Goal: Task Accomplishment & Management: Complete application form

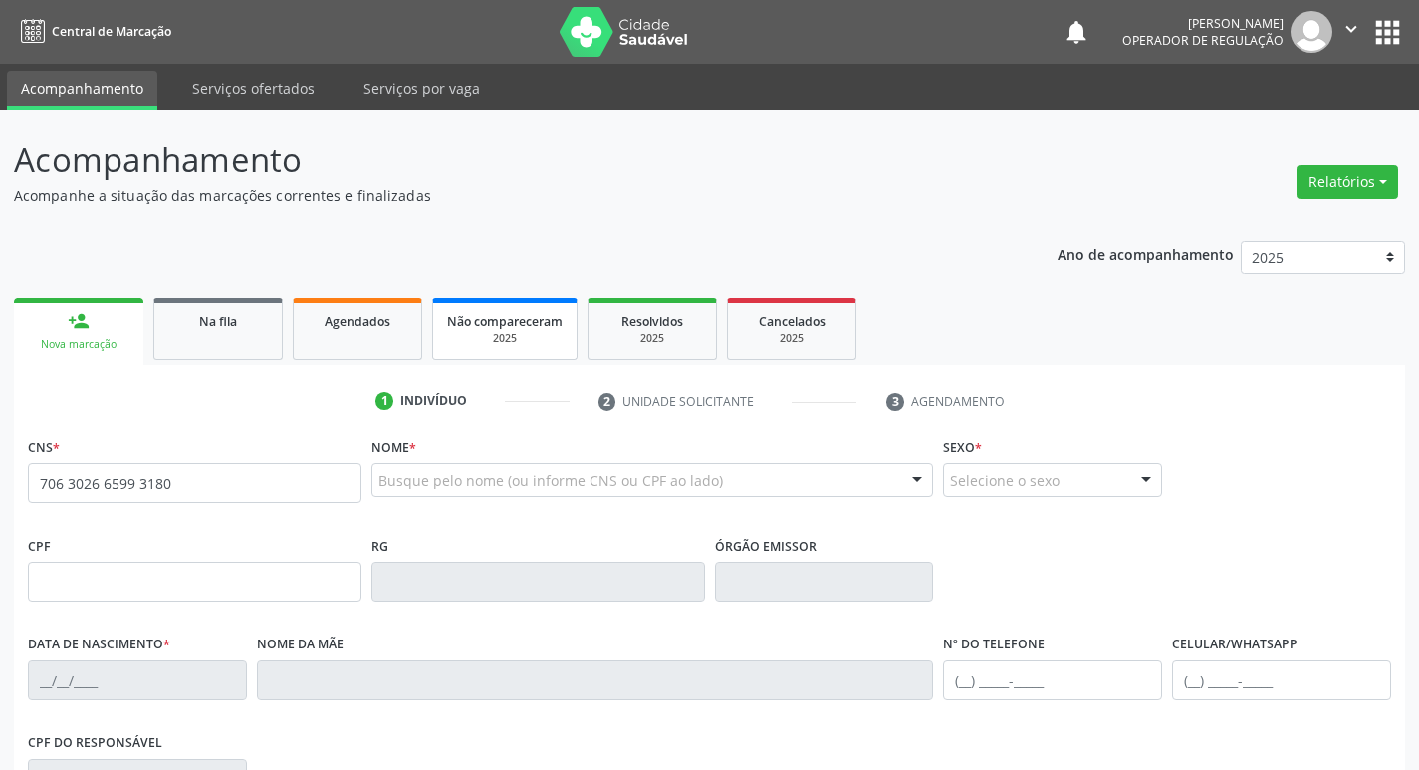
type input "706 3026 6599 3180"
type input "084.717.984-25"
type input "[DATE]"
type input "[PERSON_NAME]"
type input "[PHONE_NUMBER]"
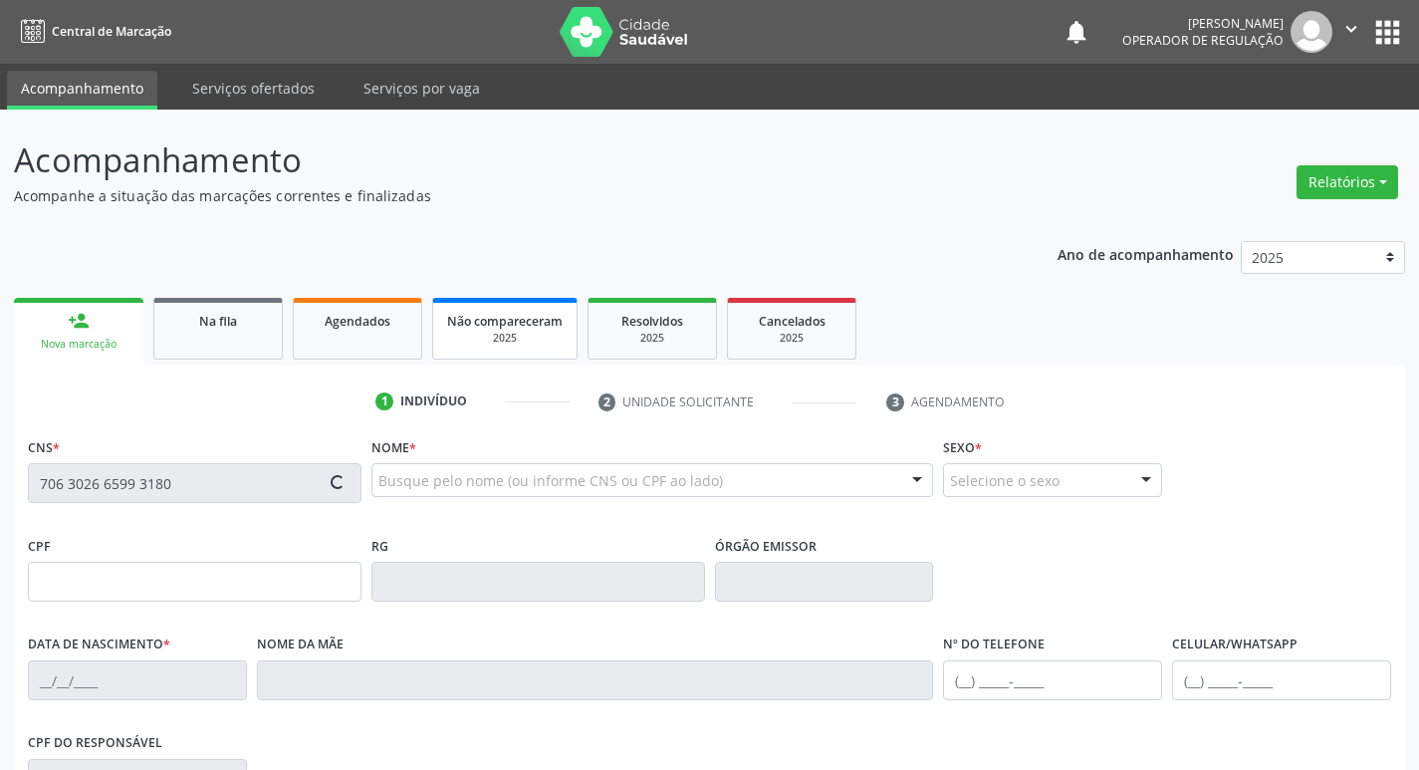
type input "1378"
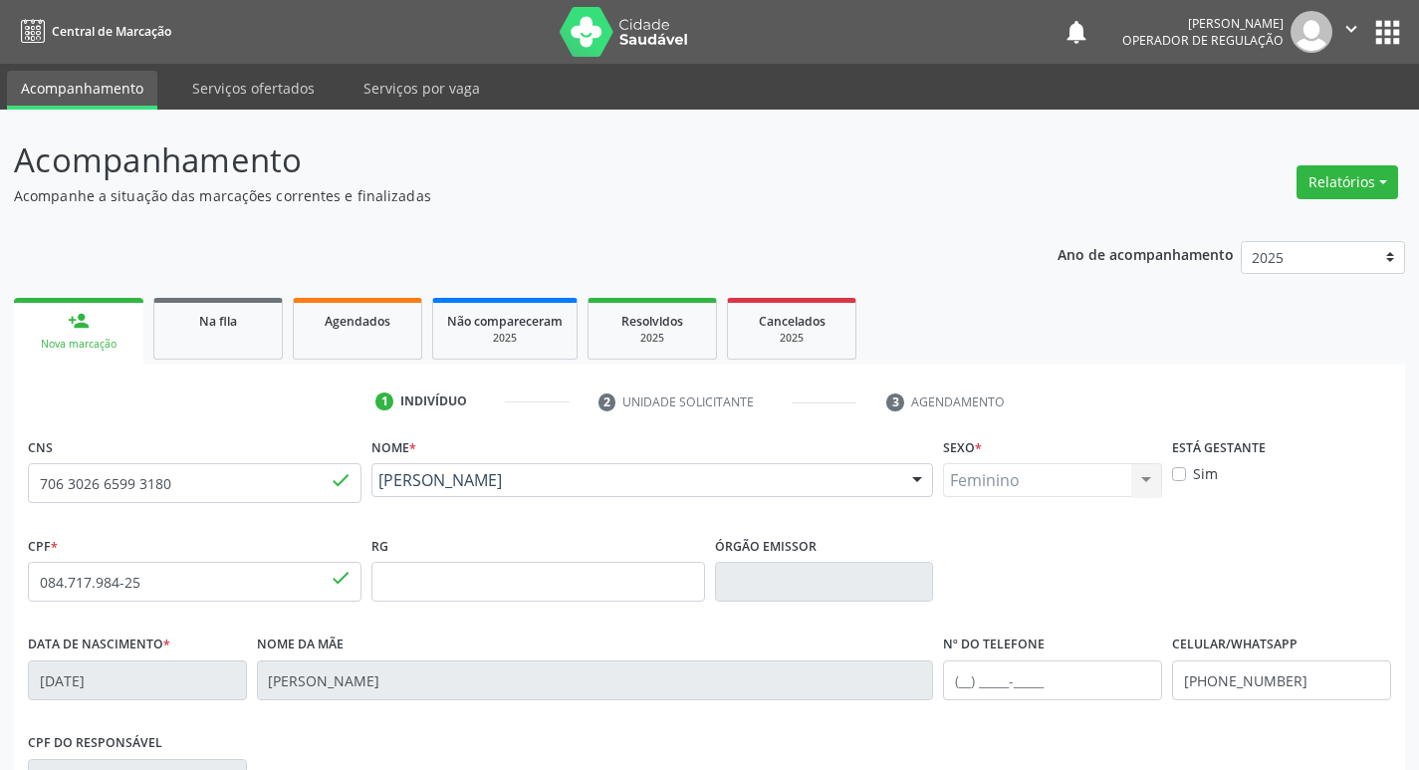
scroll to position [310, 0]
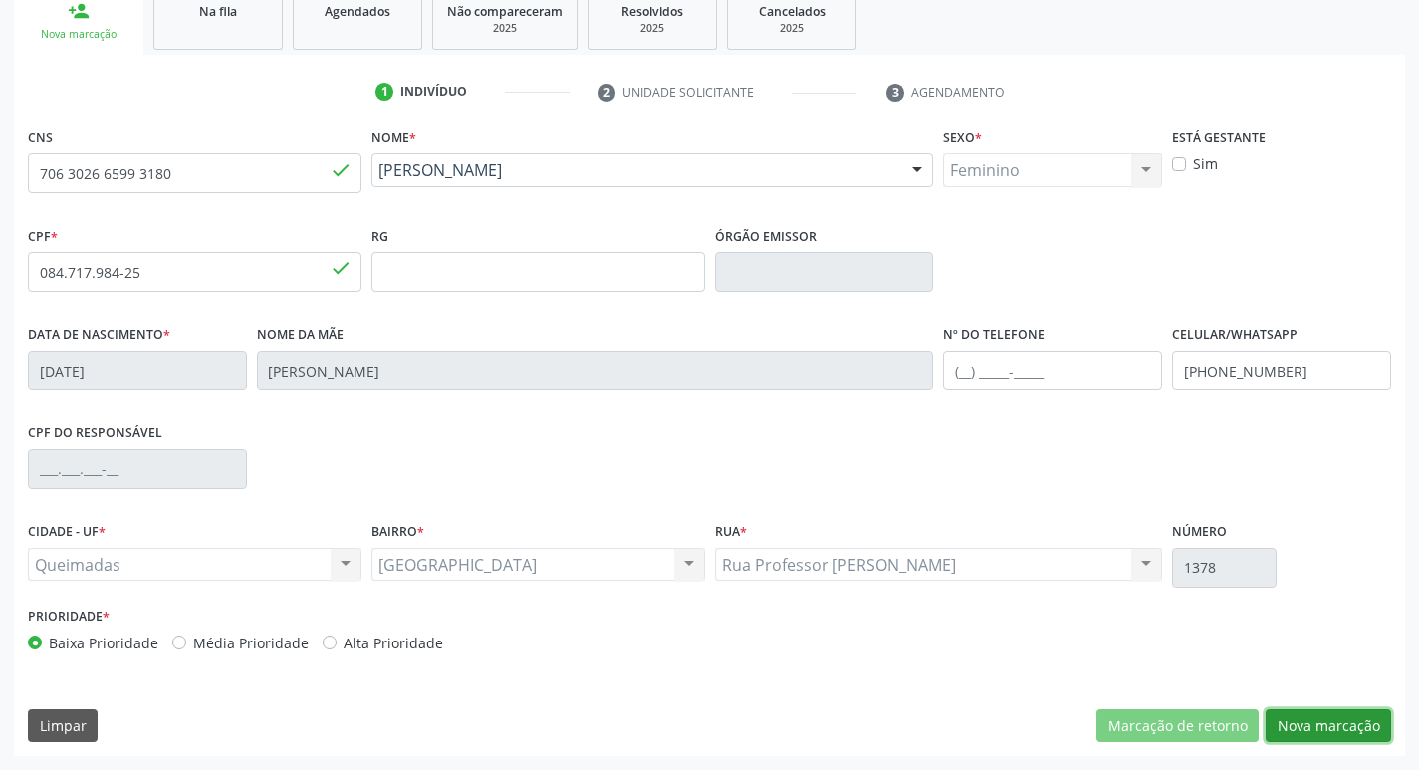
click at [1310, 722] on button "Nova marcação" at bounding box center [1328, 726] width 125 height 34
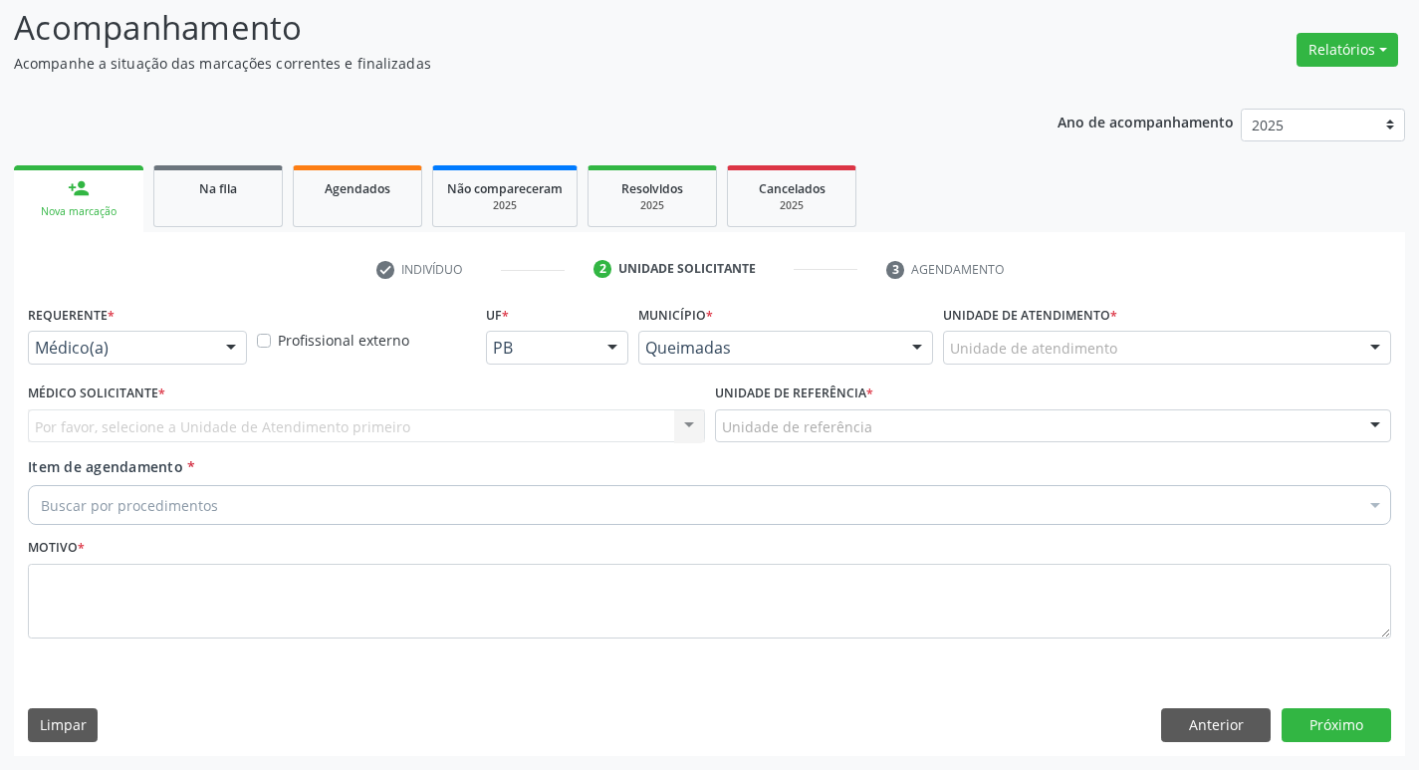
scroll to position [132, 0]
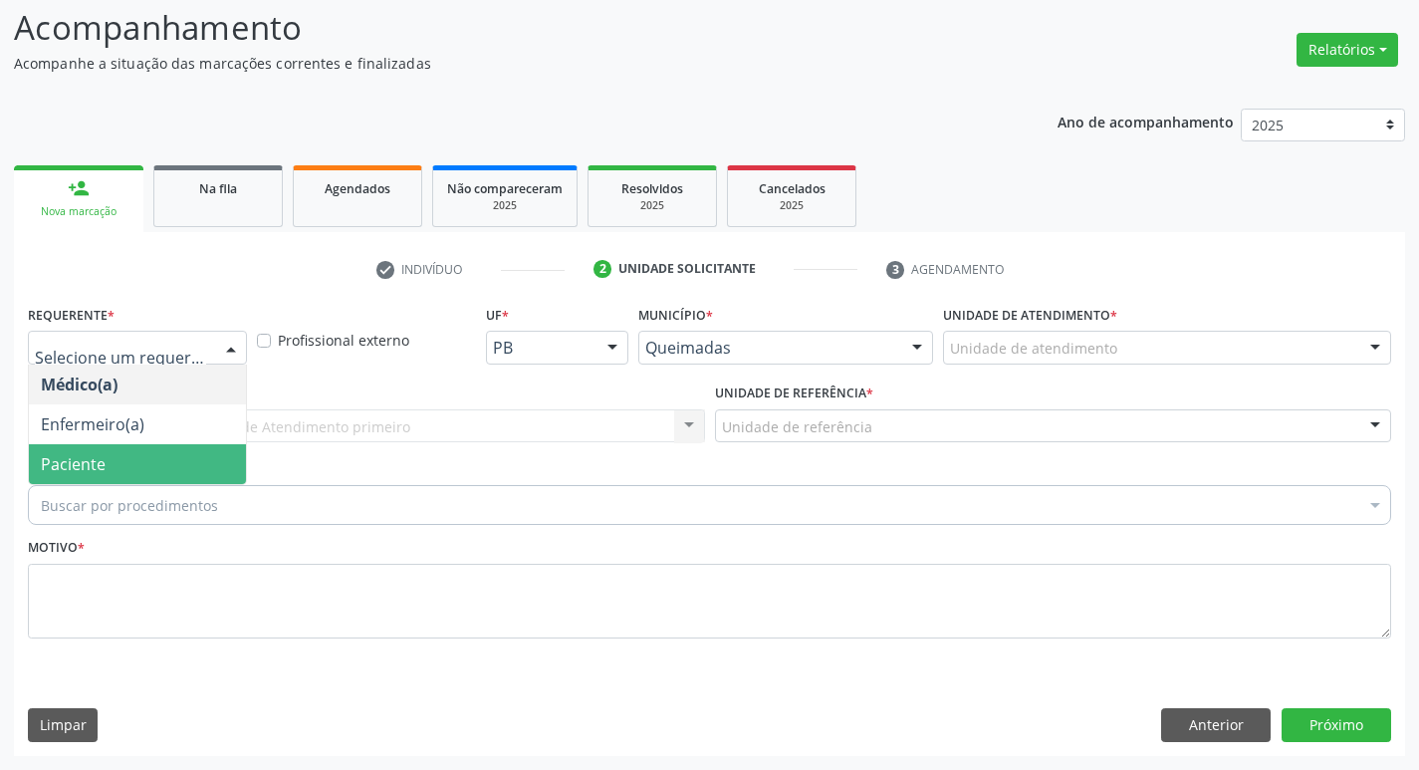
click at [80, 453] on span "Paciente" at bounding box center [73, 464] width 65 height 22
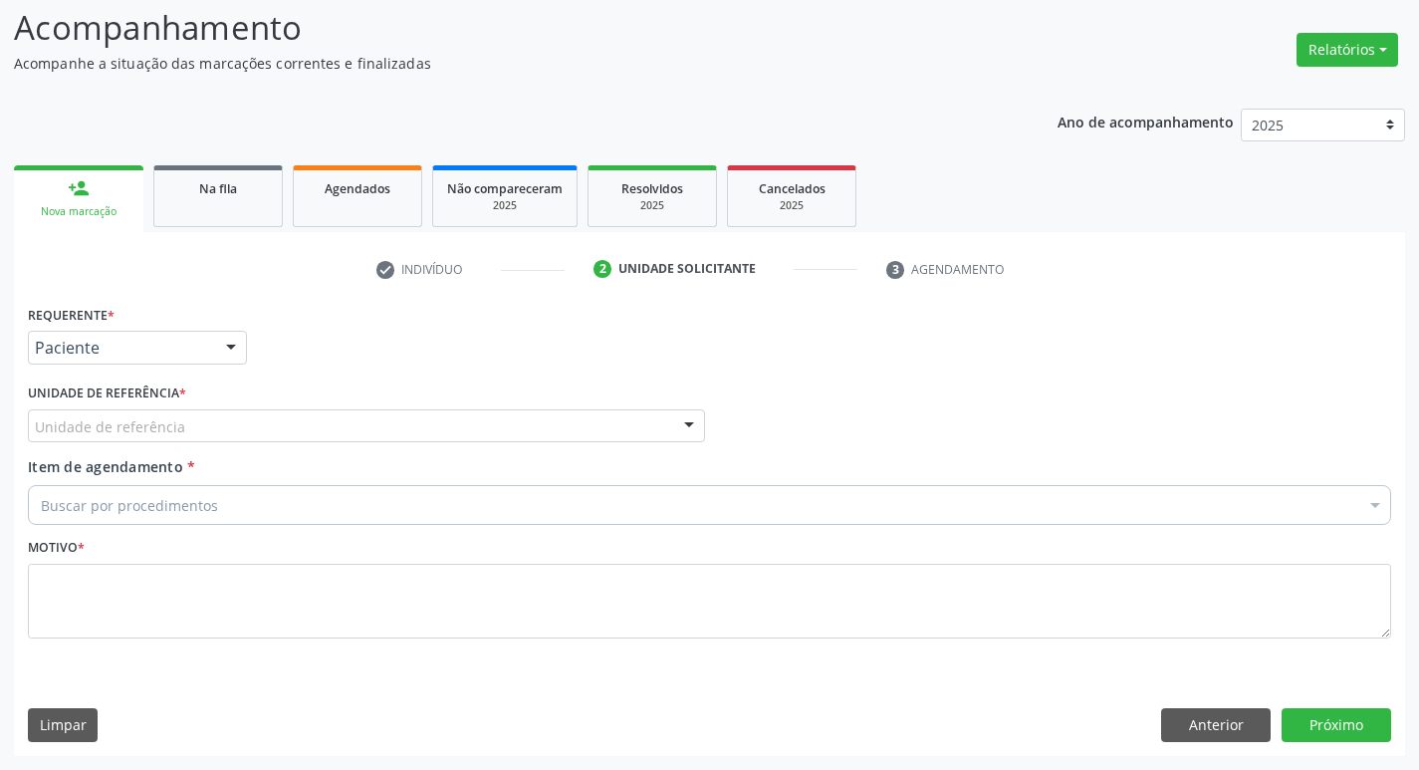
click at [104, 403] on label "Unidade de referência *" at bounding box center [107, 393] width 158 height 31
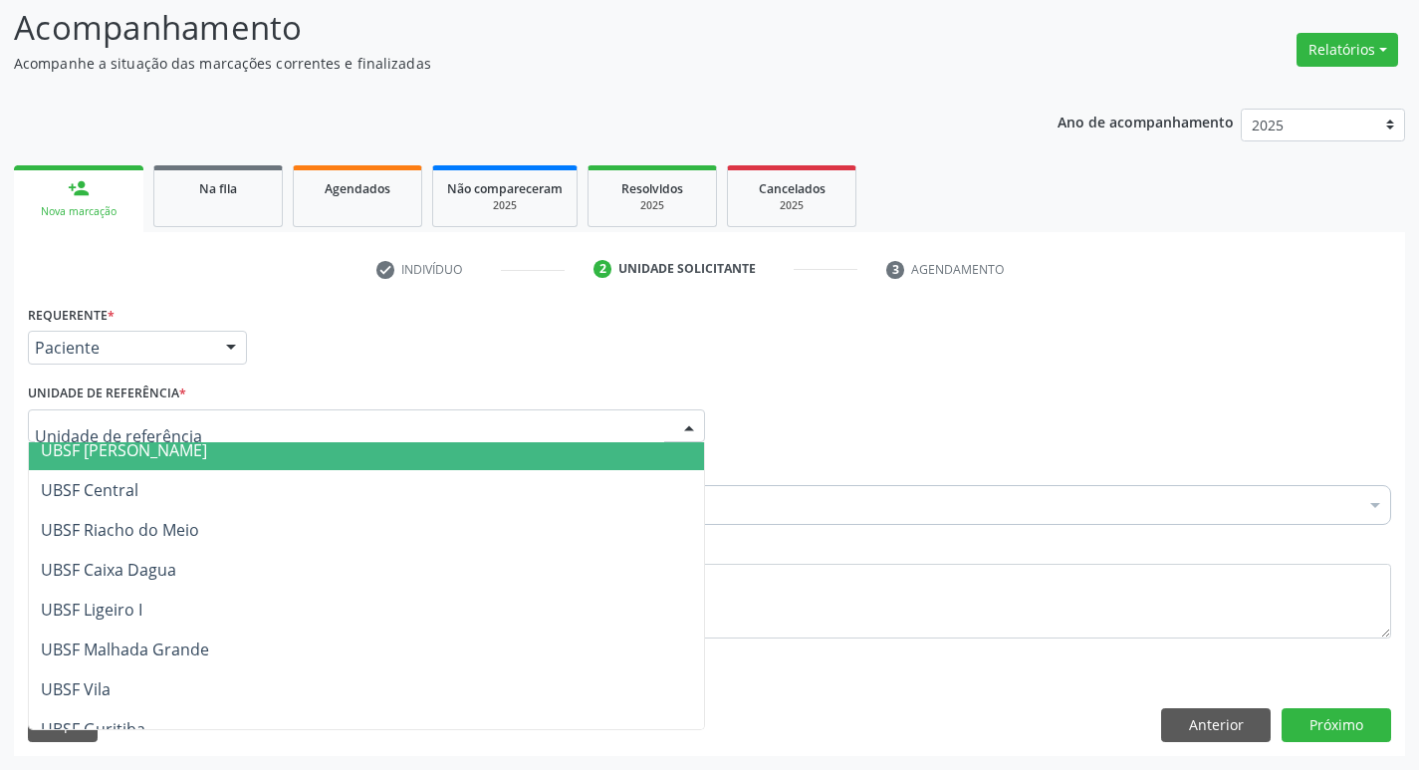
scroll to position [510, 0]
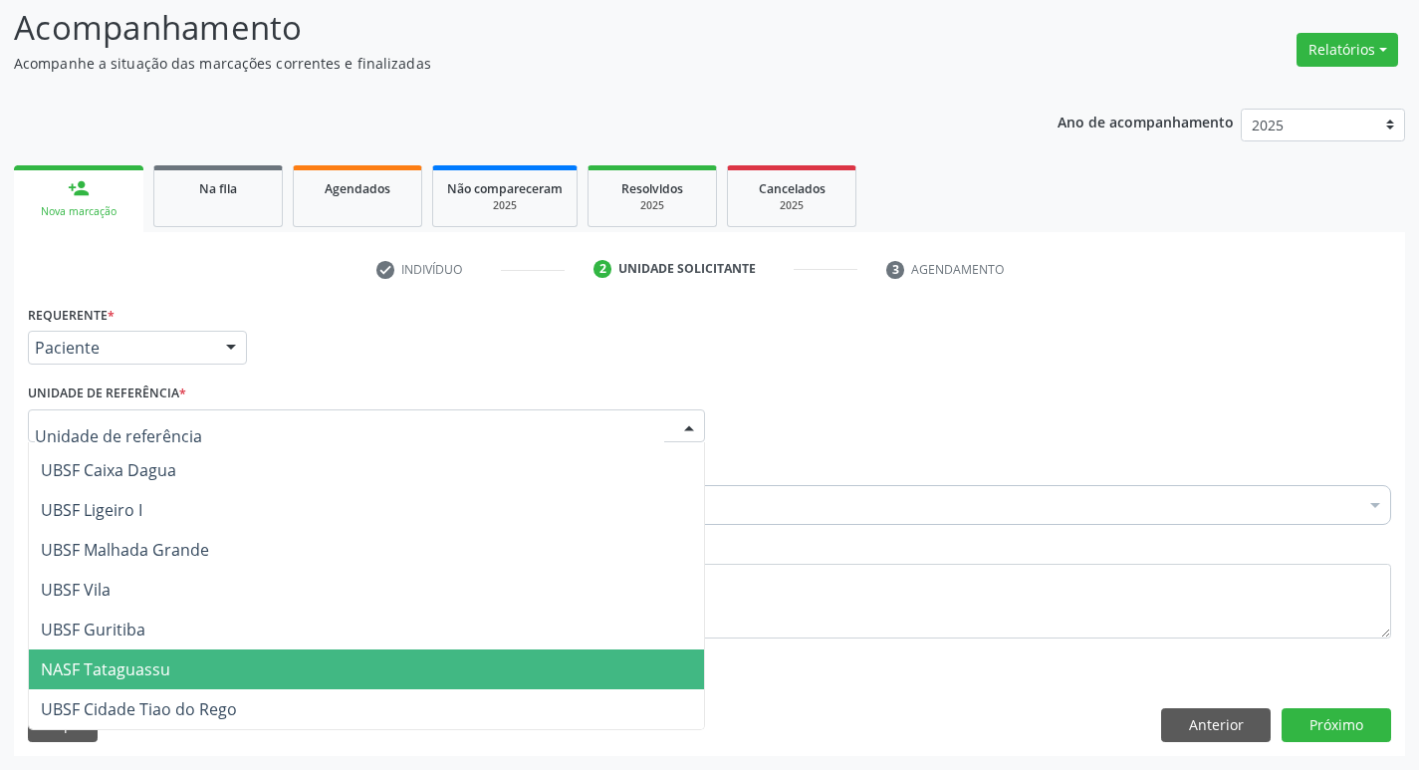
click at [465, 686] on span "NASF Tataguassu" at bounding box center [366, 669] width 675 height 40
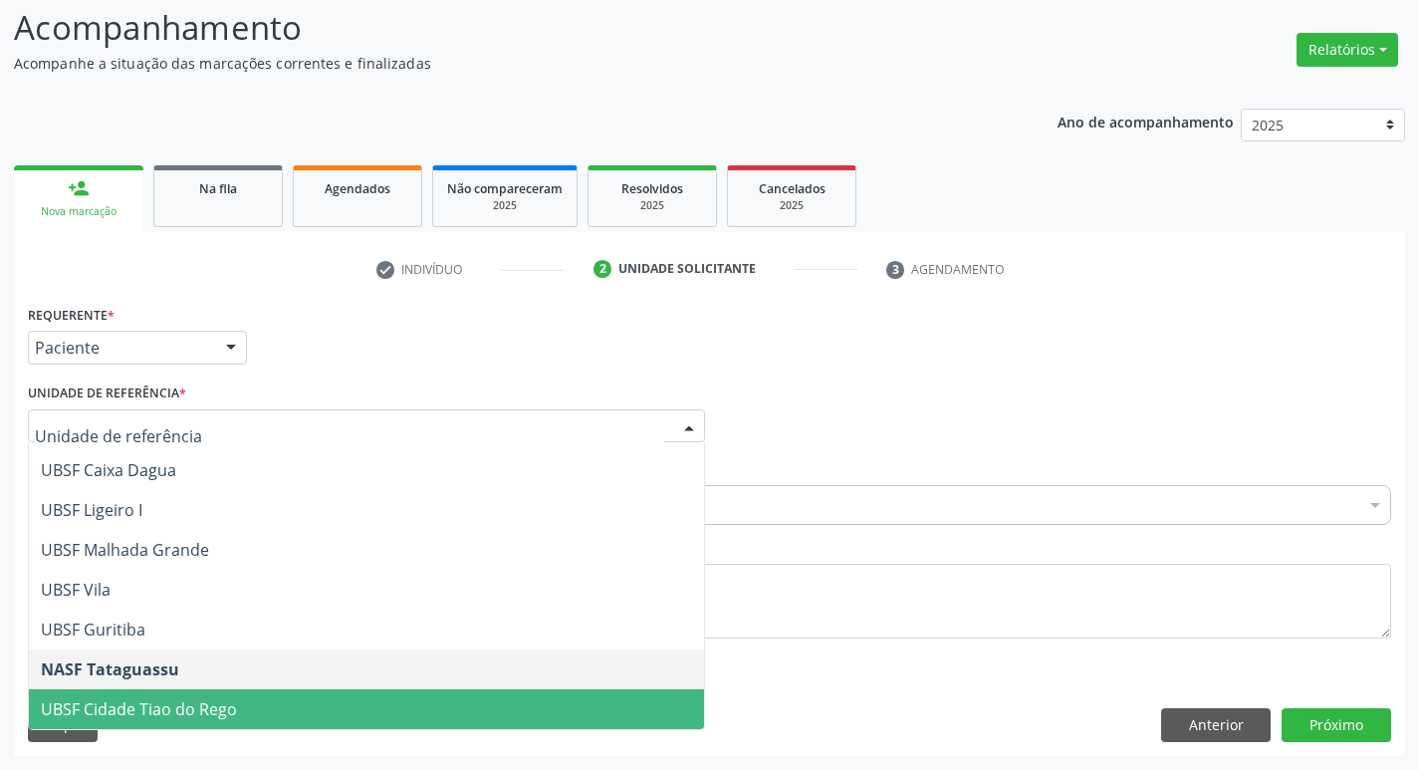
click at [340, 719] on span "UBSF Cidade Tiao do Rego" at bounding box center [366, 709] width 675 height 40
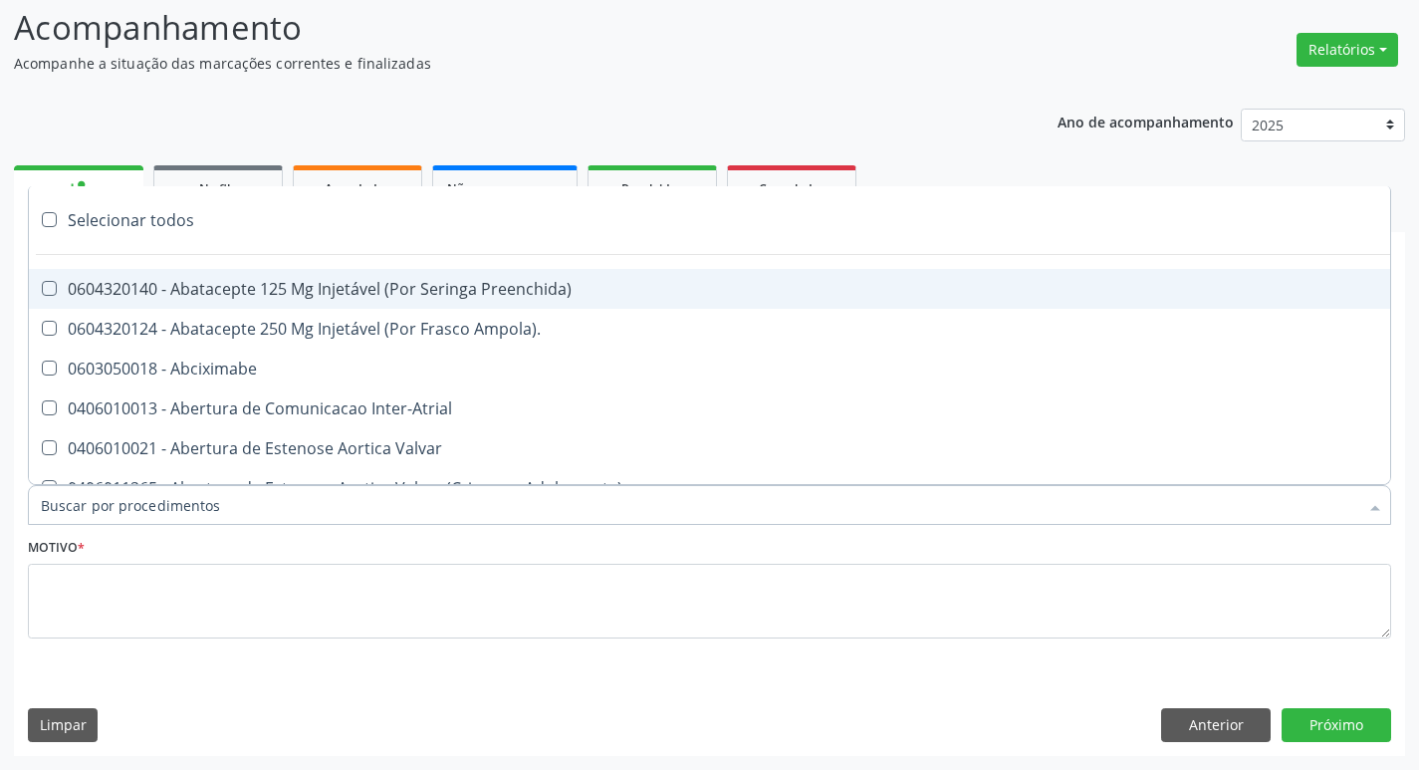
click at [267, 521] on div at bounding box center [709, 505] width 1363 height 40
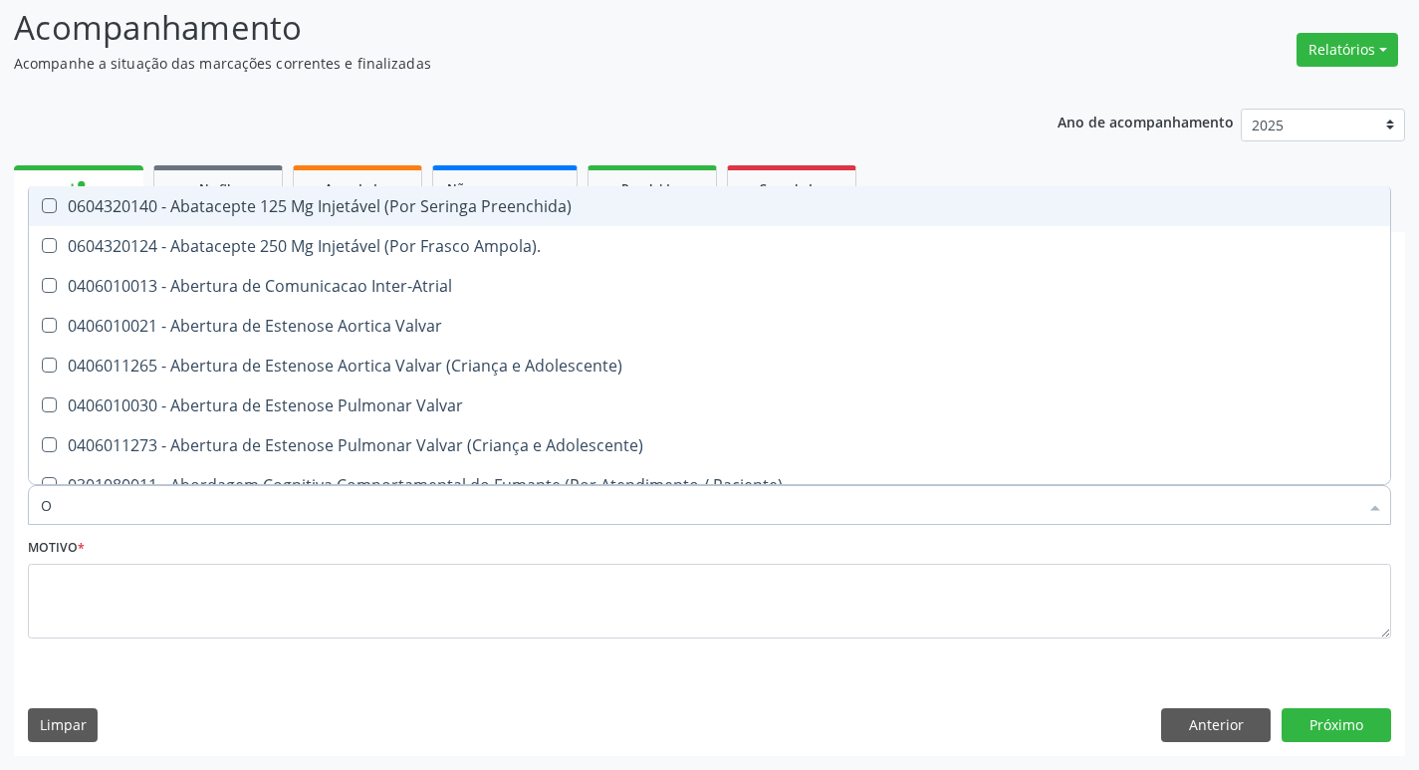
type input "ORTOPEDISTA"
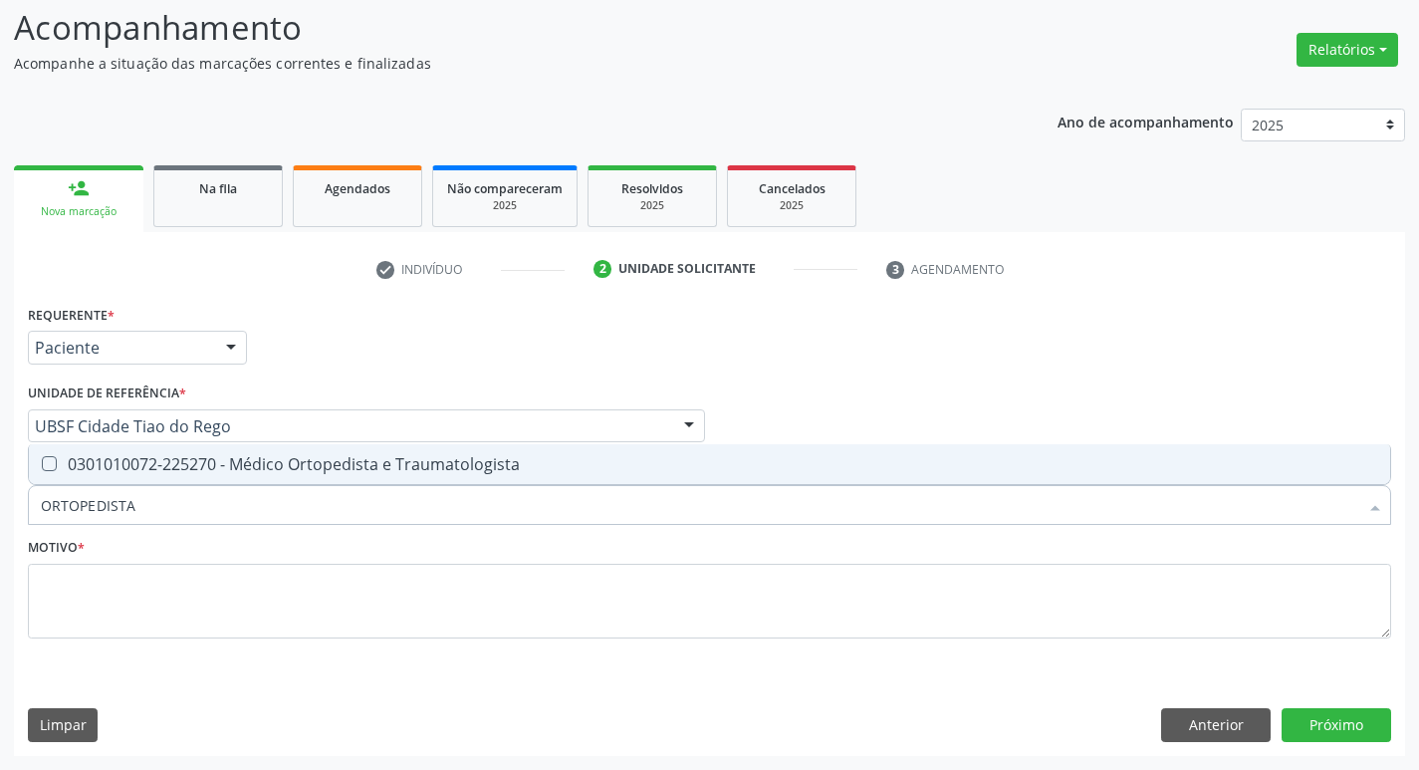
click at [225, 459] on div "0301010072-225270 - Médico Ortopedista e Traumatologista" at bounding box center [709, 464] width 1337 height 16
checkbox Traumatologista "true"
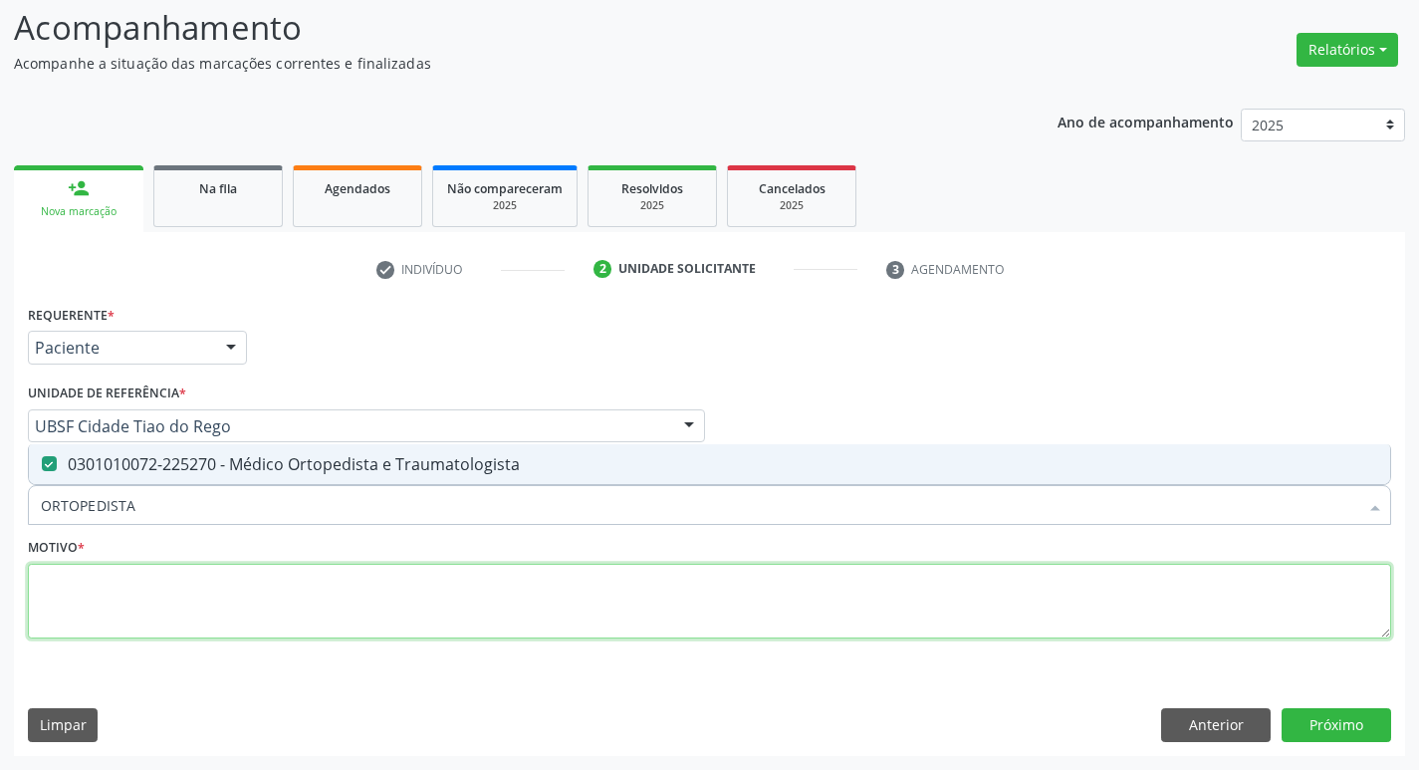
click at [229, 588] on textarea at bounding box center [709, 602] width 1363 height 76
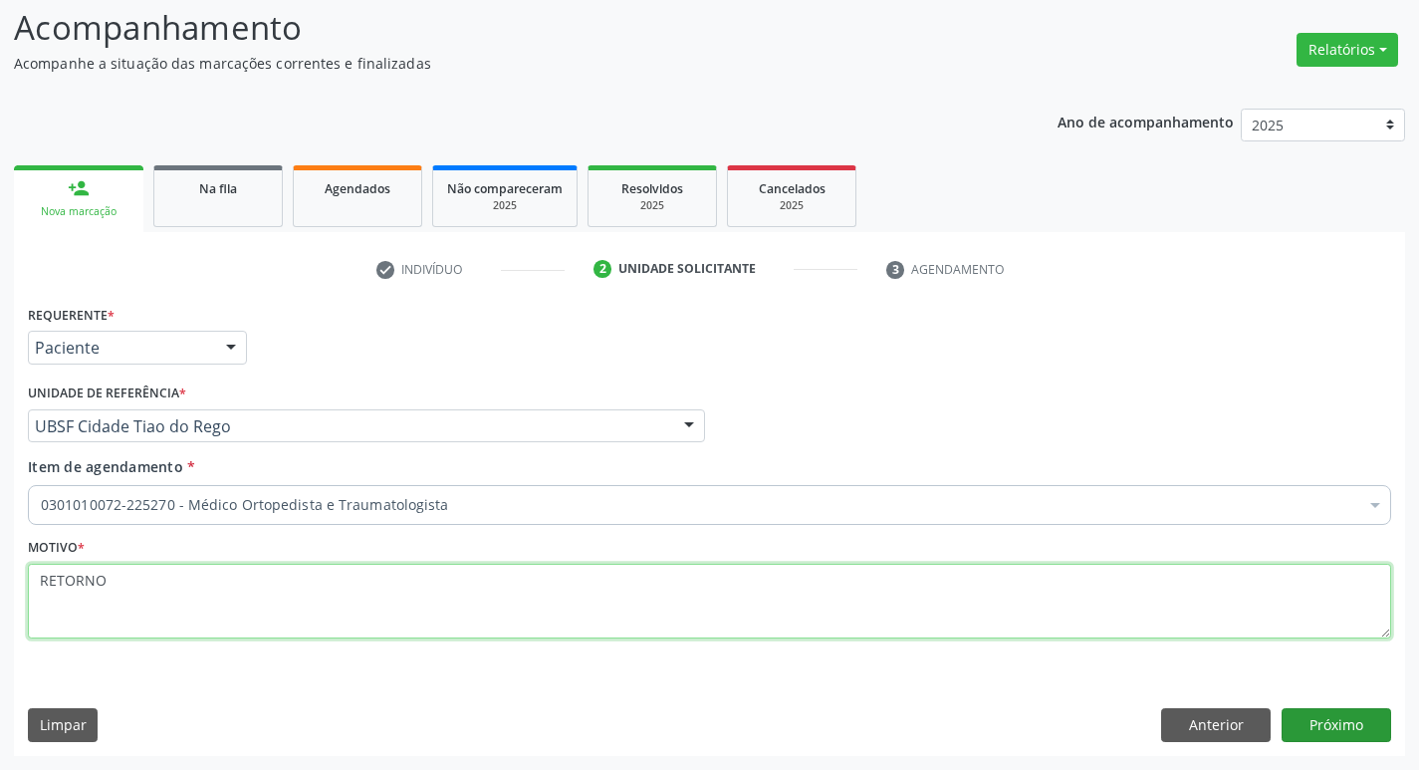
type textarea "RETORNO"
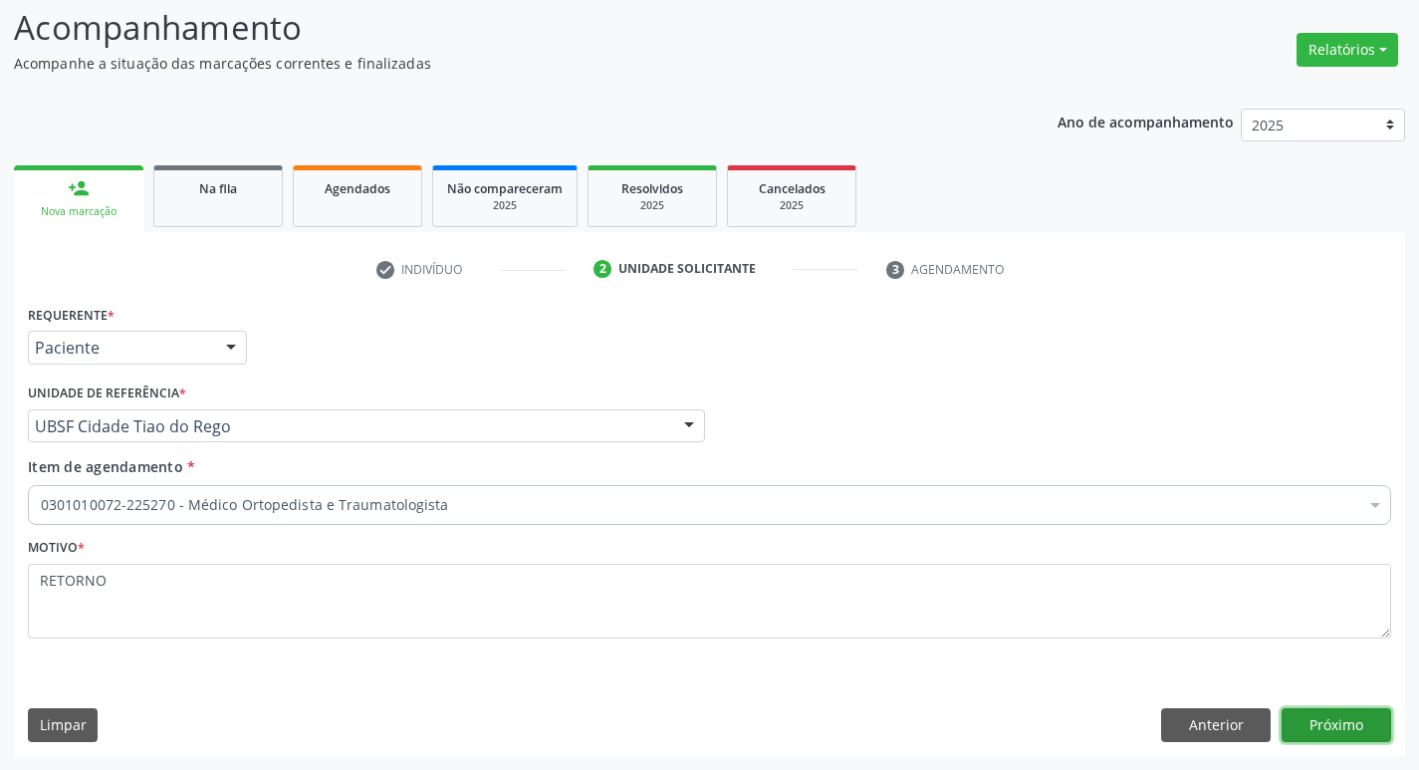
click at [1368, 734] on button "Próximo" at bounding box center [1337, 725] width 110 height 34
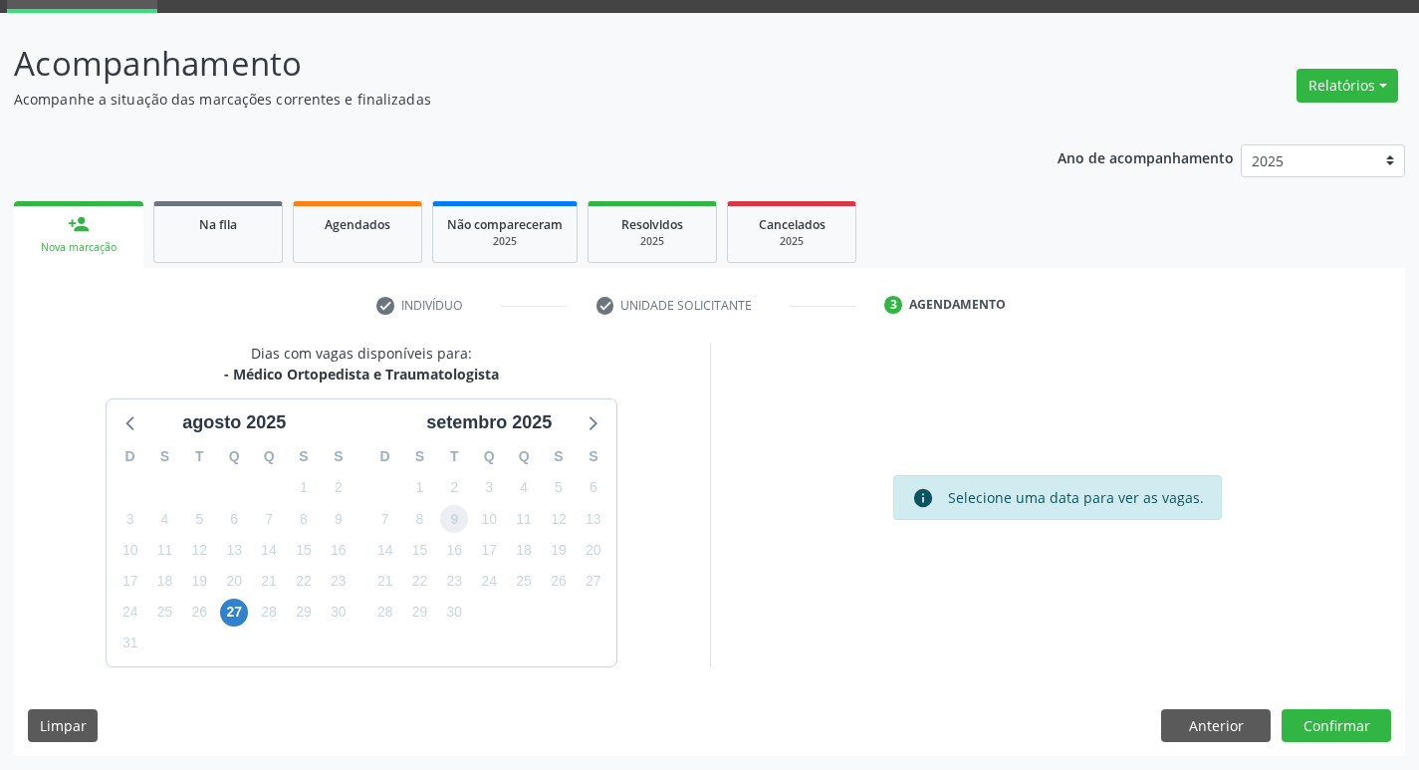
click at [454, 532] on span "9" at bounding box center [454, 519] width 28 height 28
click at [1326, 718] on button "Confirmar" at bounding box center [1337, 726] width 110 height 34
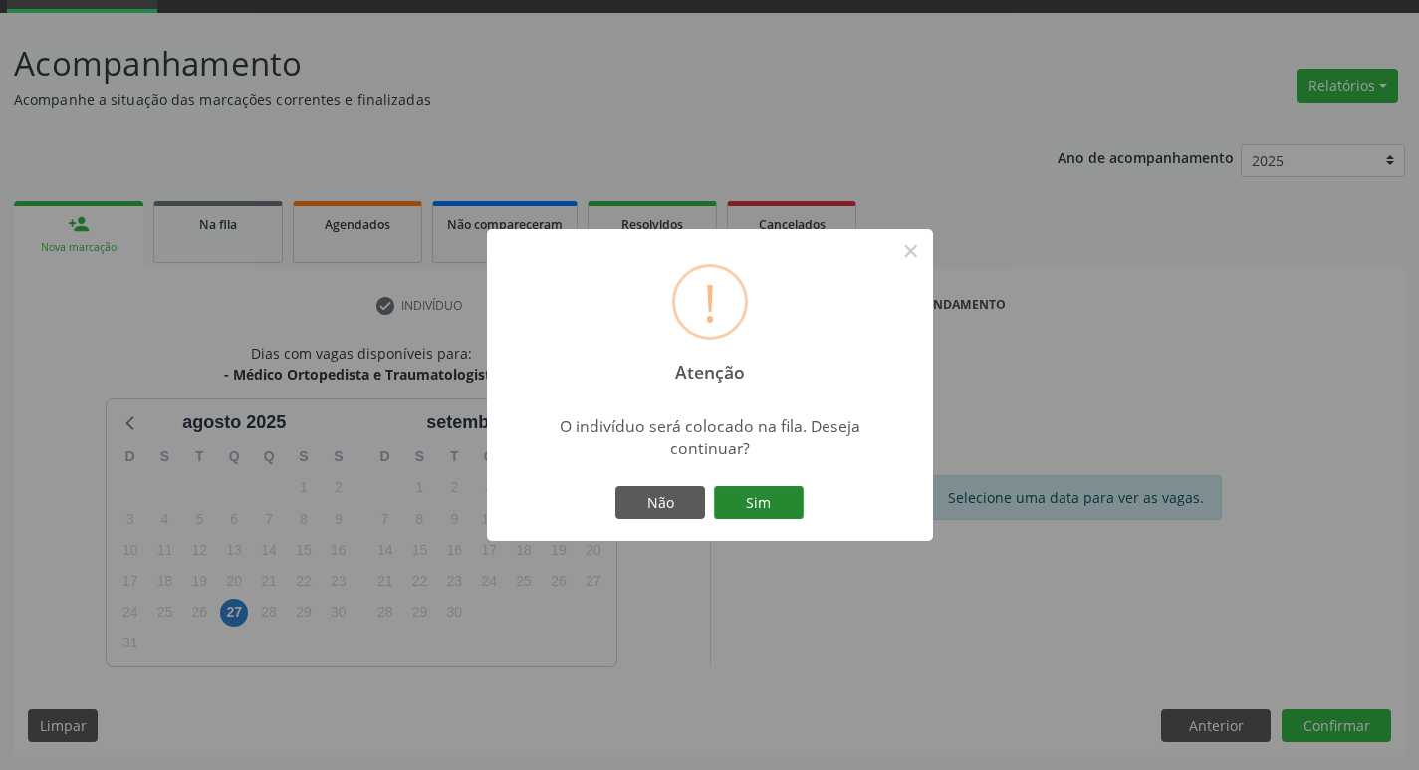
click at [757, 505] on button "Sim" at bounding box center [759, 503] width 90 height 34
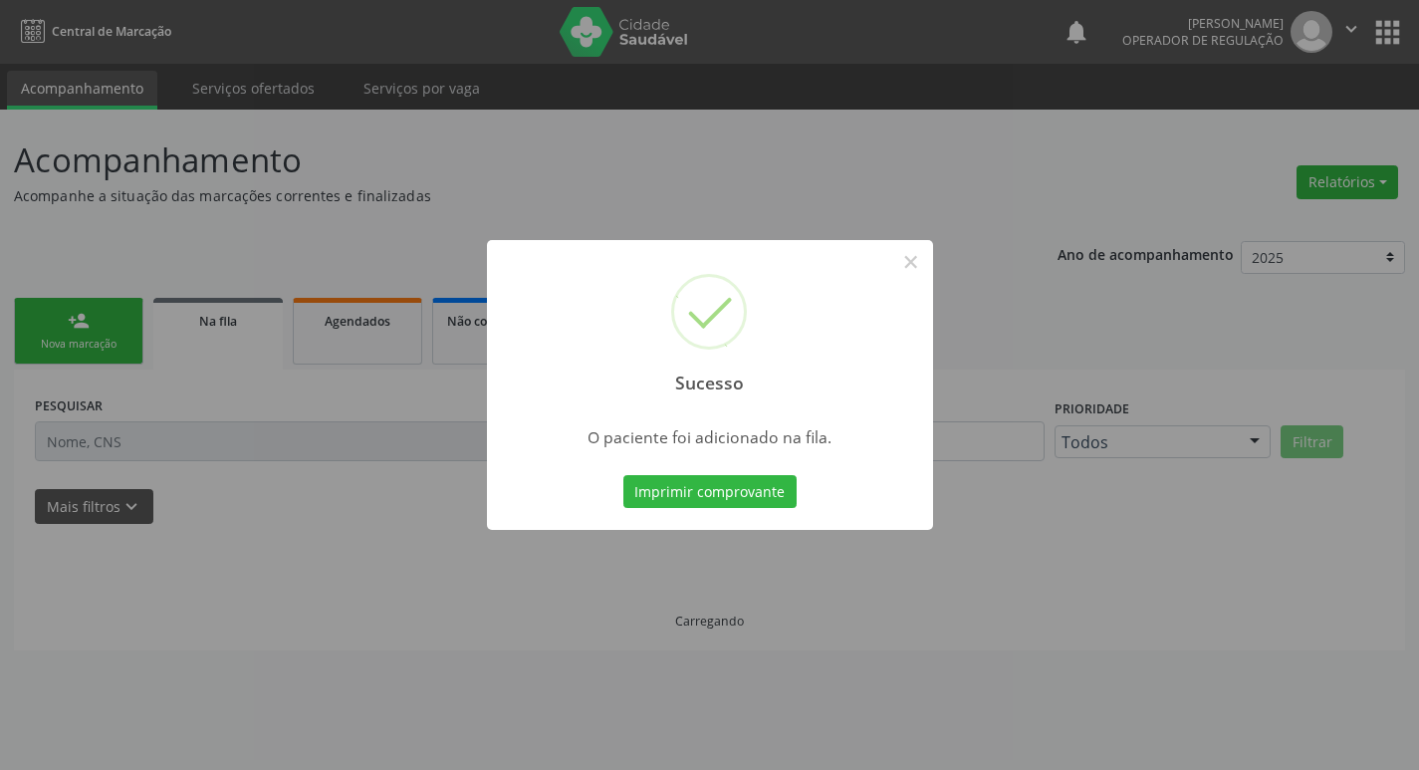
scroll to position [0, 0]
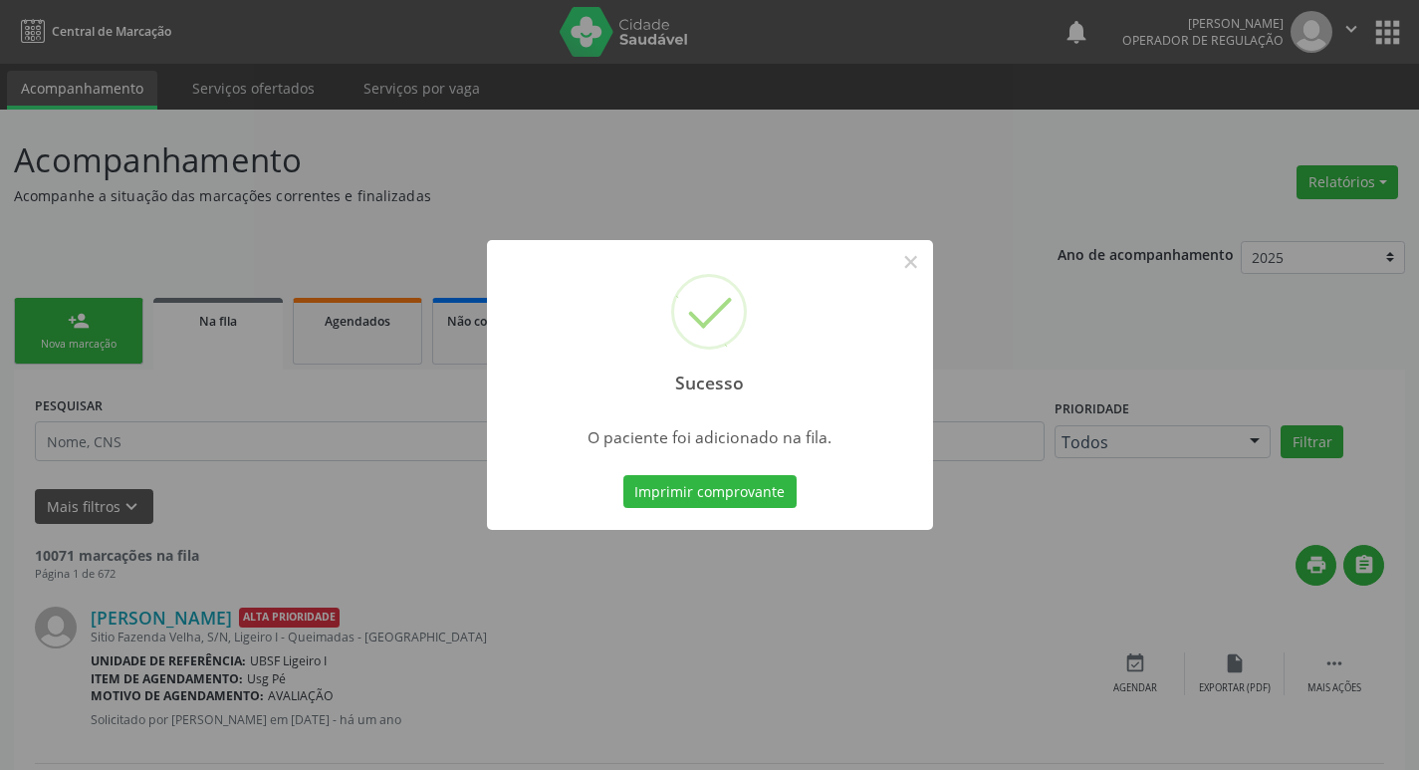
click at [306, 491] on div "Sucesso × O paciente foi adicionado na fila. Imprimir comprovante Cancel" at bounding box center [709, 385] width 1419 height 770
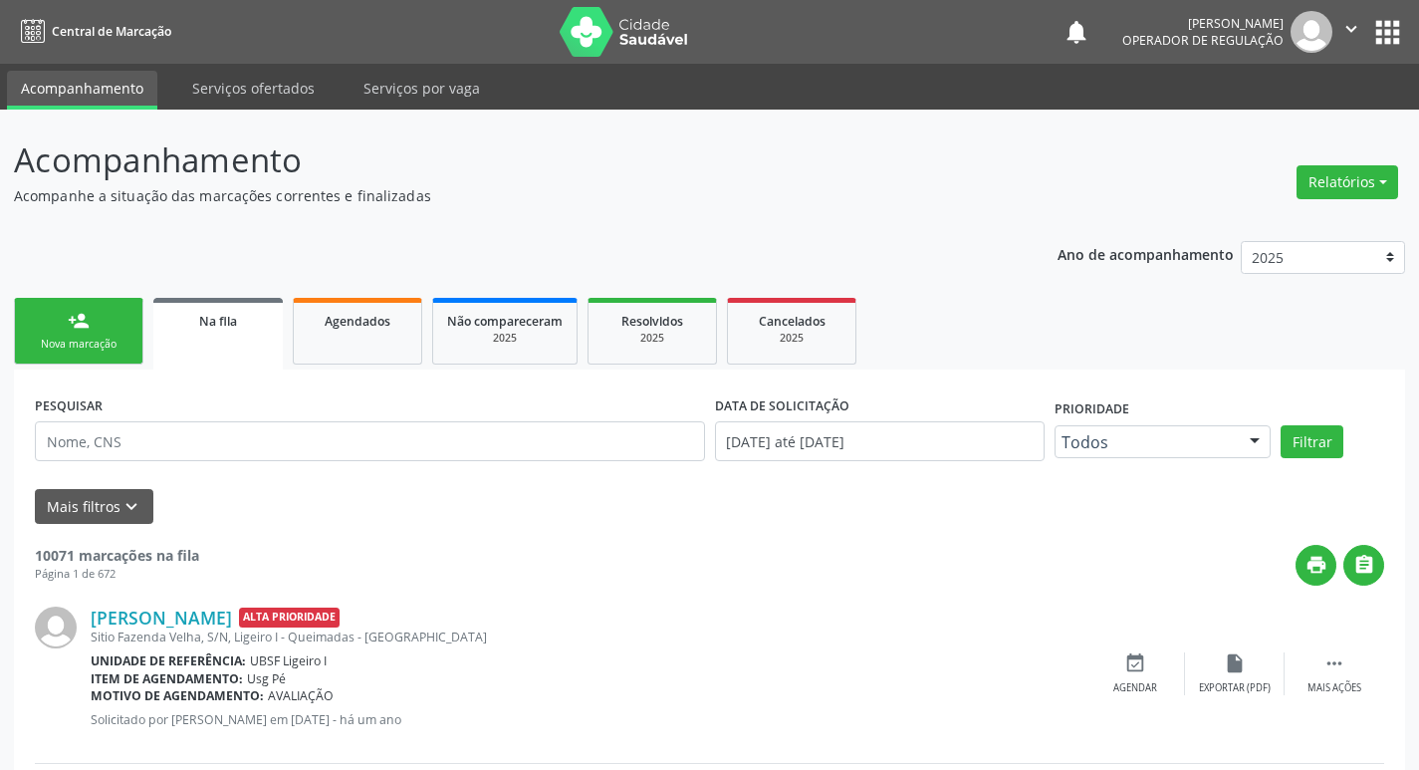
click at [64, 355] on link "person_add Nova marcação" at bounding box center [78, 331] width 129 height 67
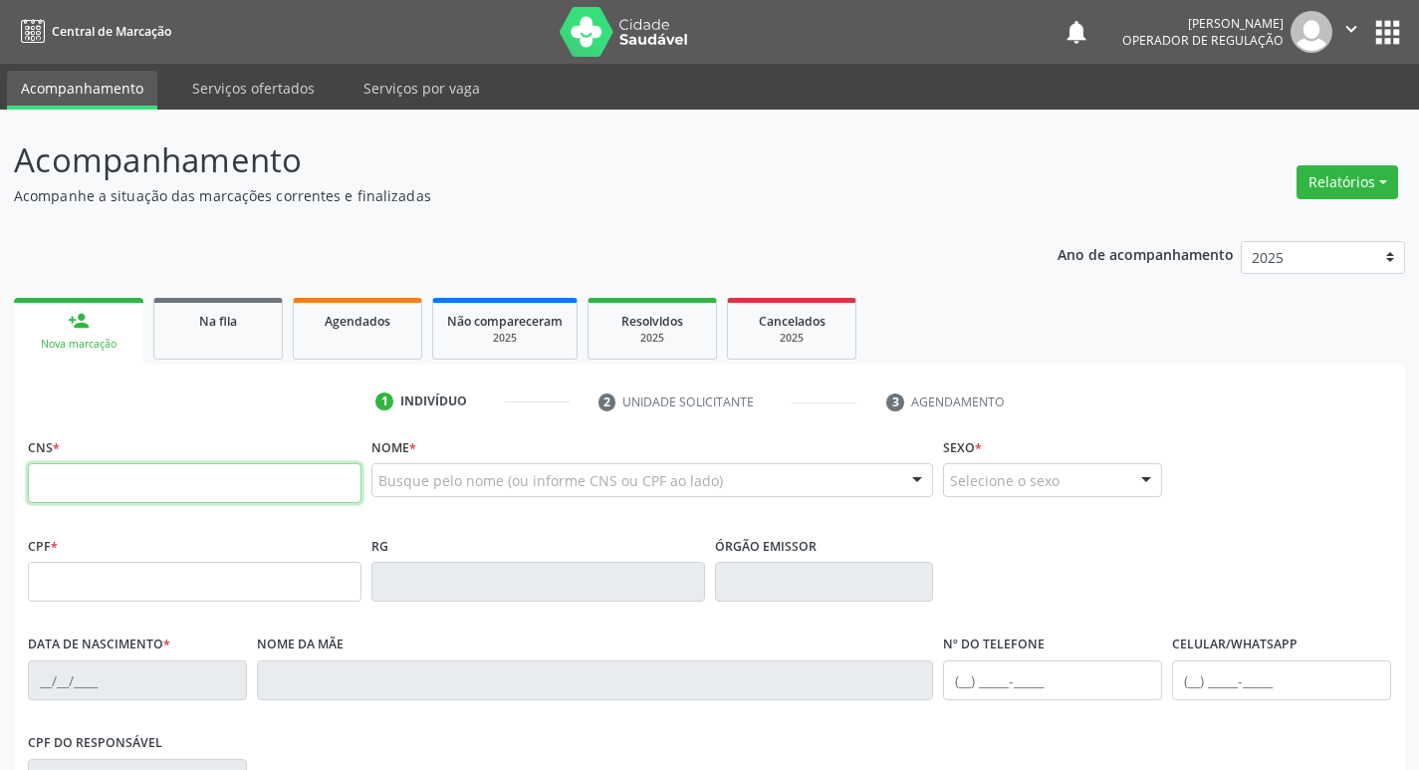
click at [92, 481] on input "text" at bounding box center [195, 483] width 334 height 40
type input "709 0088 4344 7015"
type input "373.852.914-49"
type input "[DATE]"
type input "[PERSON_NAME]"
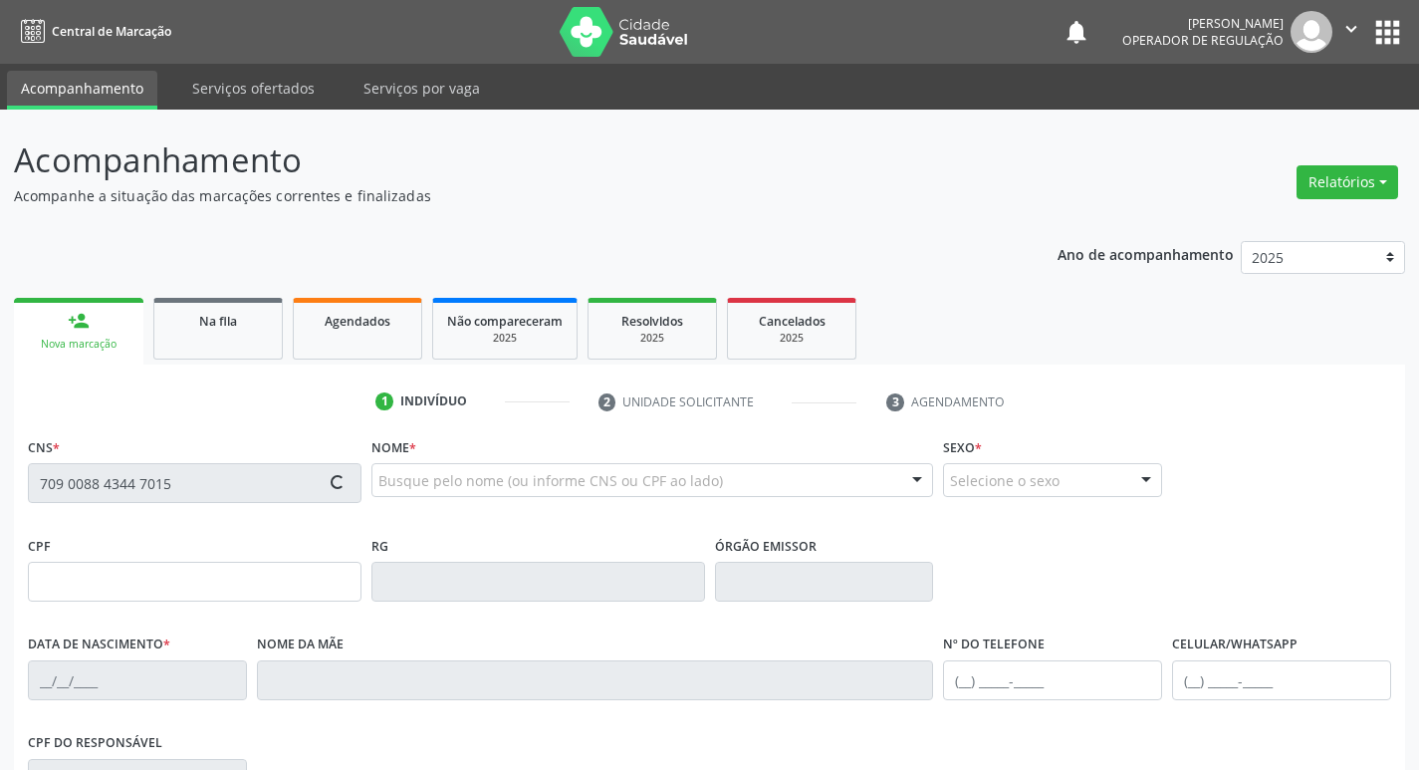
type input "[PHONE_NUMBER]"
type input "518.696.594-49"
type input "S/N"
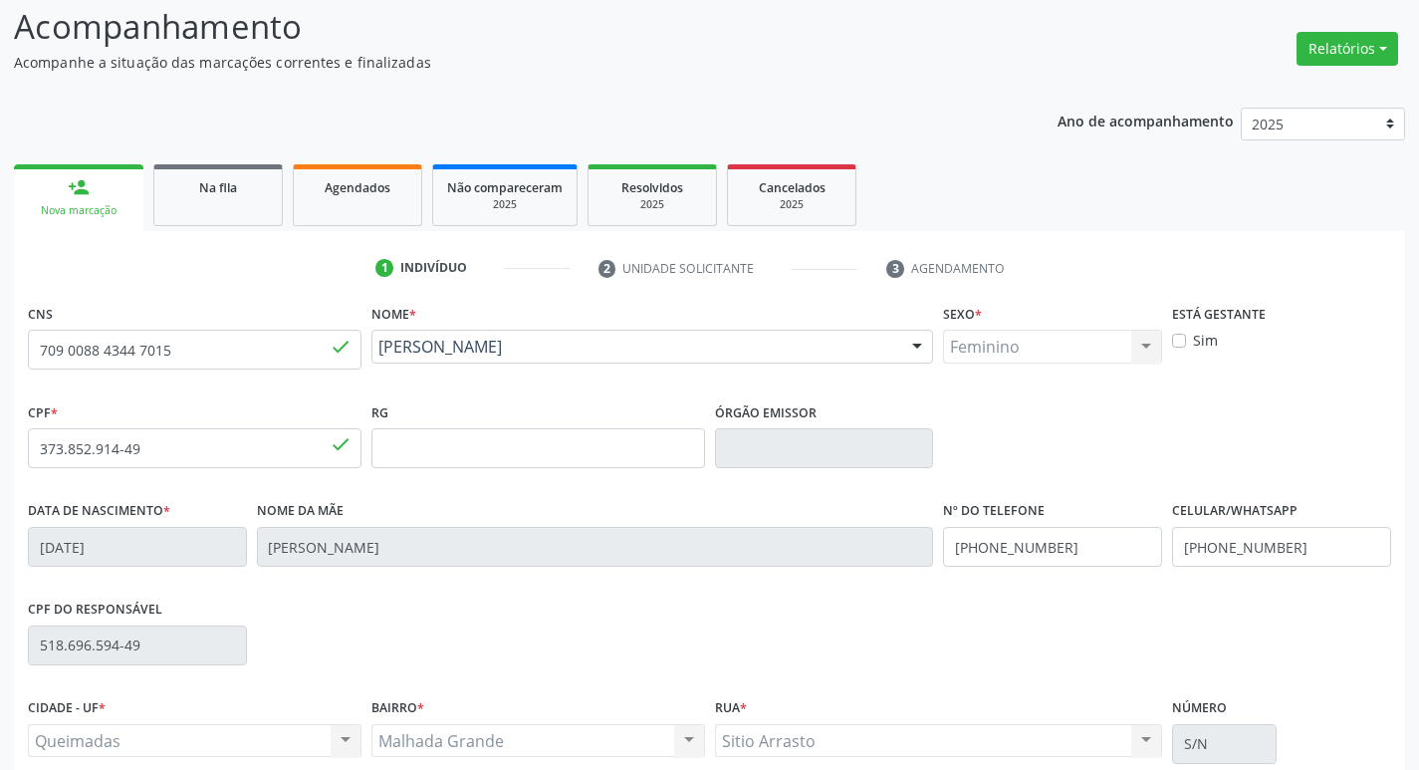
scroll to position [310, 0]
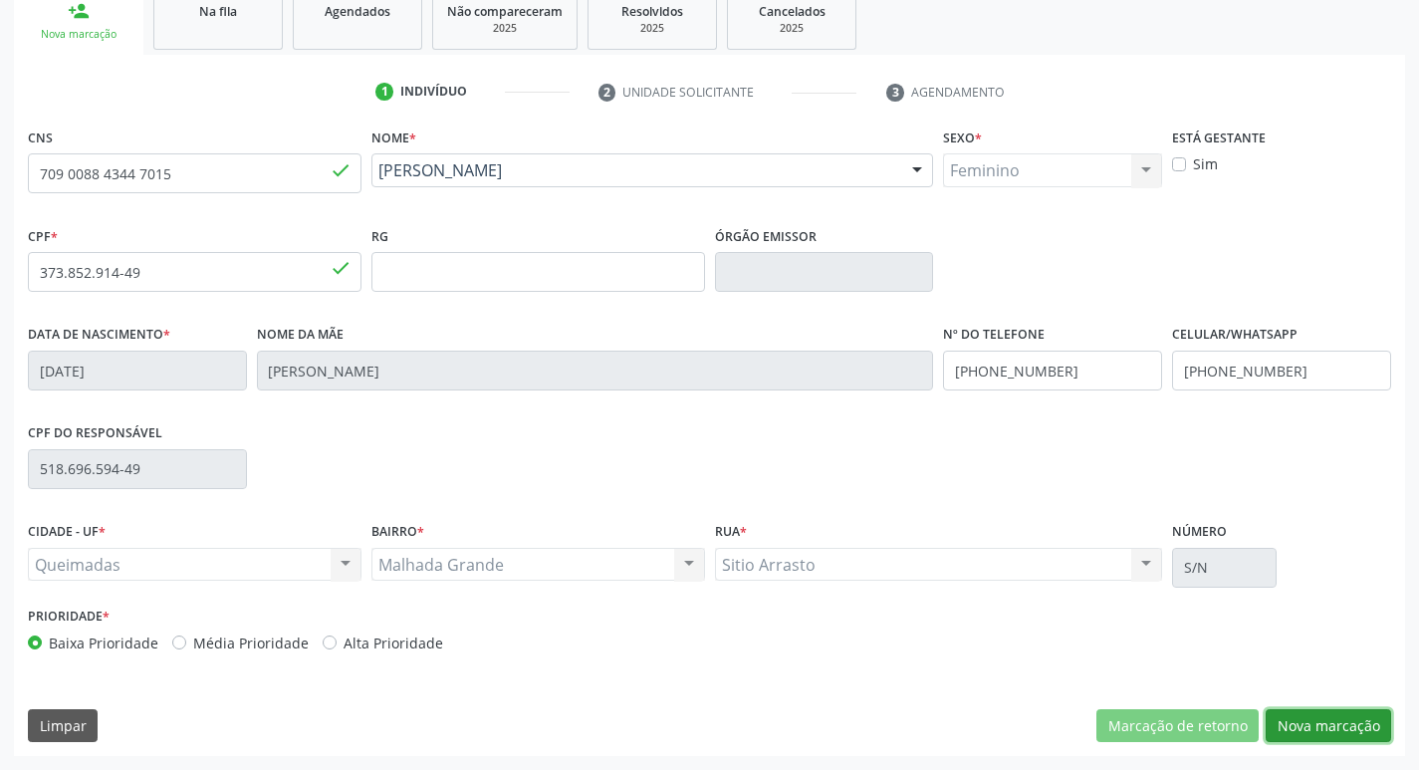
click at [1298, 730] on button "Nova marcação" at bounding box center [1328, 726] width 125 height 34
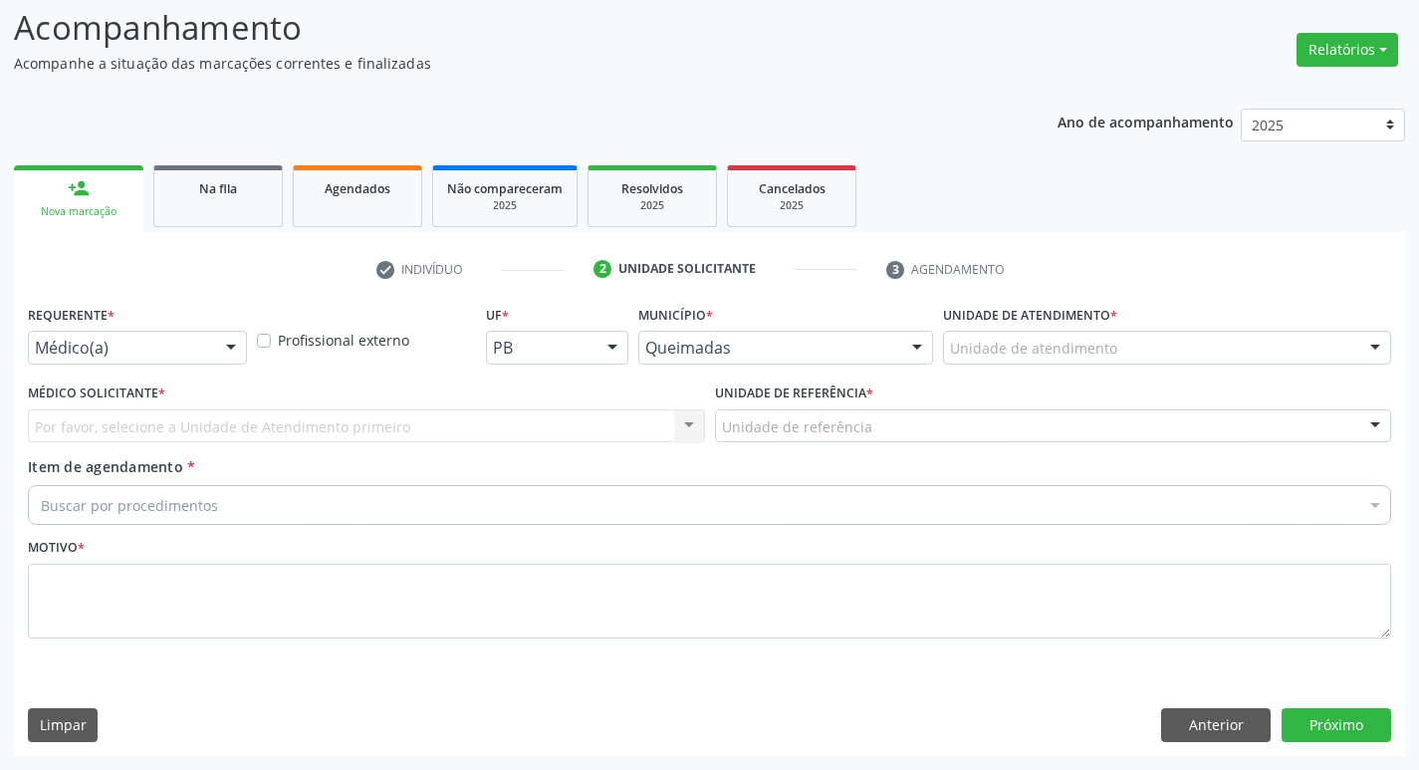
click at [140, 337] on div "Médico(a)" at bounding box center [137, 348] width 219 height 34
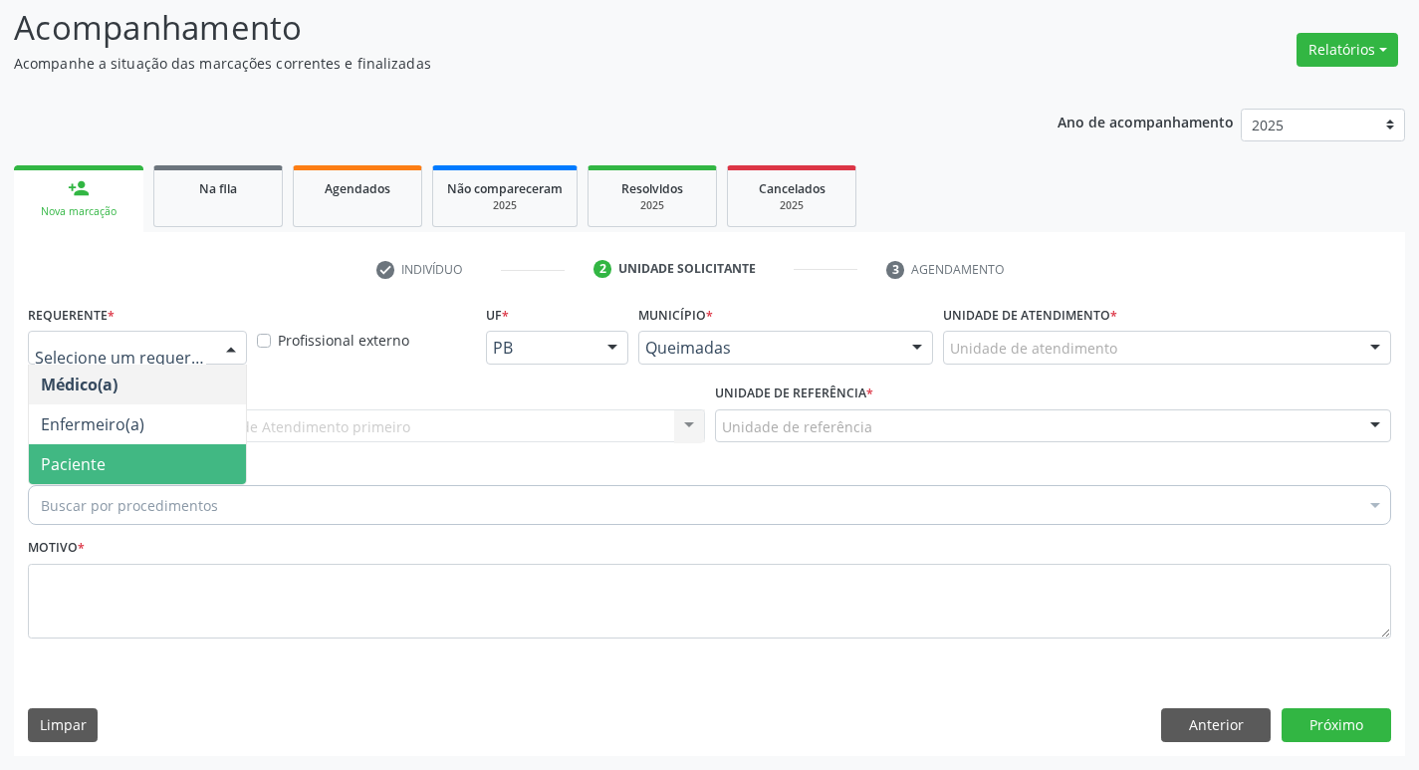
click at [54, 470] on span "Paciente" at bounding box center [73, 464] width 65 height 22
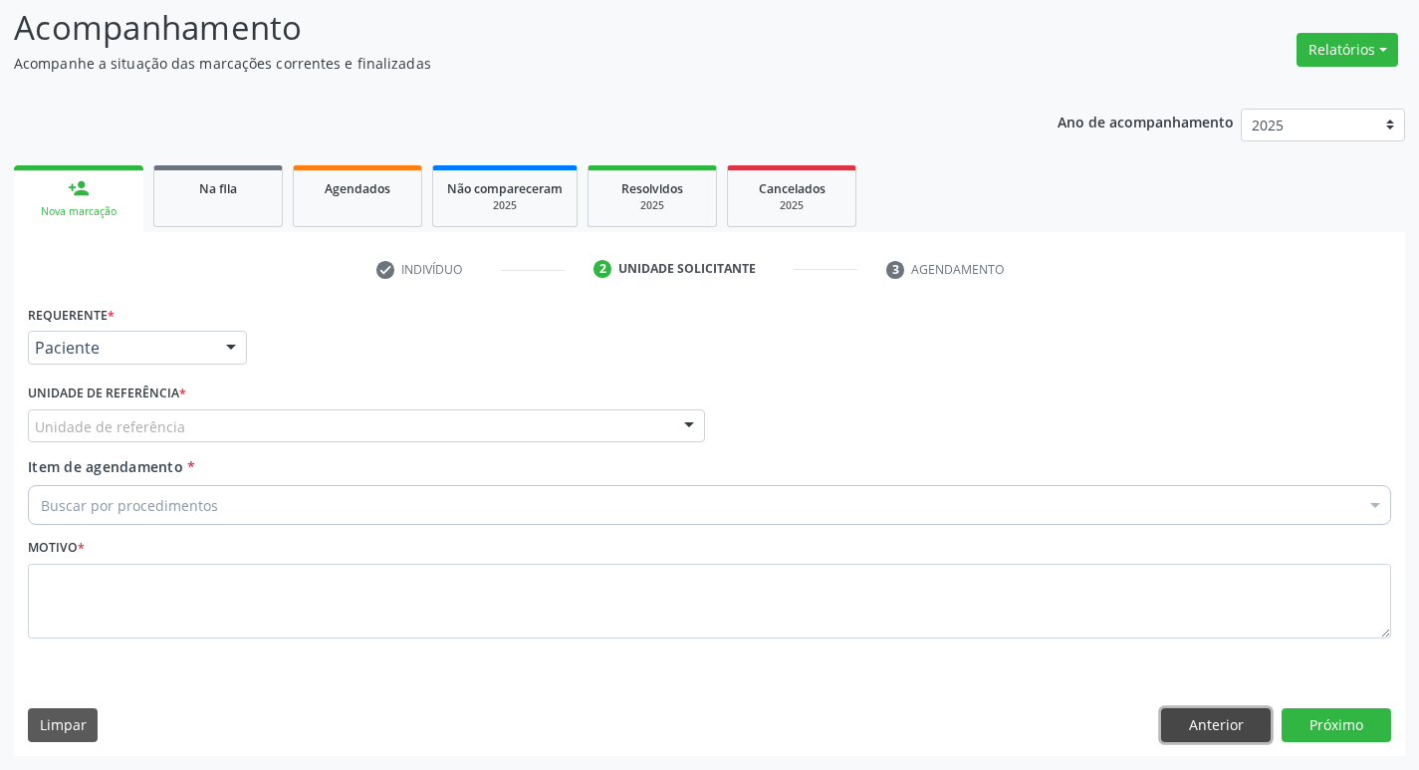
click at [1188, 735] on button "Anterior" at bounding box center [1216, 725] width 110 height 34
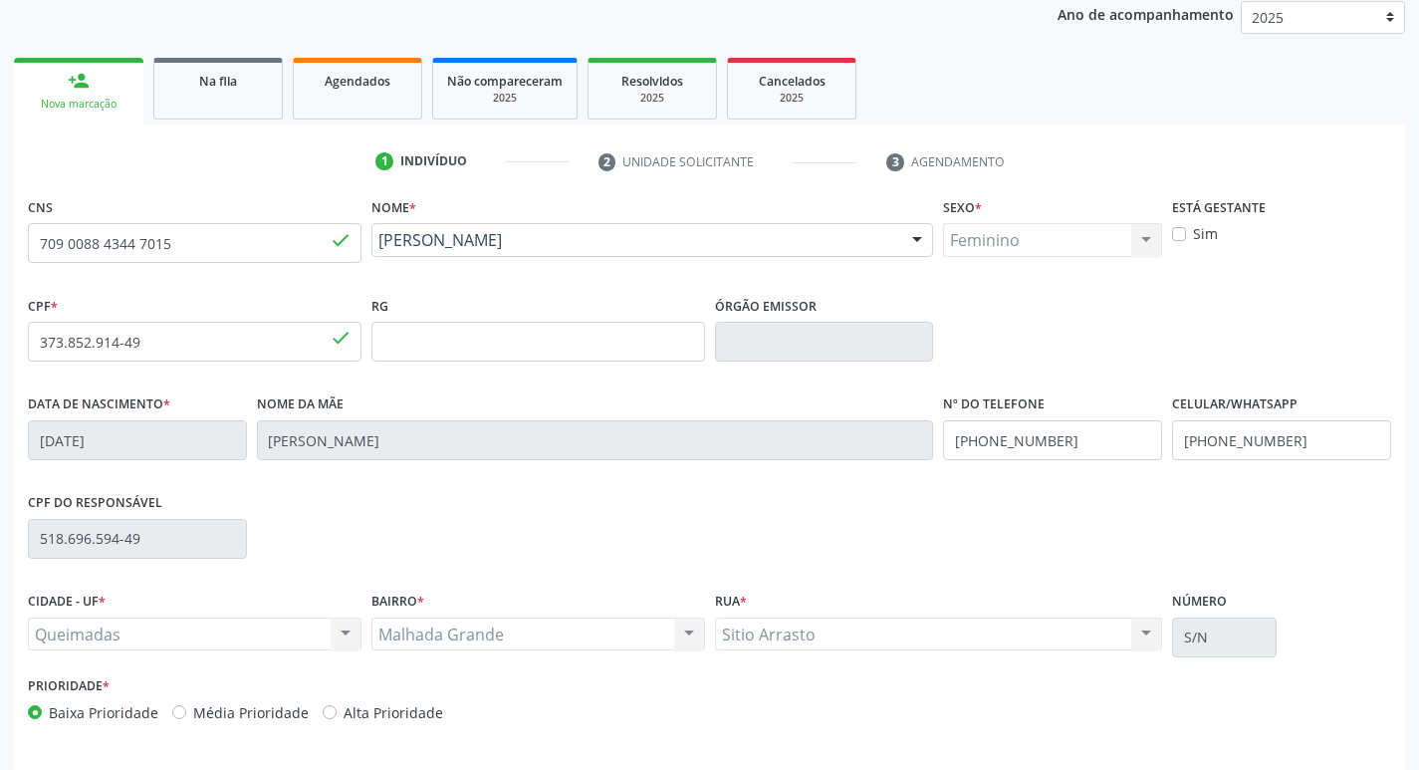
scroll to position [310, 0]
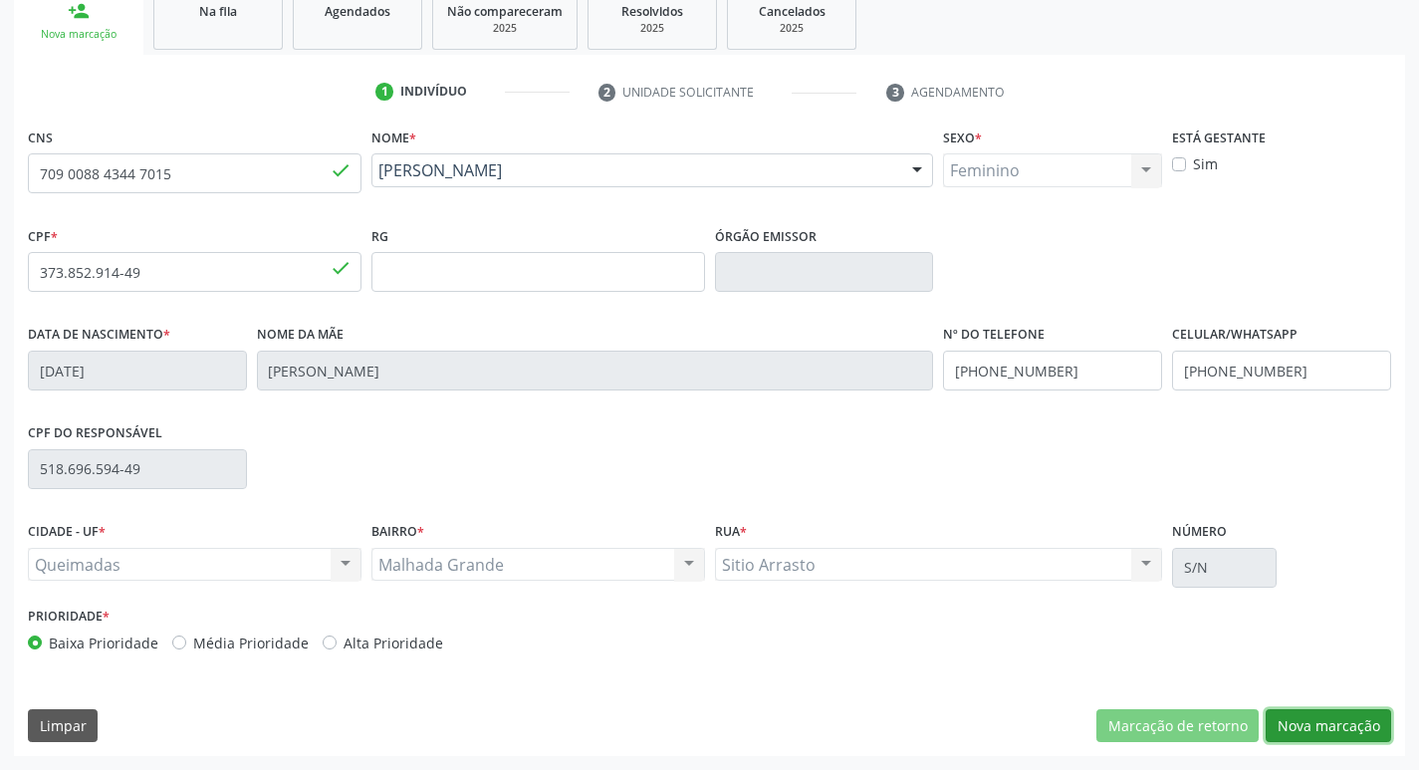
click at [1319, 721] on button "Nova marcação" at bounding box center [1328, 726] width 125 height 34
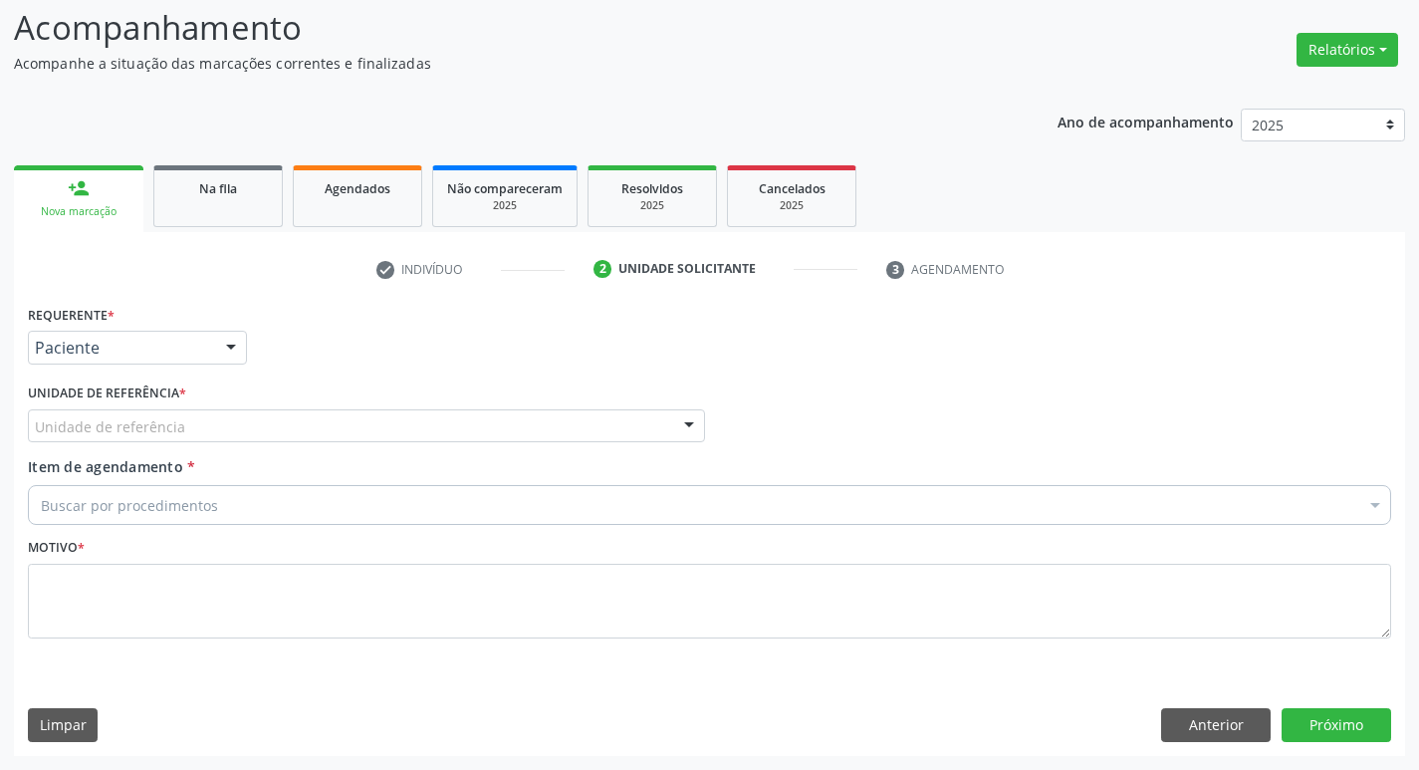
scroll to position [132, 0]
click at [196, 428] on div at bounding box center [366, 426] width 677 height 34
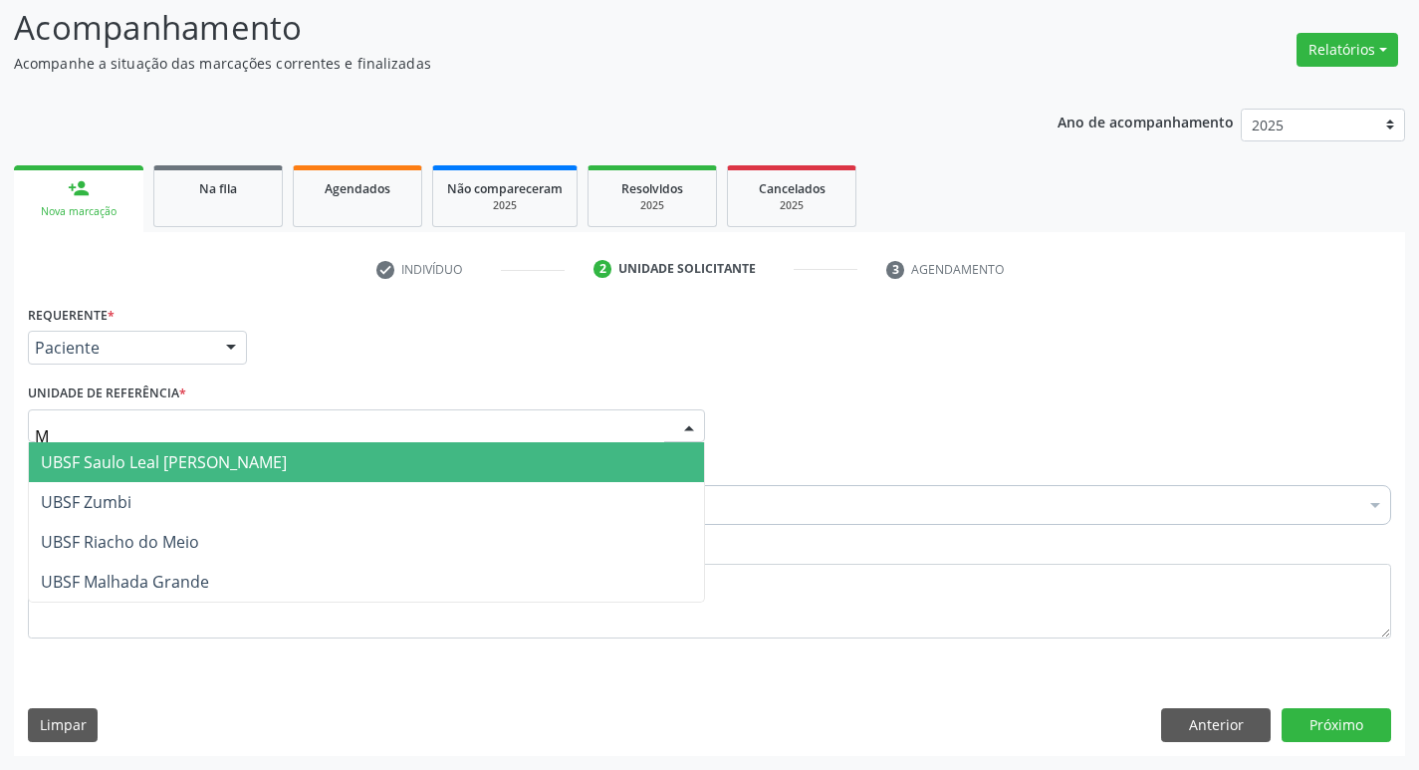
type input "MA"
click at [196, 467] on span "UBSF Malhada Grande" at bounding box center [125, 462] width 168 height 22
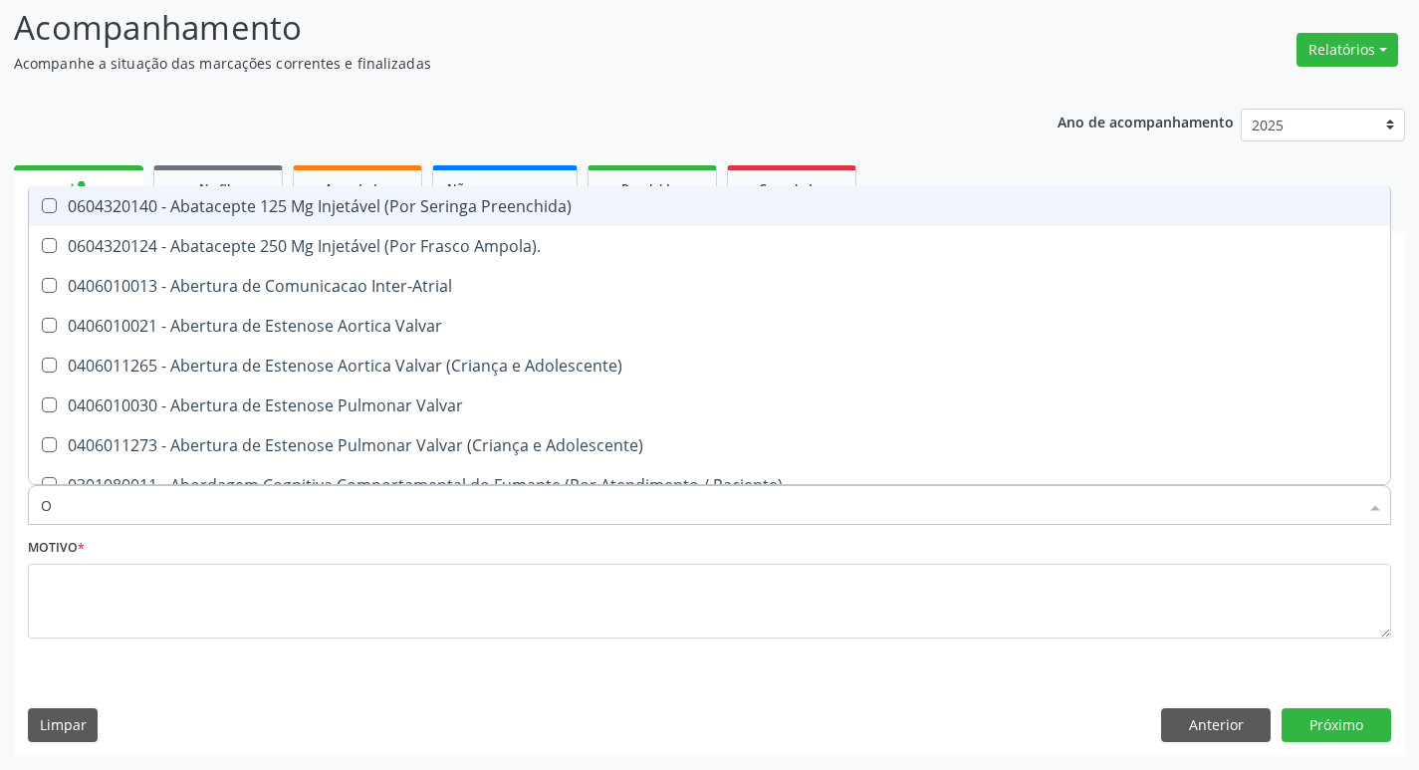
type input "ORTOPEDISTA"
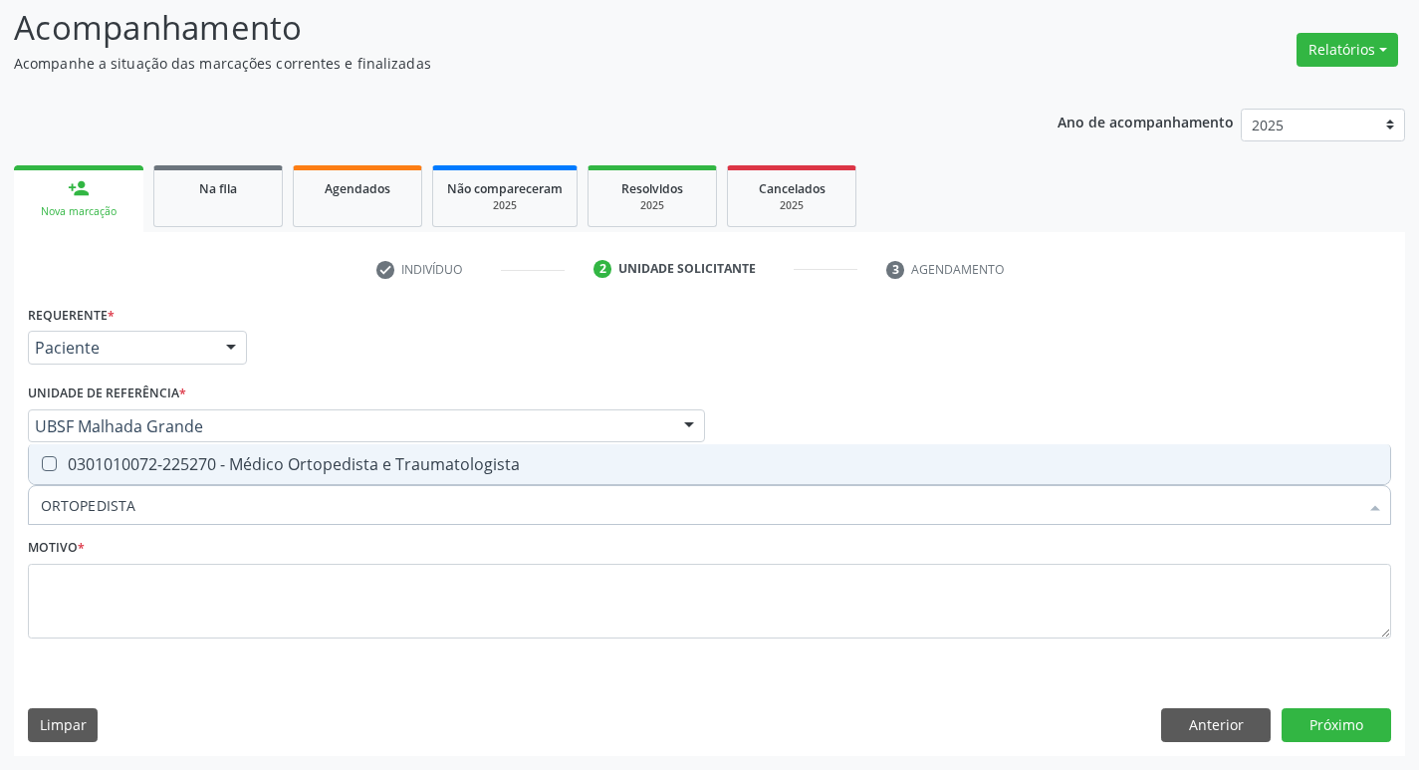
click at [159, 447] on span "0301010072-225270 - Médico Ortopedista e Traumatologista" at bounding box center [709, 464] width 1361 height 40
checkbox Traumatologista "true"
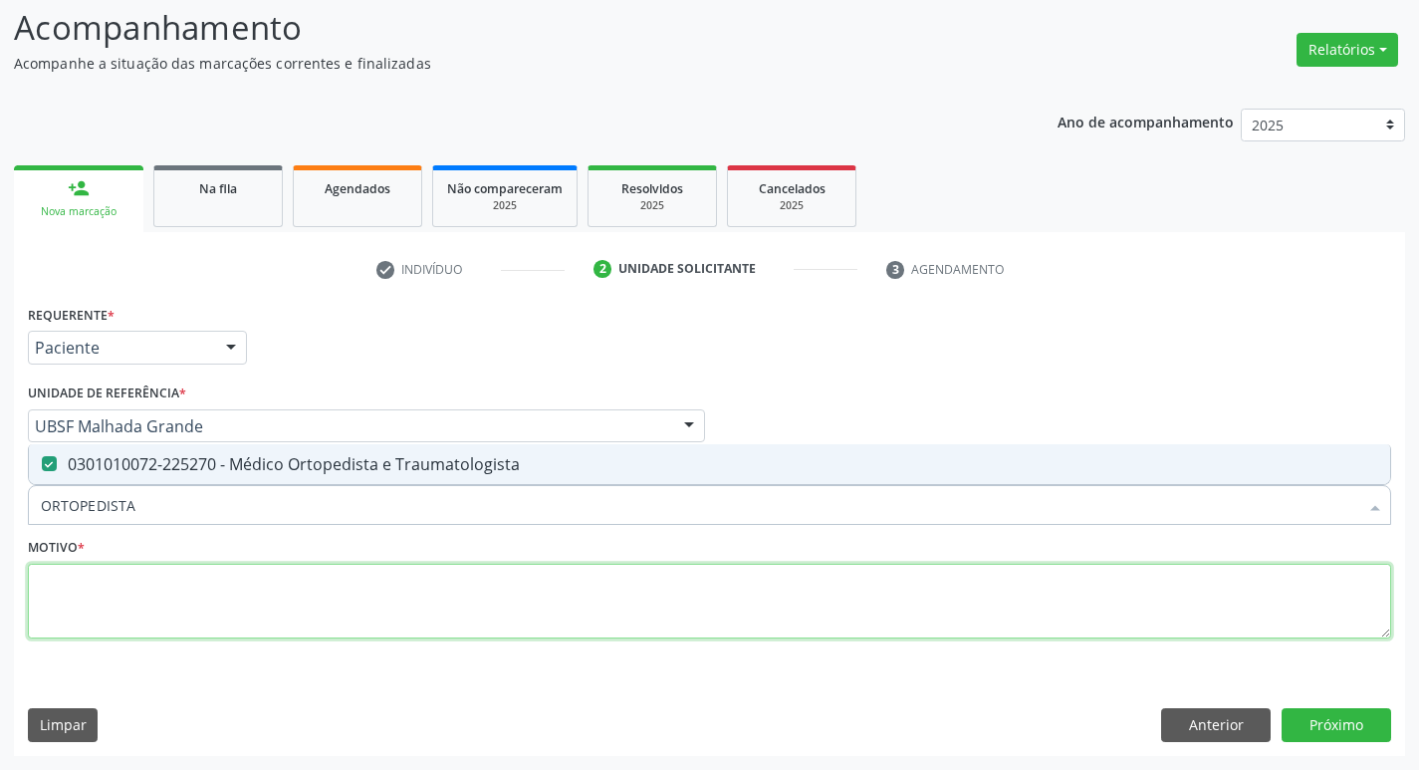
click at [136, 609] on textarea at bounding box center [709, 602] width 1363 height 76
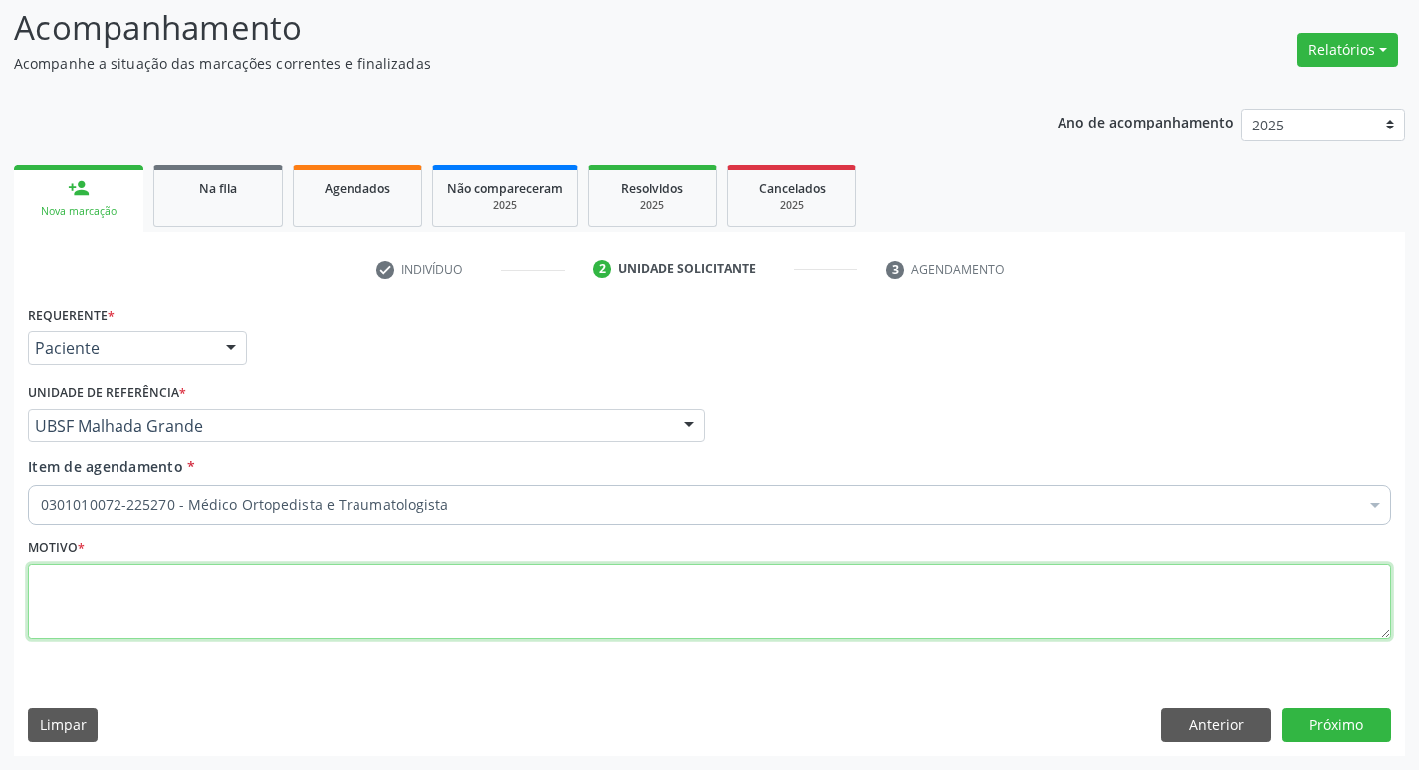
paste textarea "706 3026 6599 3180"
type textarea "7"
type textarea "AVALIAÇÃO"
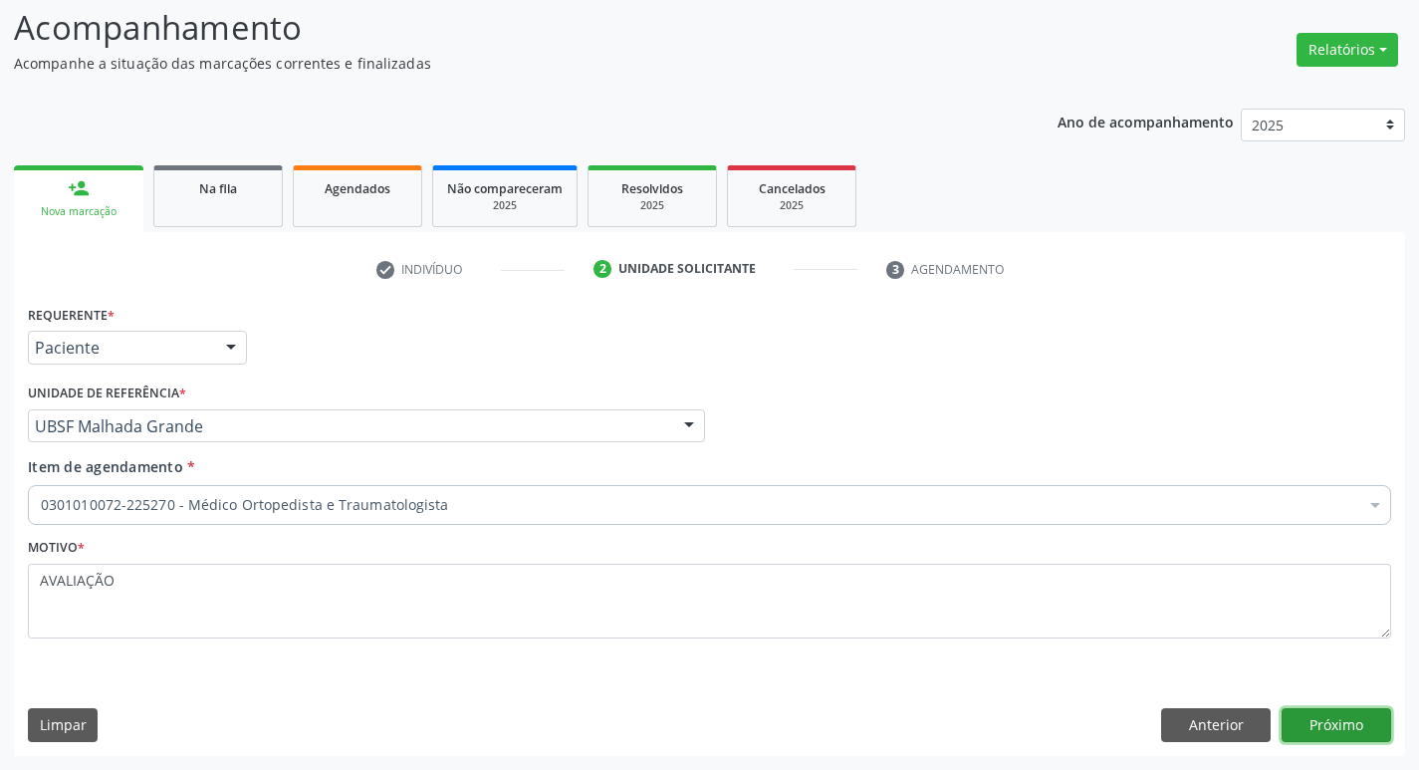
click at [1332, 719] on button "Próximo" at bounding box center [1337, 725] width 110 height 34
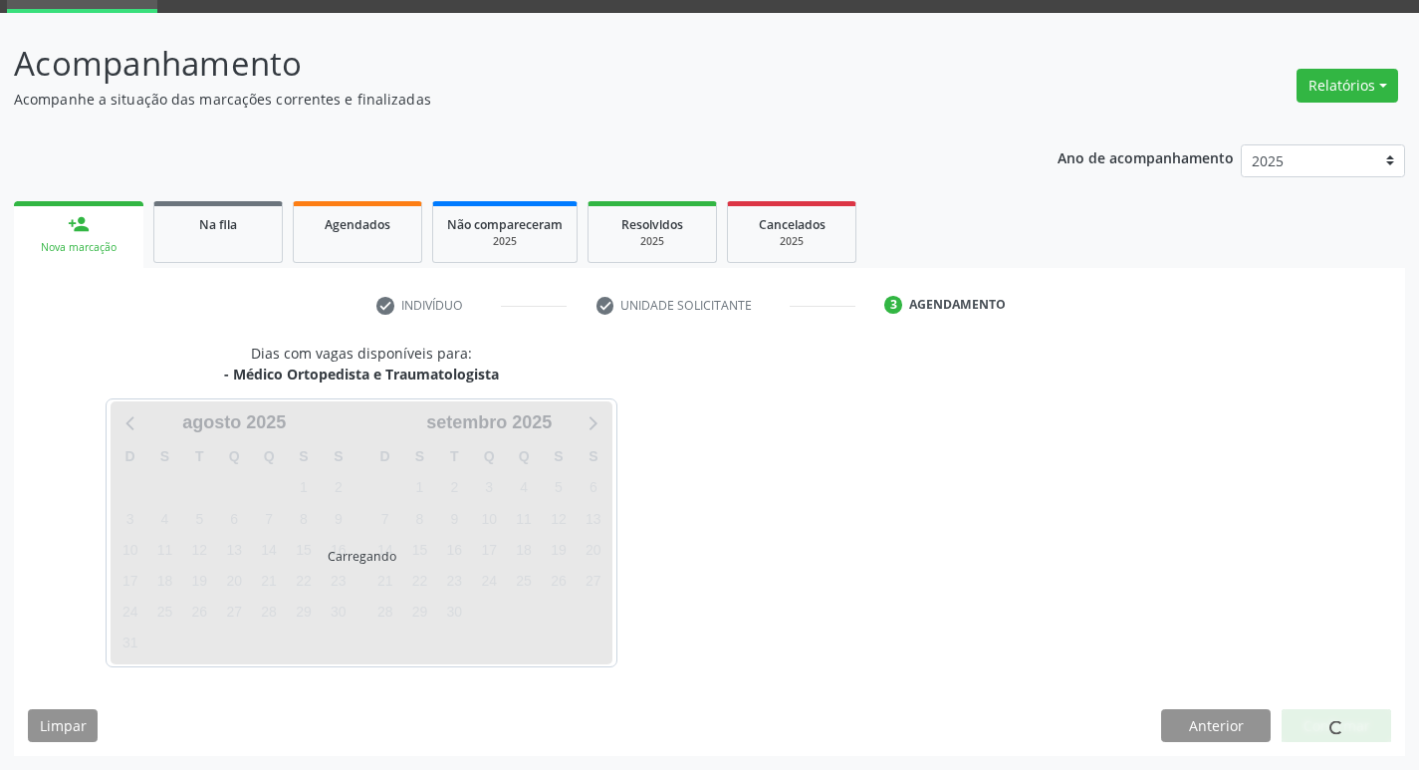
scroll to position [97, 0]
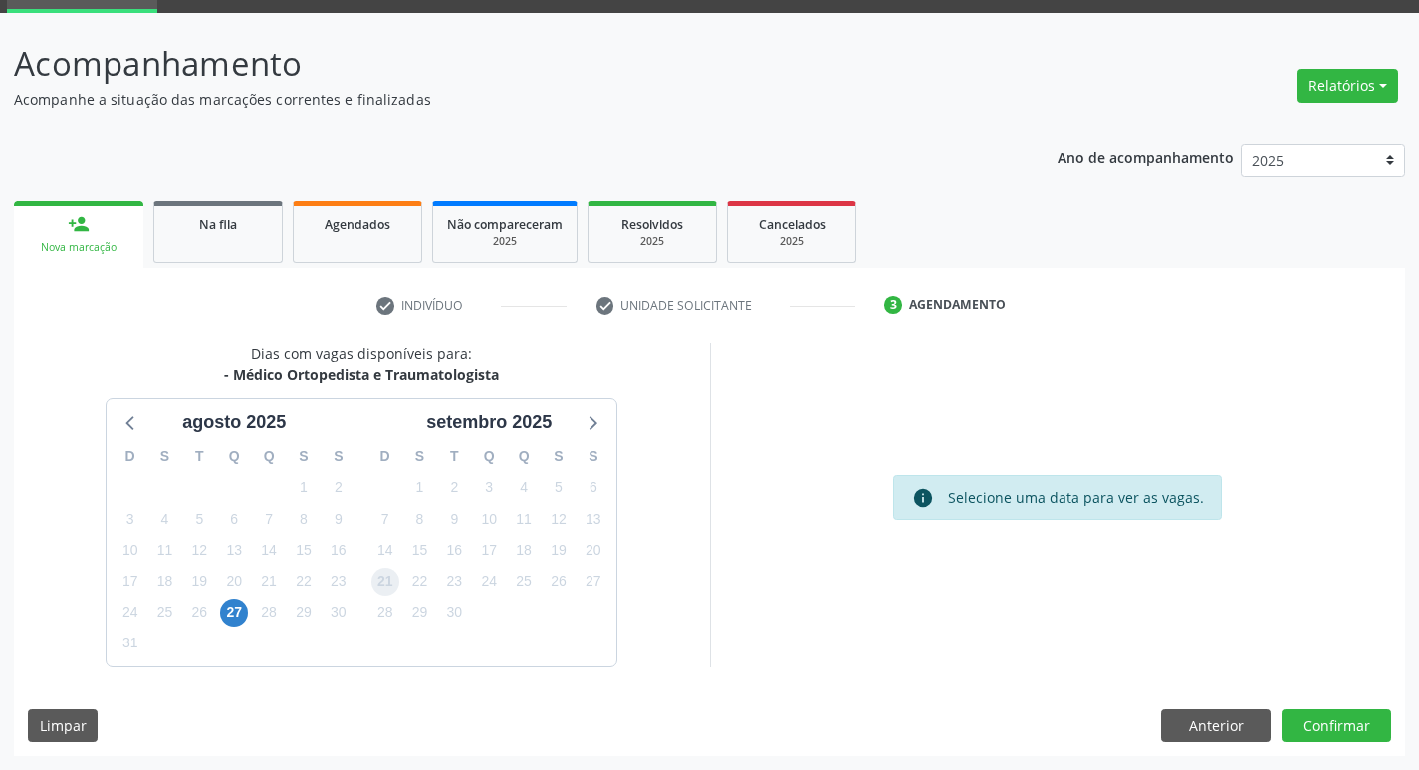
click at [385, 583] on span "21" at bounding box center [385, 582] width 28 height 28
click at [1293, 739] on button "Confirmar" at bounding box center [1337, 726] width 110 height 34
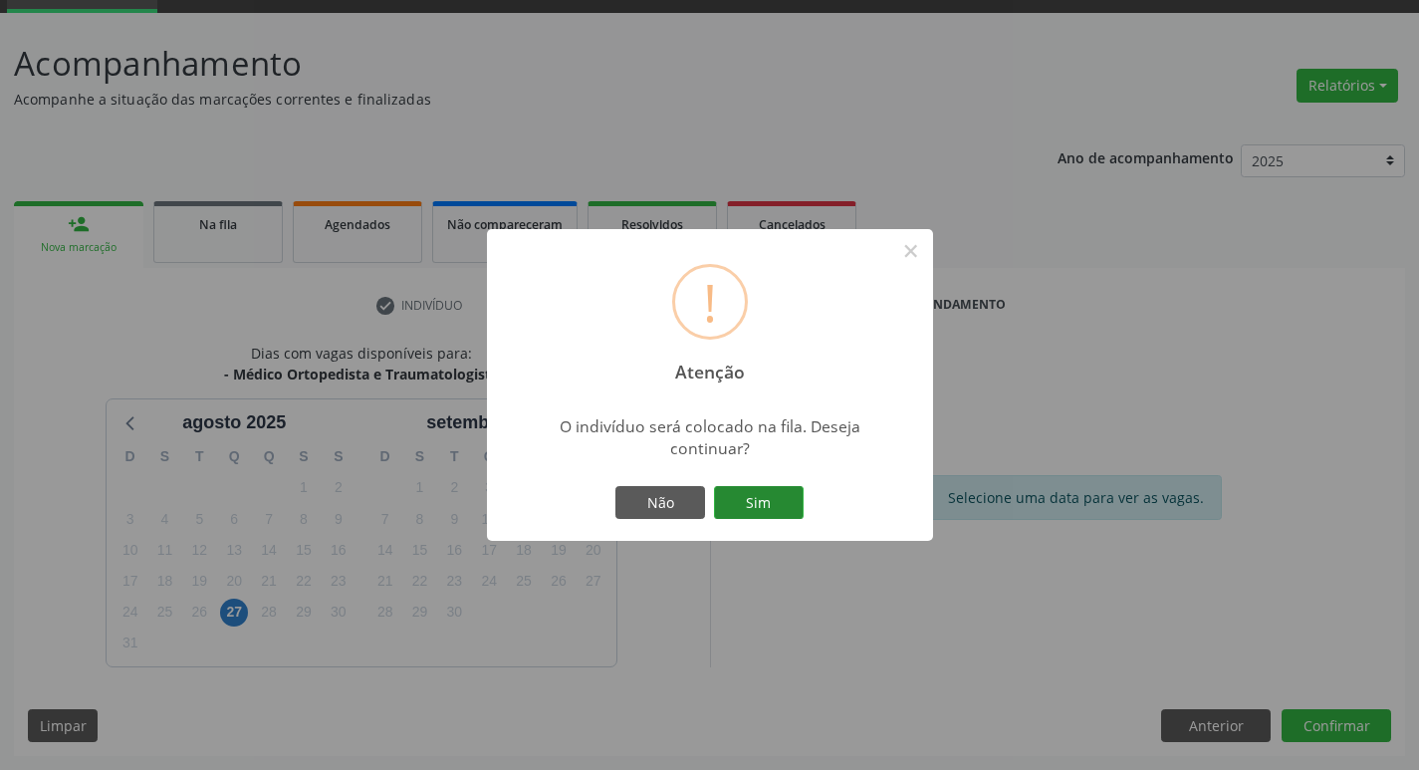
click at [735, 490] on button "Sim" at bounding box center [759, 503] width 90 height 34
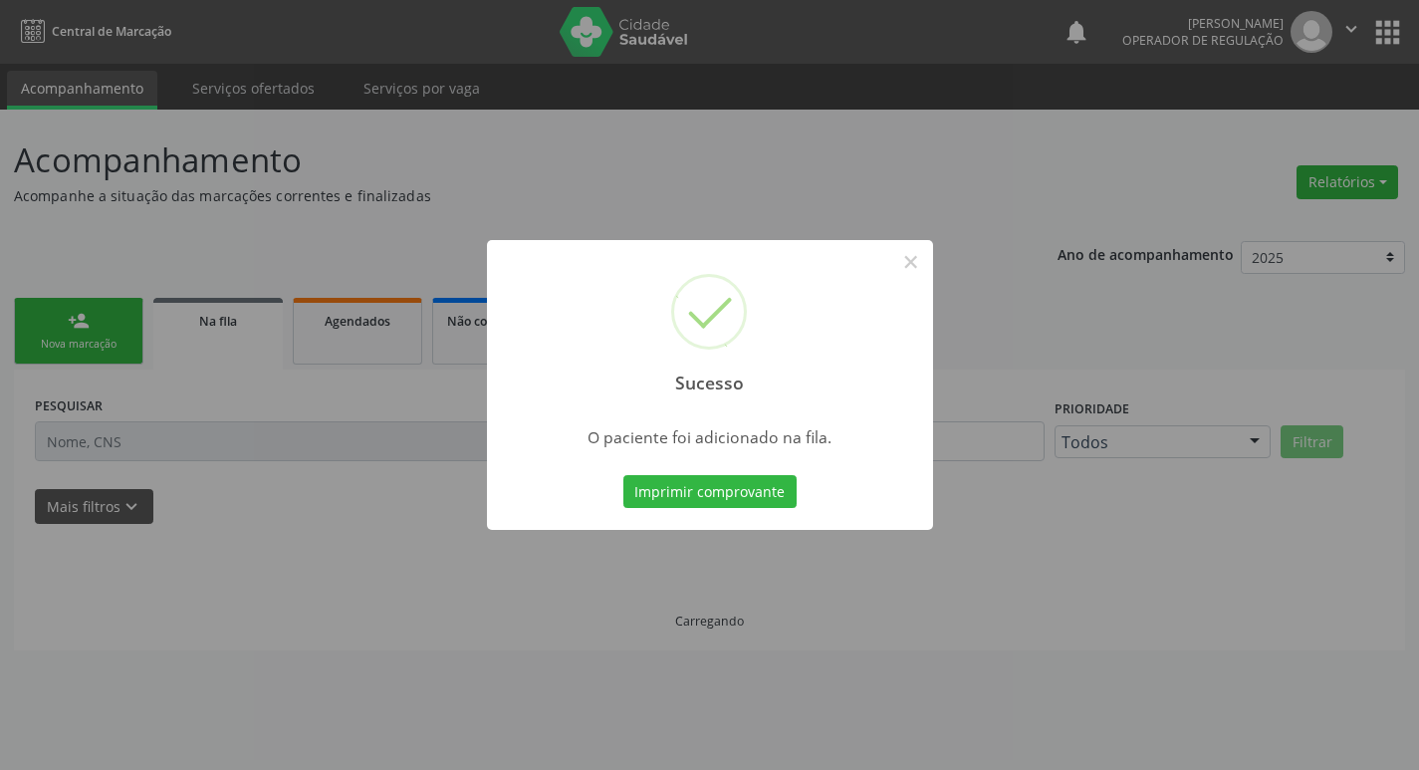
scroll to position [0, 0]
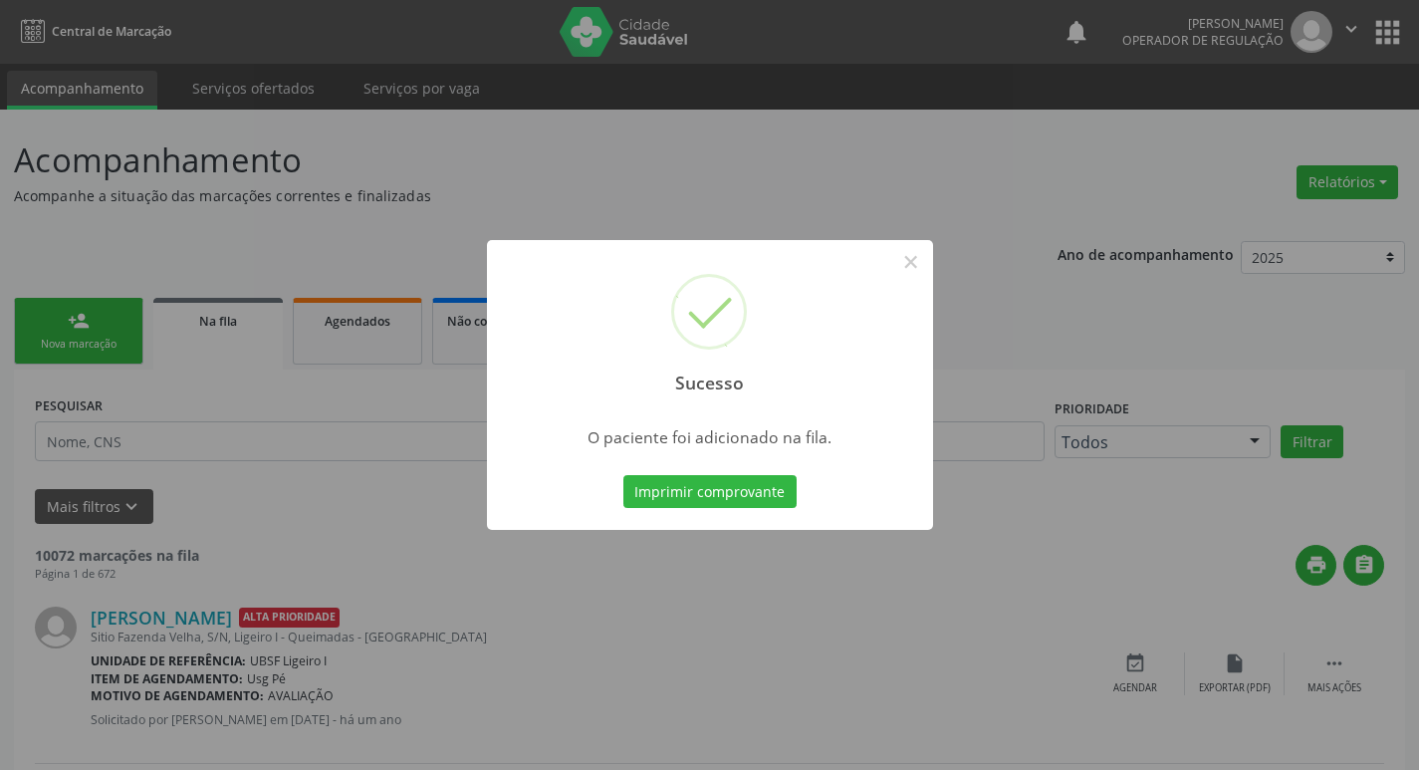
click at [390, 389] on div "Sucesso × O paciente foi adicionado na fila. Imprimir comprovante Cancel" at bounding box center [709, 385] width 1419 height 770
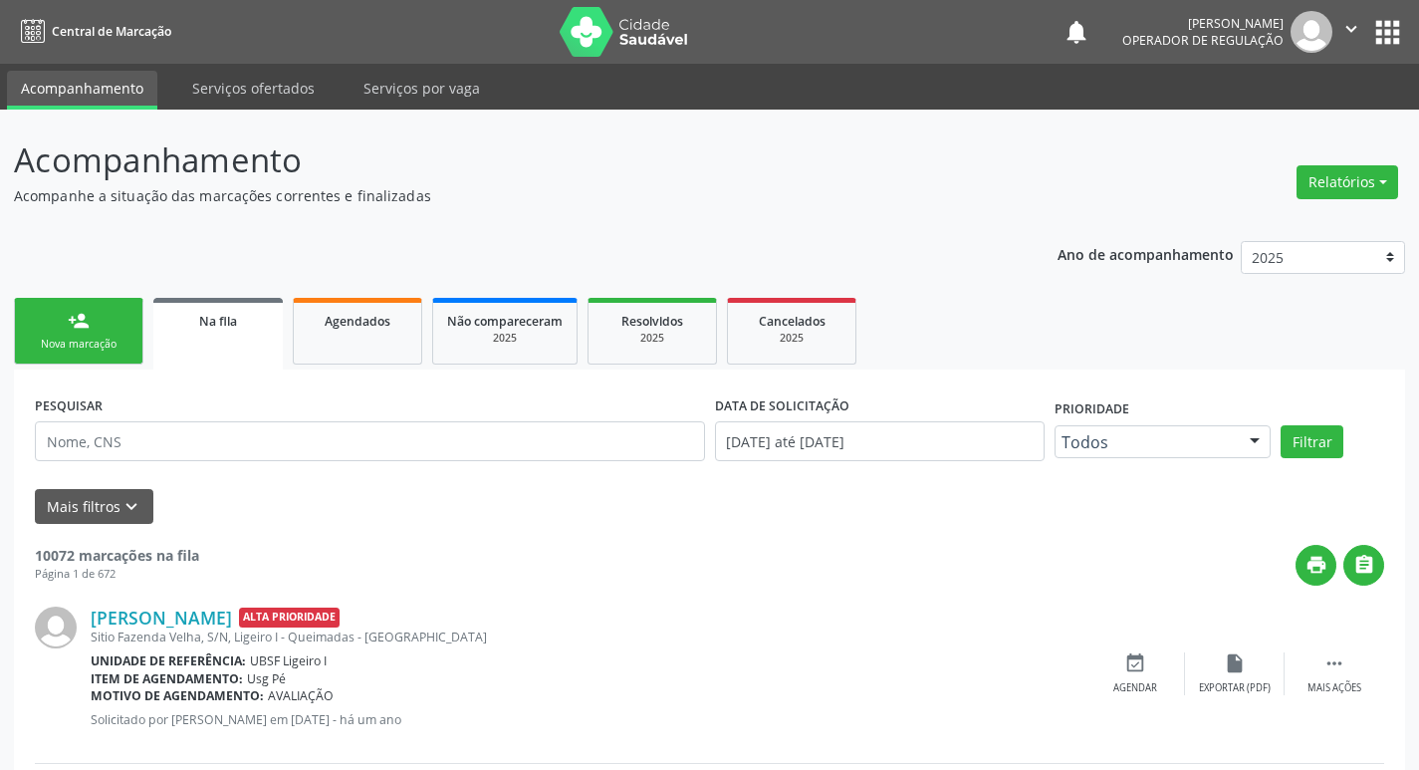
click at [119, 338] on div "Nova marcação" at bounding box center [79, 344] width 100 height 15
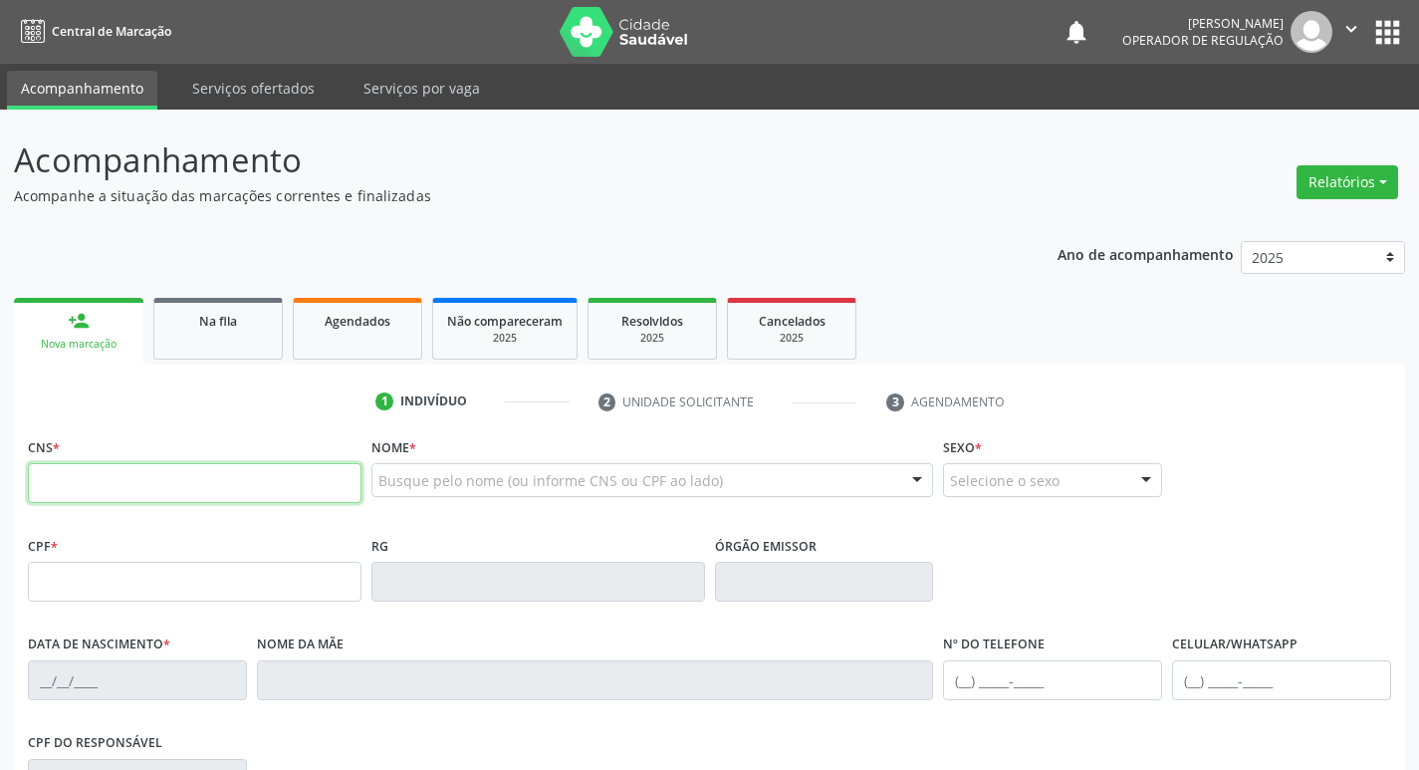
click at [53, 485] on input "text" at bounding box center [195, 483] width 334 height 40
click at [217, 359] on ul "person_add Nova marcação Na fila Agendados Não compareceram 2025 Resolvidos 202…" at bounding box center [709, 329] width 1391 height 72
click at [209, 331] on link "Na fila" at bounding box center [217, 329] width 129 height 62
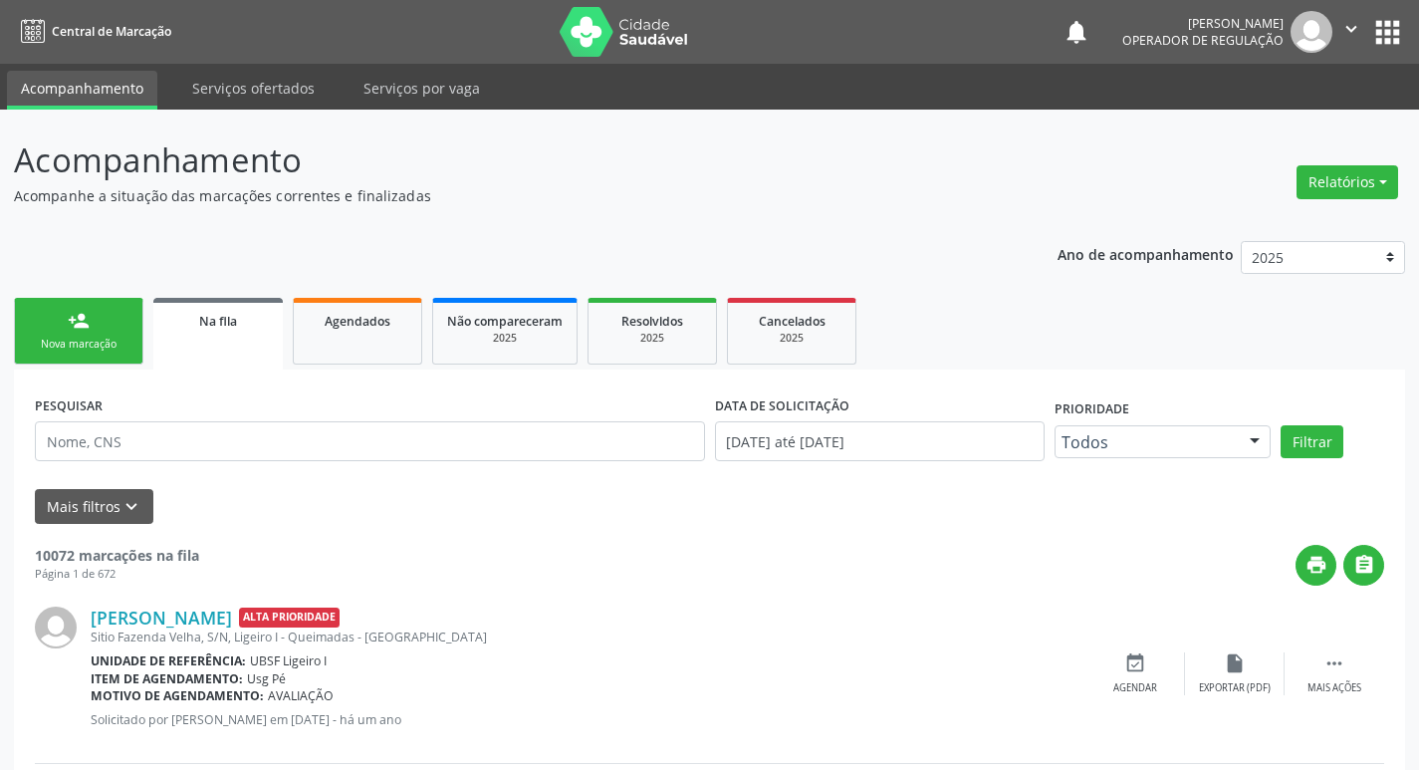
click at [67, 355] on link "person_add Nova marcação" at bounding box center [78, 331] width 129 height 67
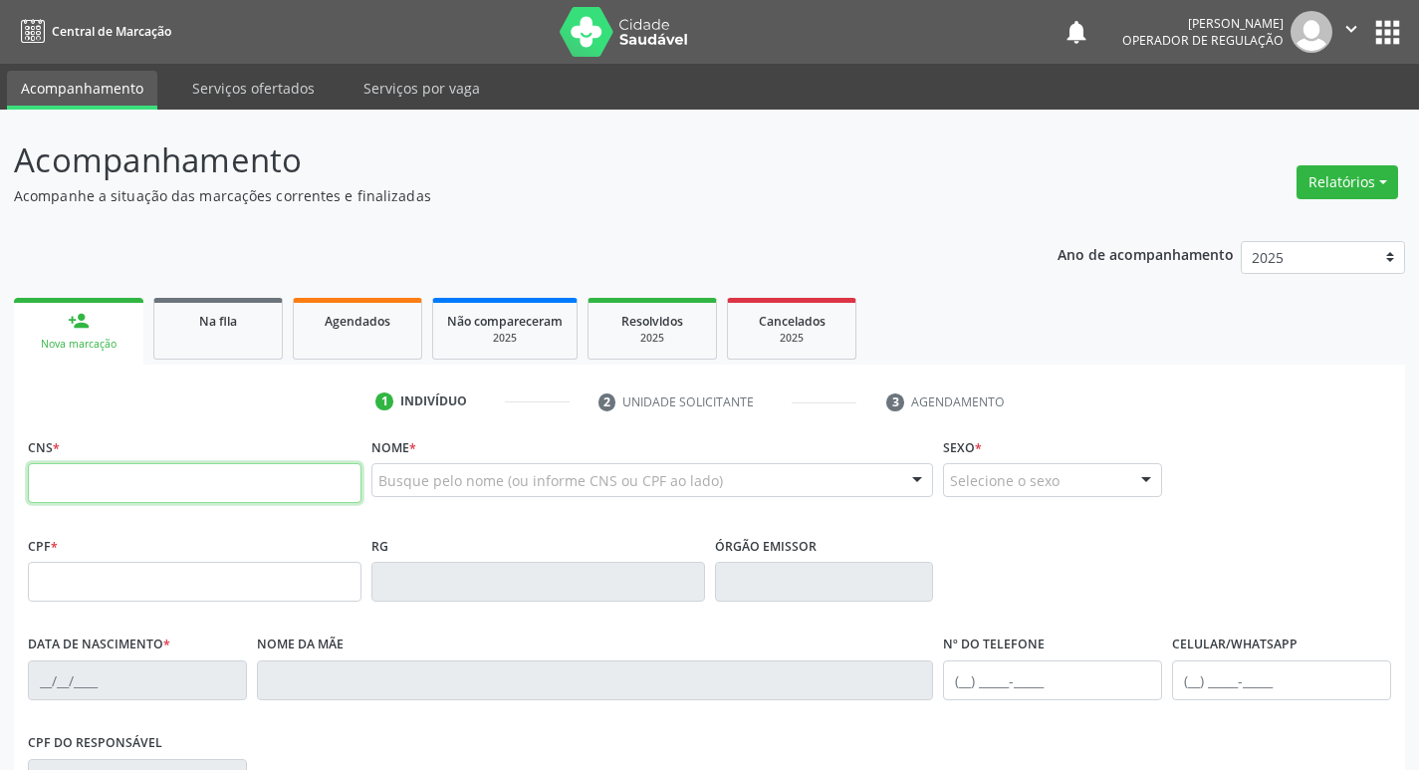
click at [48, 485] on input "text" at bounding box center [195, 483] width 334 height 40
type input "898 0051 1322 5055"
type input "[DATE]"
type input "S/N"
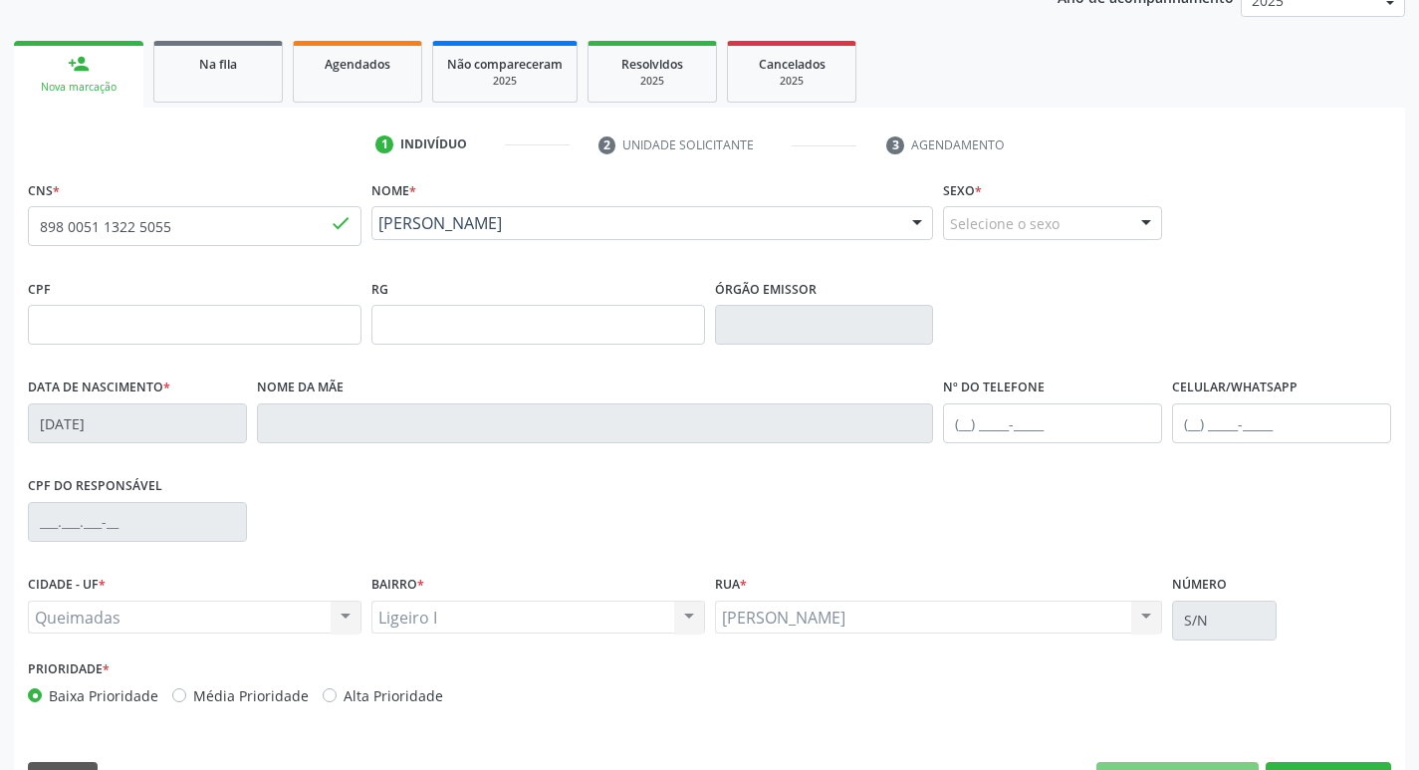
scroll to position [310, 0]
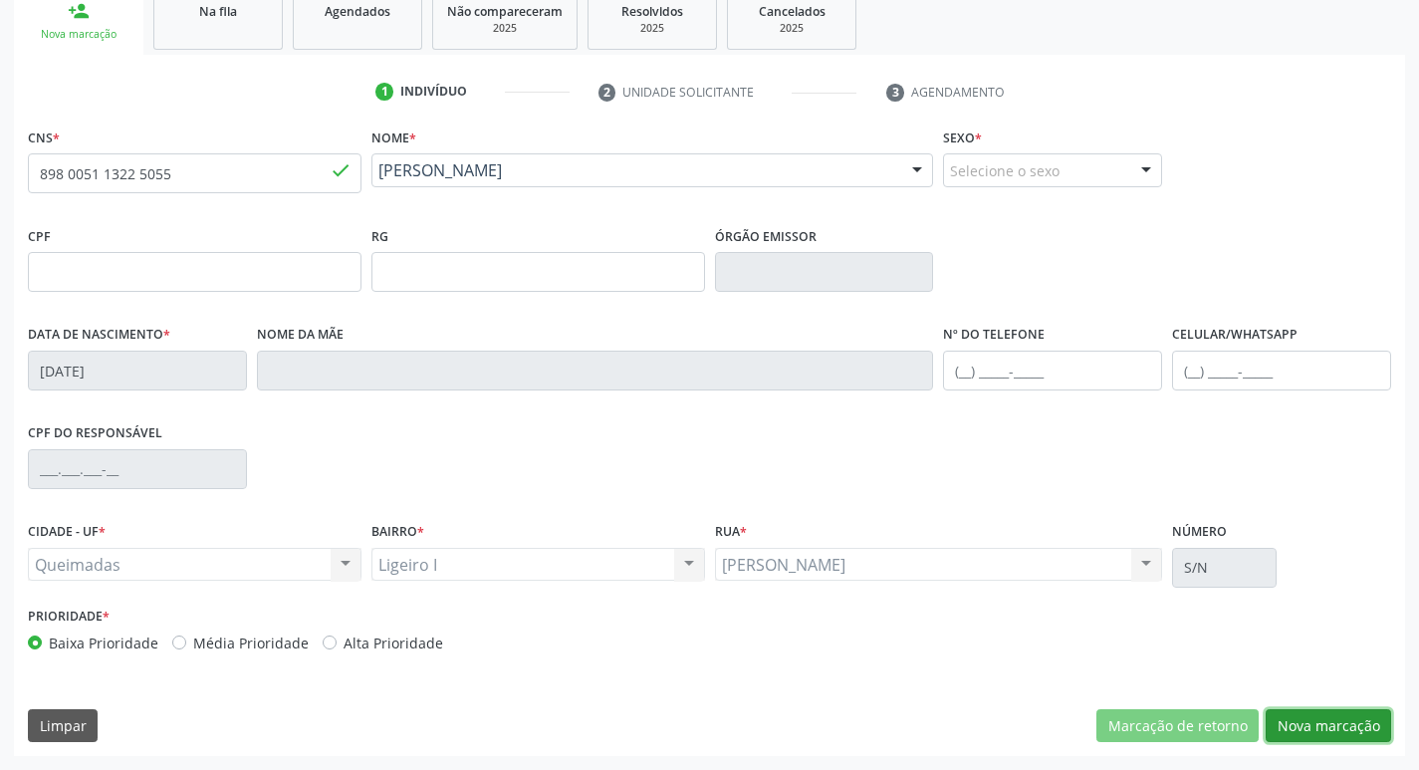
click at [1294, 724] on button "Nova marcação" at bounding box center [1328, 726] width 125 height 34
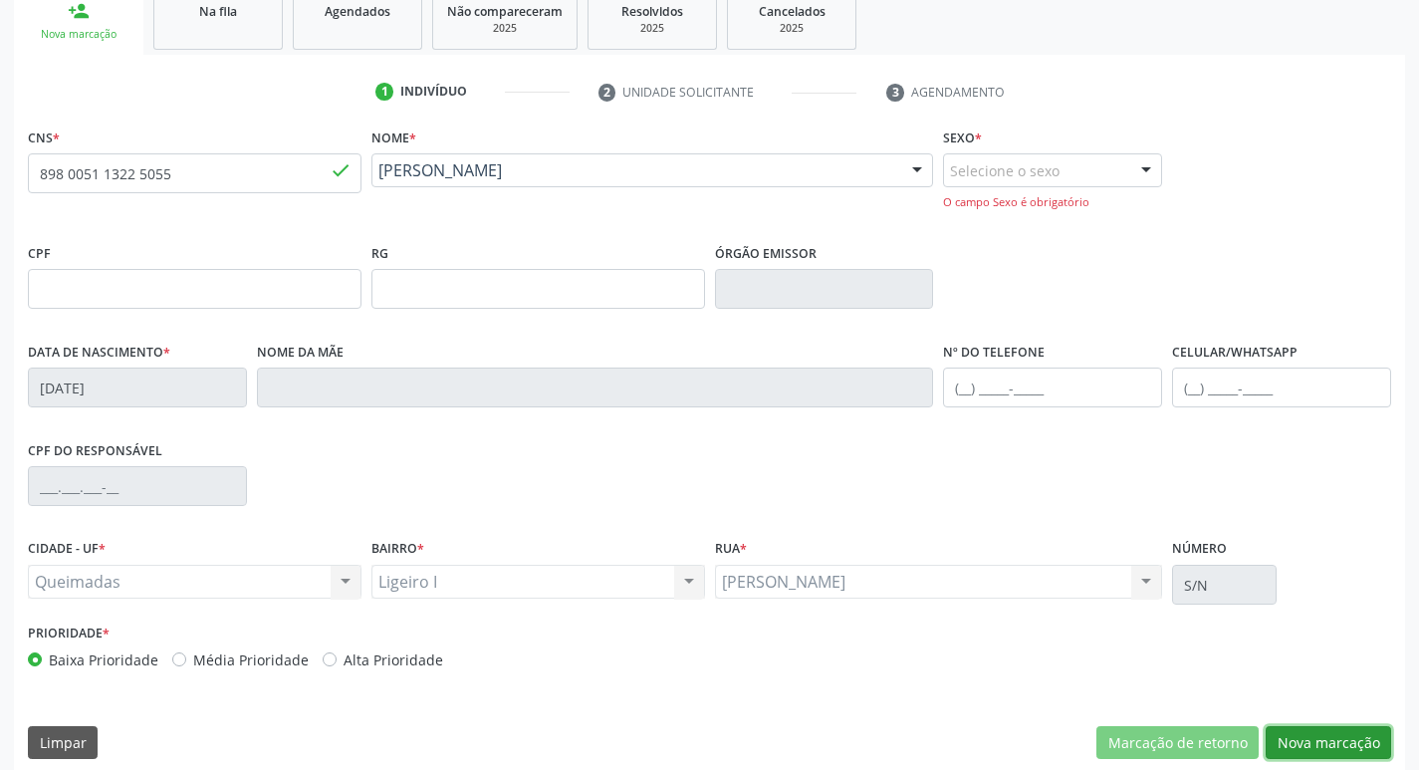
click at [1311, 755] on button "Nova marcação" at bounding box center [1328, 743] width 125 height 34
click at [1010, 181] on div "Selecione o sexo" at bounding box center [1052, 170] width 219 height 34
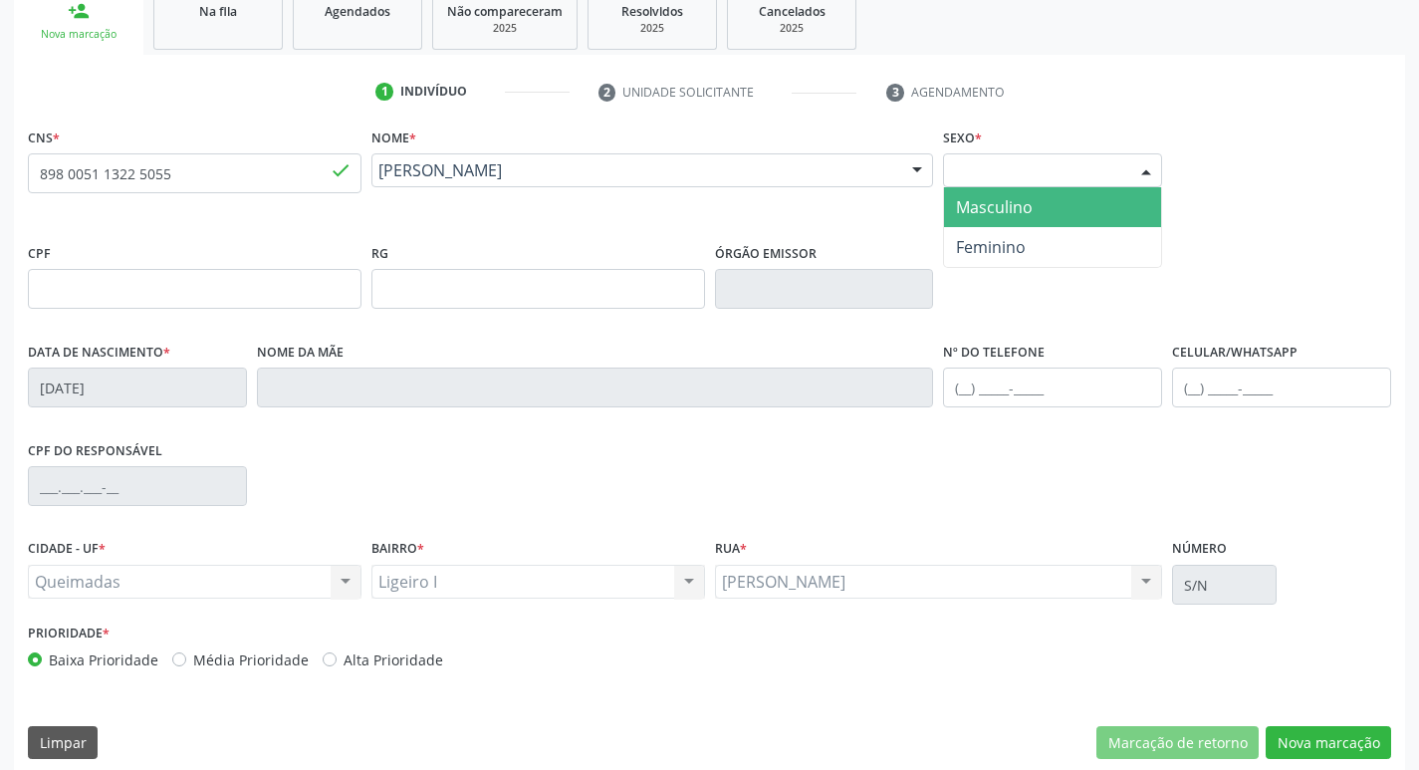
click at [991, 217] on span "Masculino" at bounding box center [994, 207] width 77 height 22
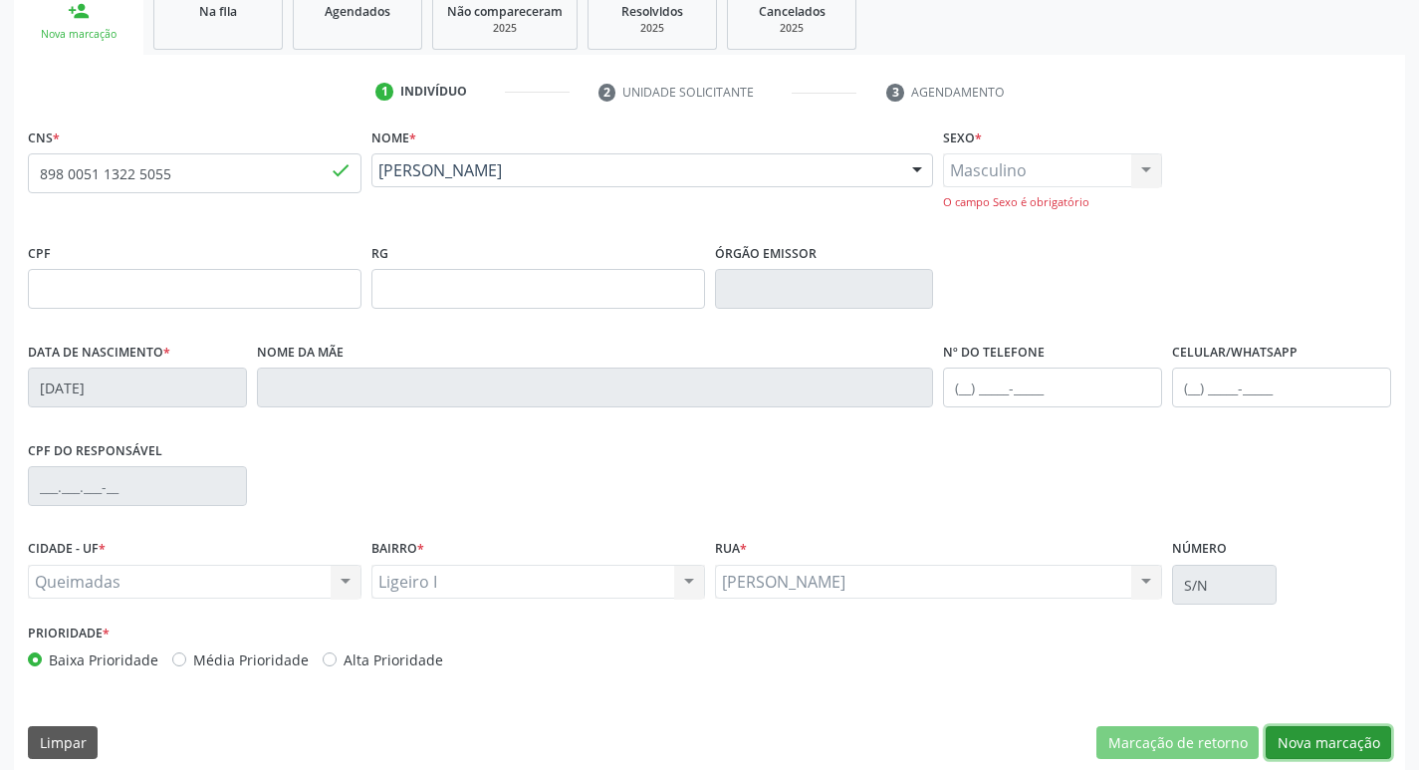
click at [1336, 742] on button "Nova marcação" at bounding box center [1328, 743] width 125 height 34
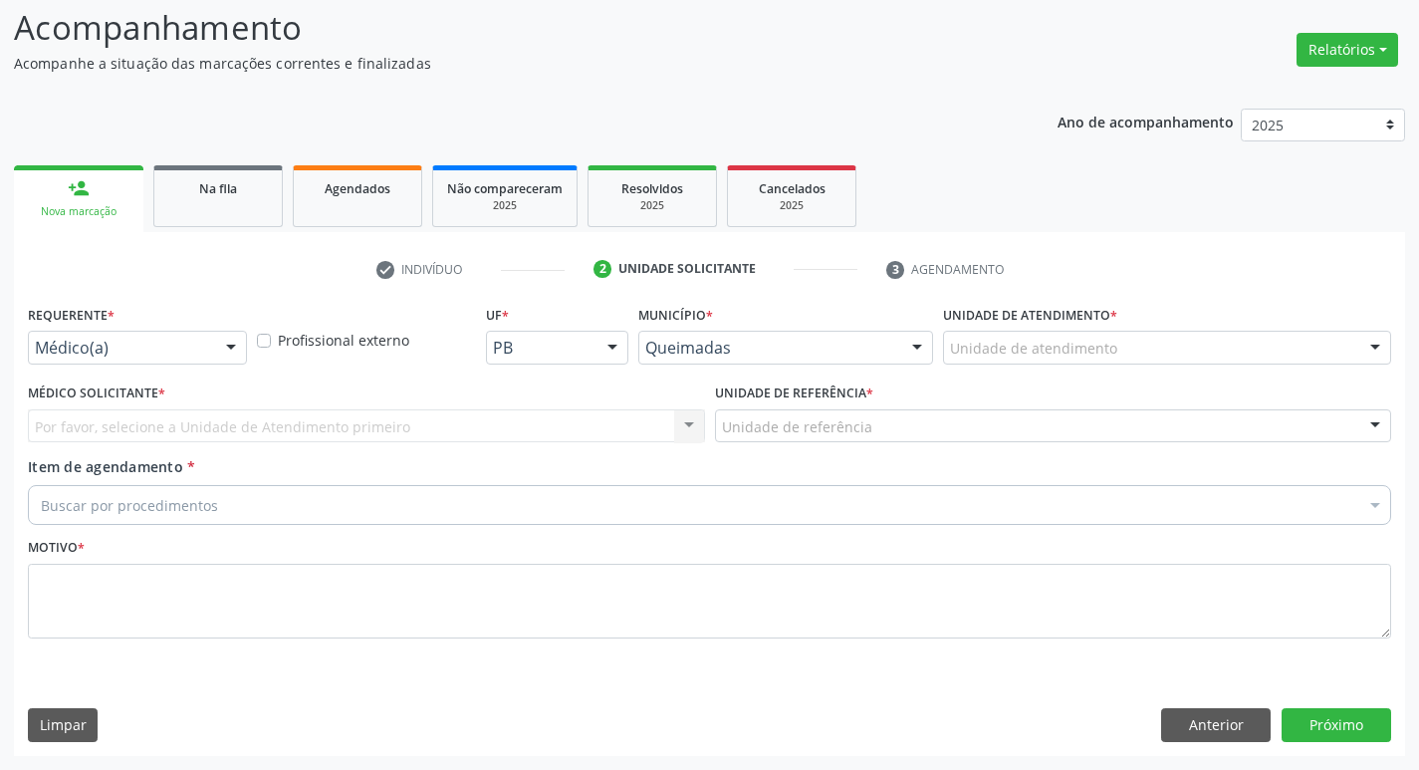
scroll to position [132, 0]
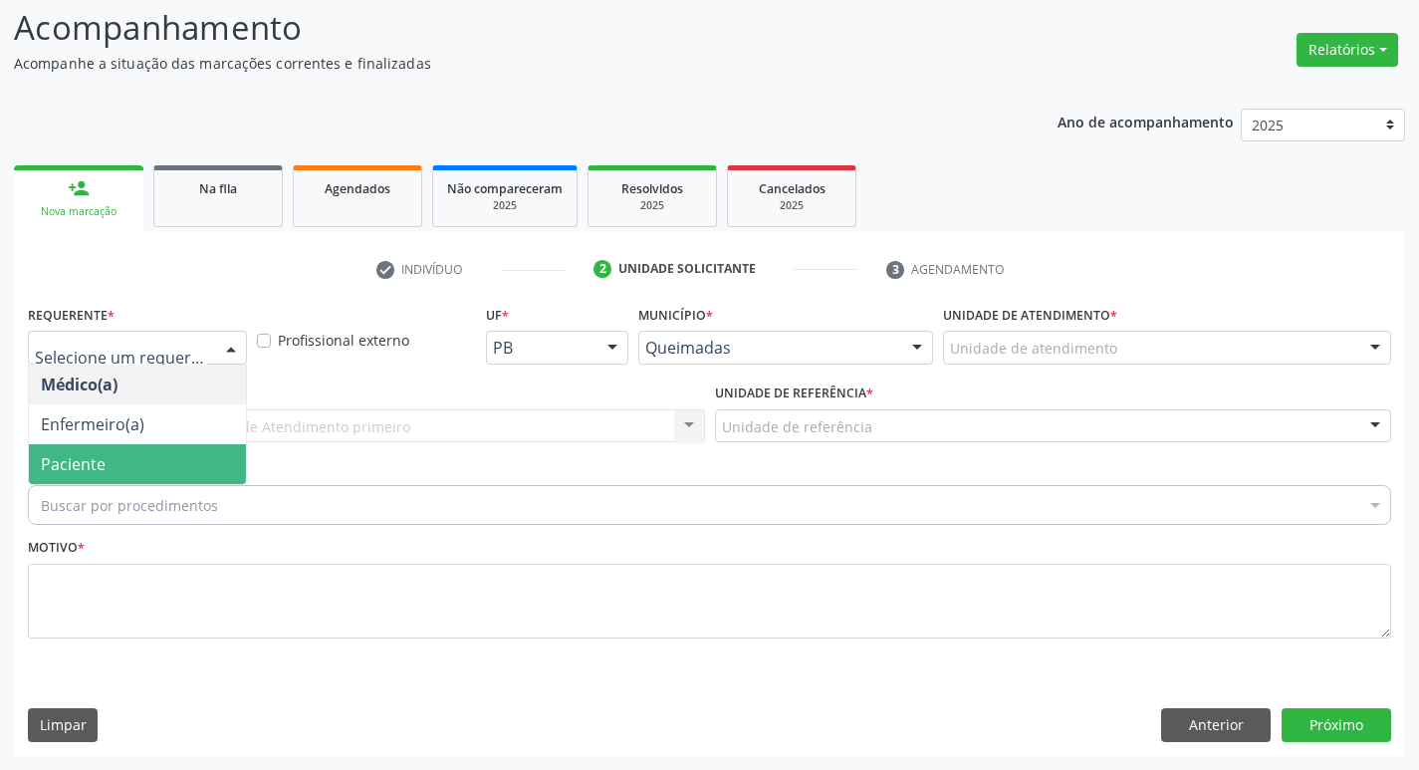
click at [205, 474] on span "Paciente" at bounding box center [137, 464] width 217 height 40
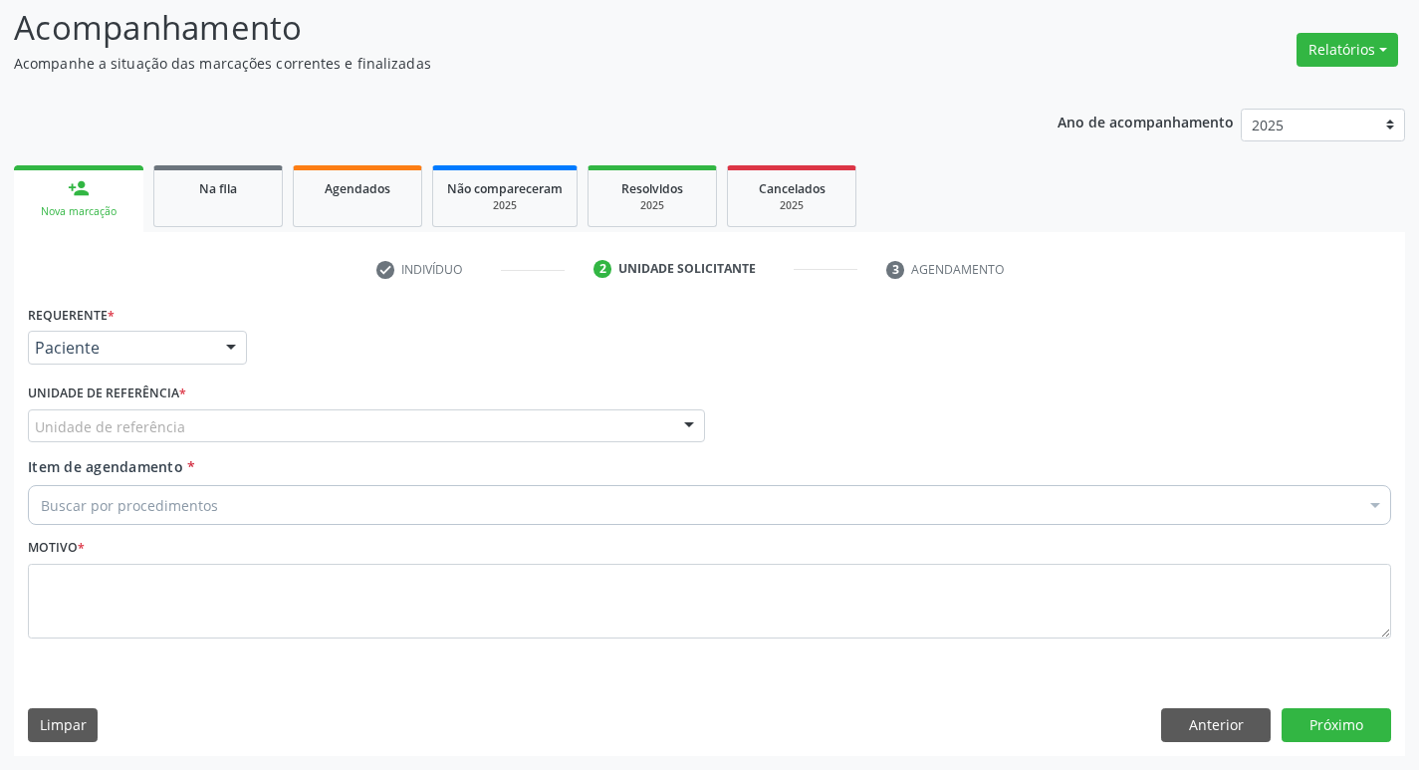
click at [209, 418] on div "Unidade de referência" at bounding box center [366, 426] width 677 height 34
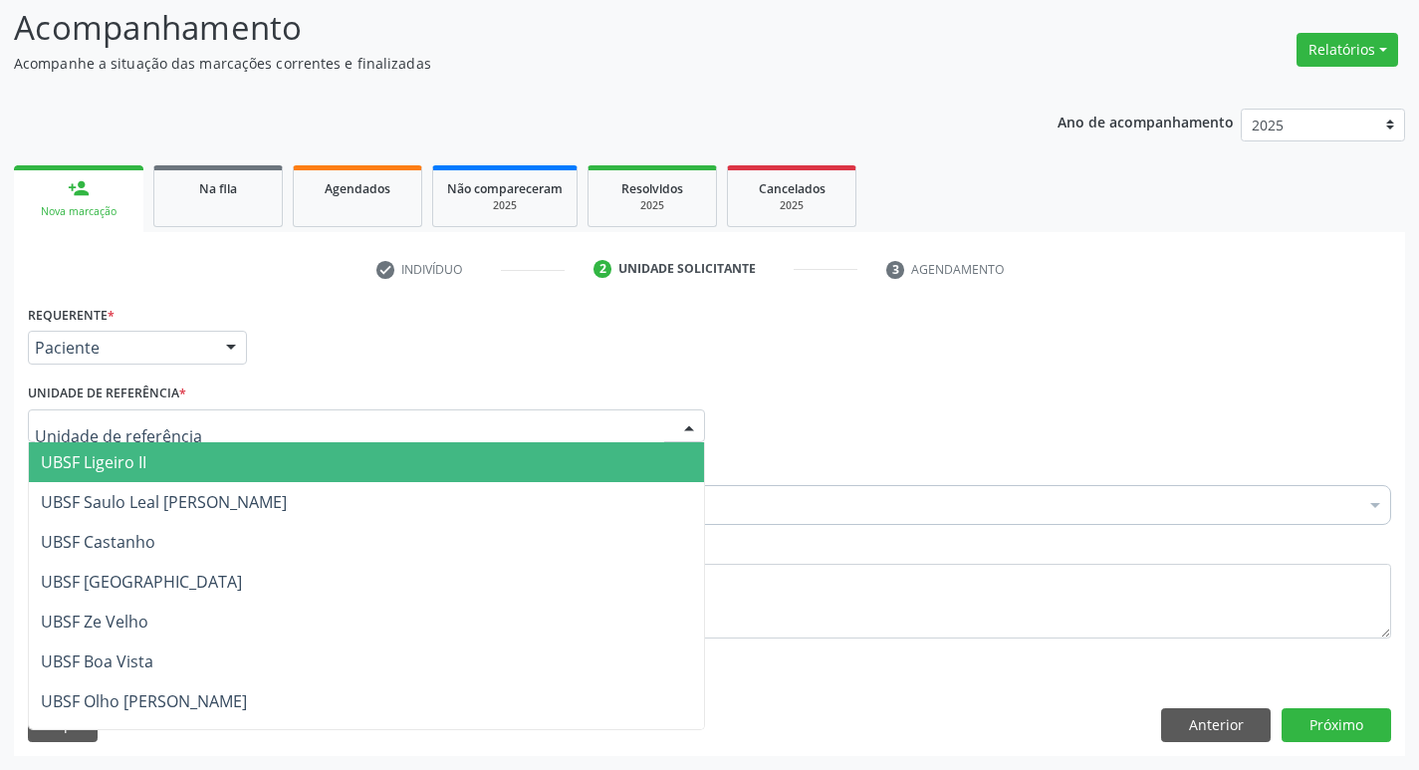
type input "O"
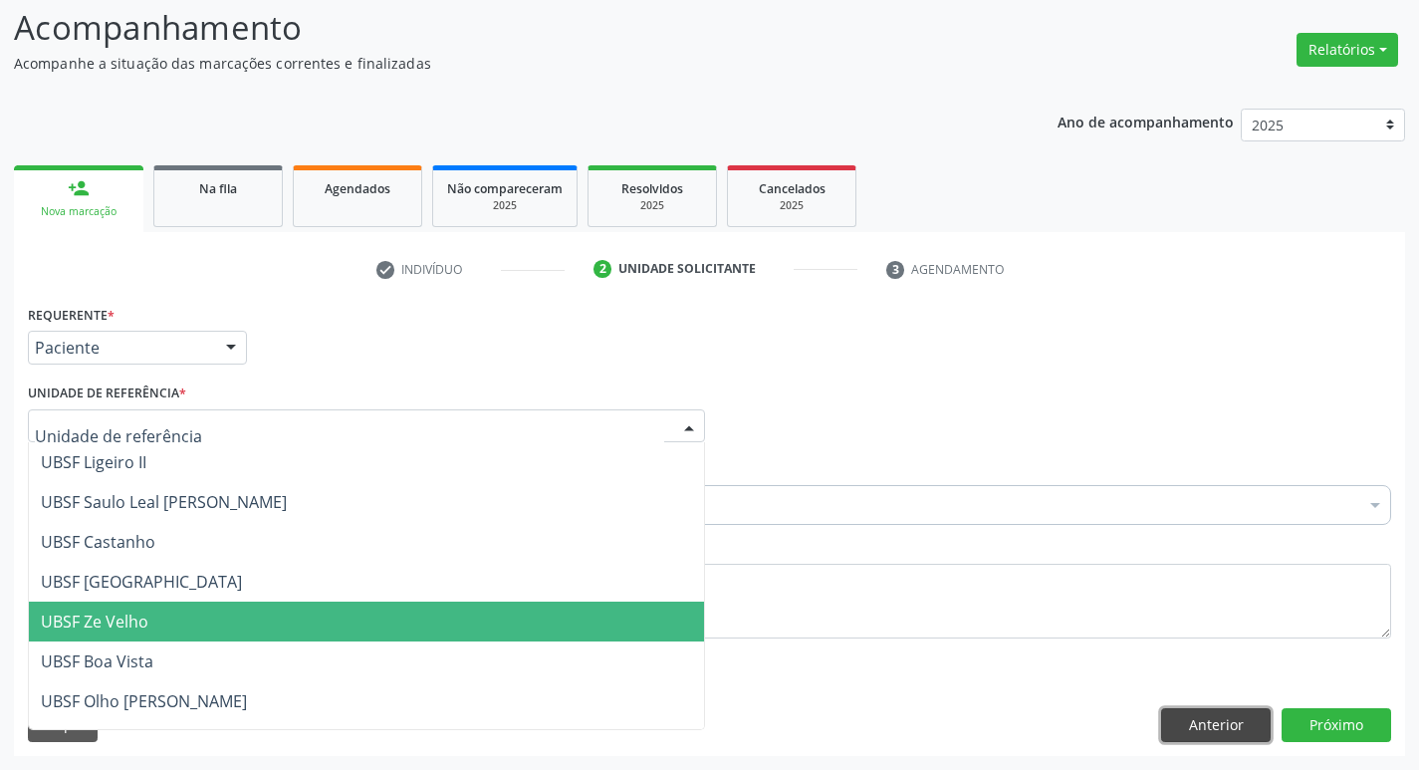
click at [1194, 722] on button "Anterior" at bounding box center [1216, 725] width 110 height 34
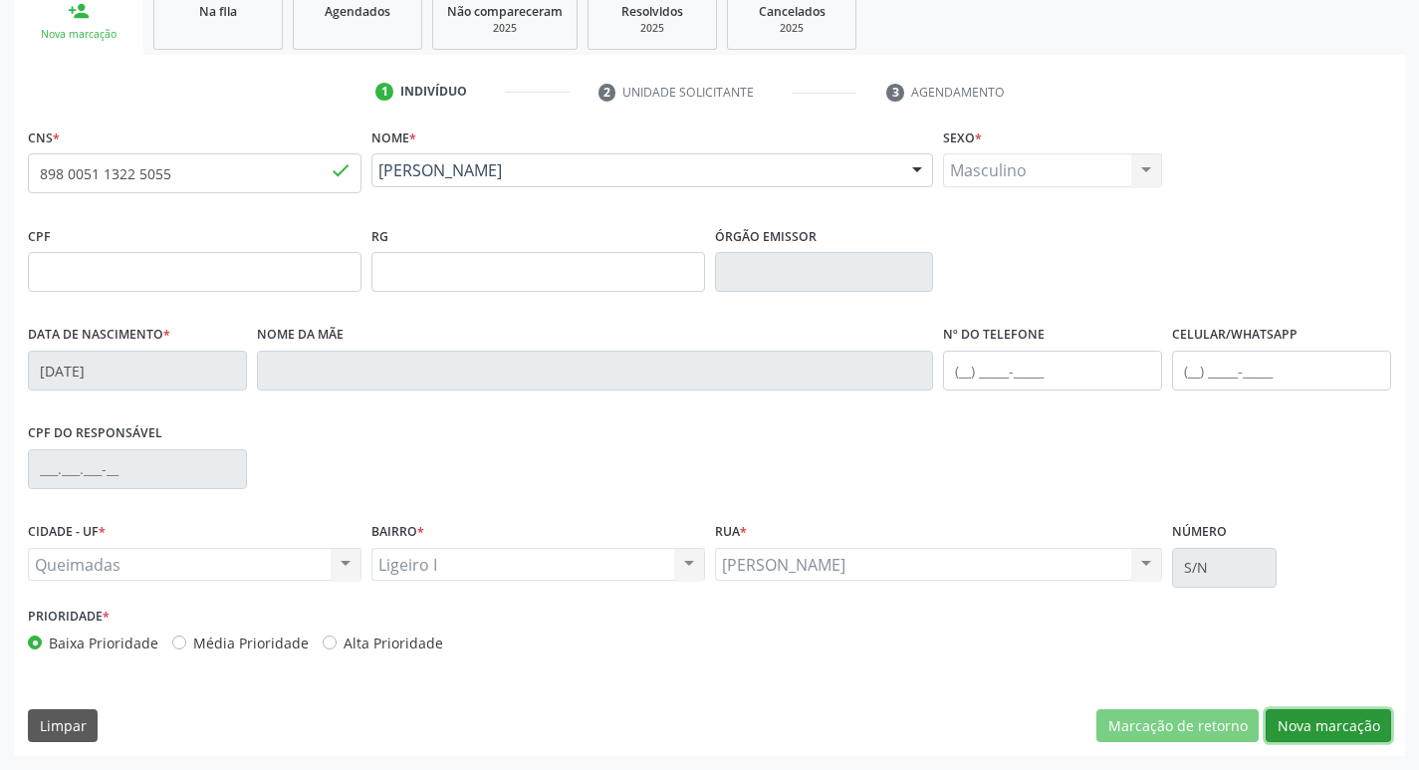
click at [1267, 722] on button "Nova marcação" at bounding box center [1328, 726] width 125 height 34
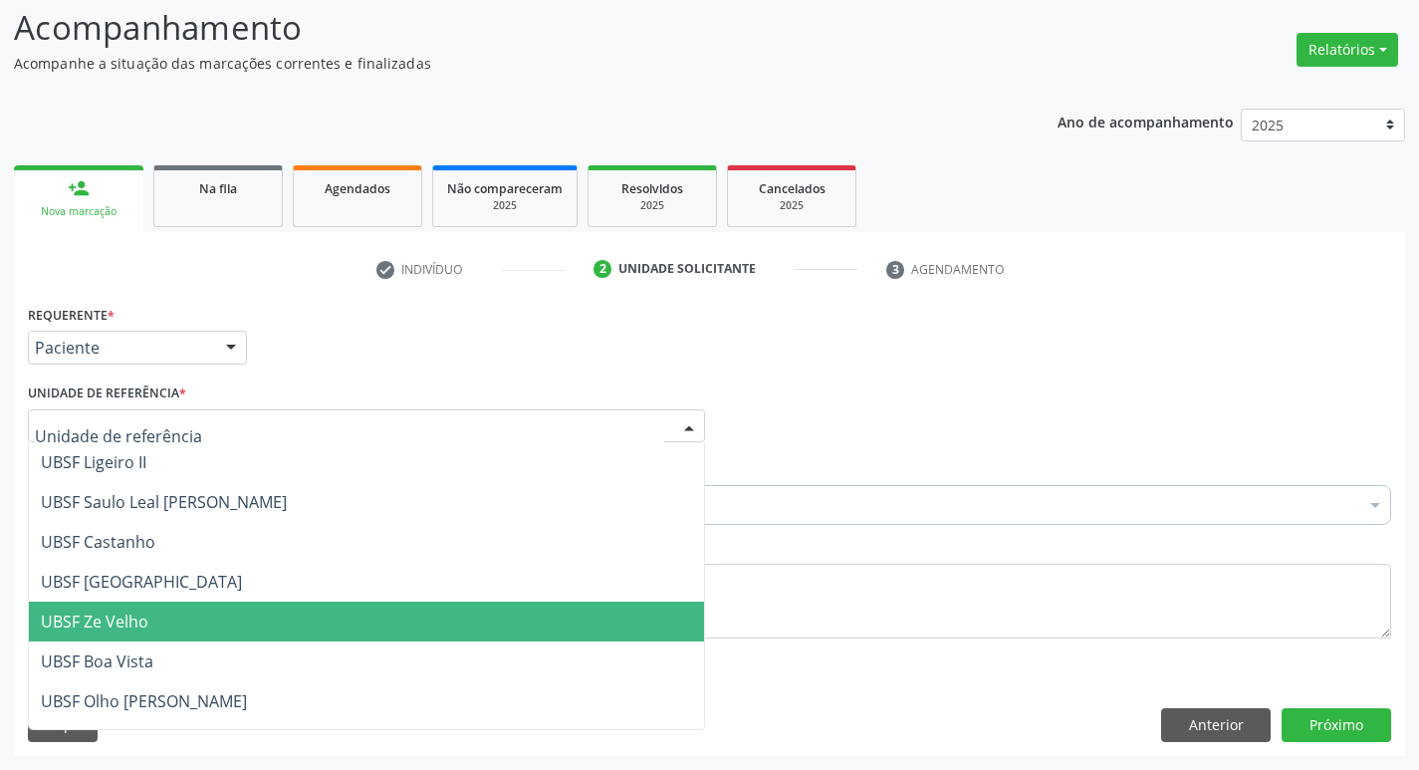
click at [280, 434] on div at bounding box center [366, 426] width 677 height 34
type input "LI"
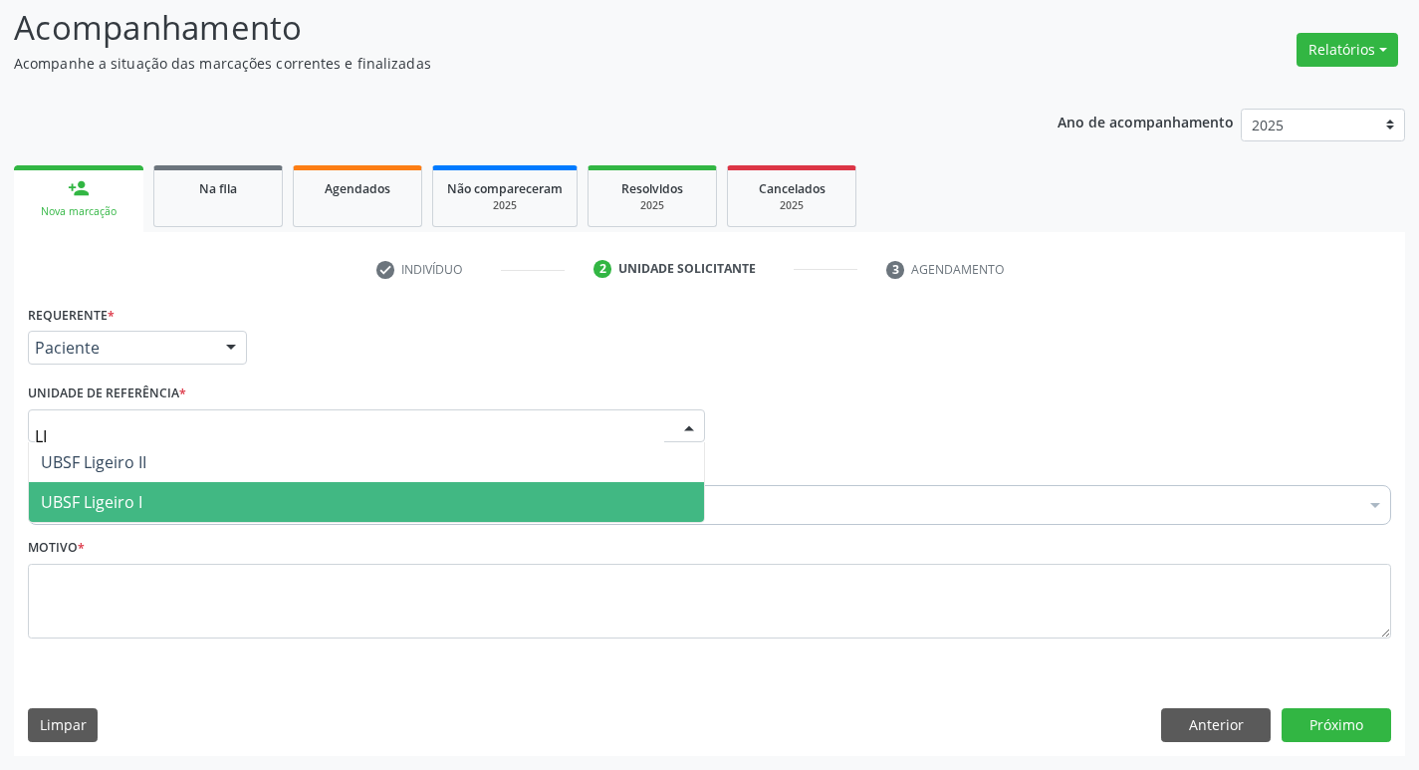
click at [274, 510] on span "UBSF Ligeiro I" at bounding box center [366, 502] width 675 height 40
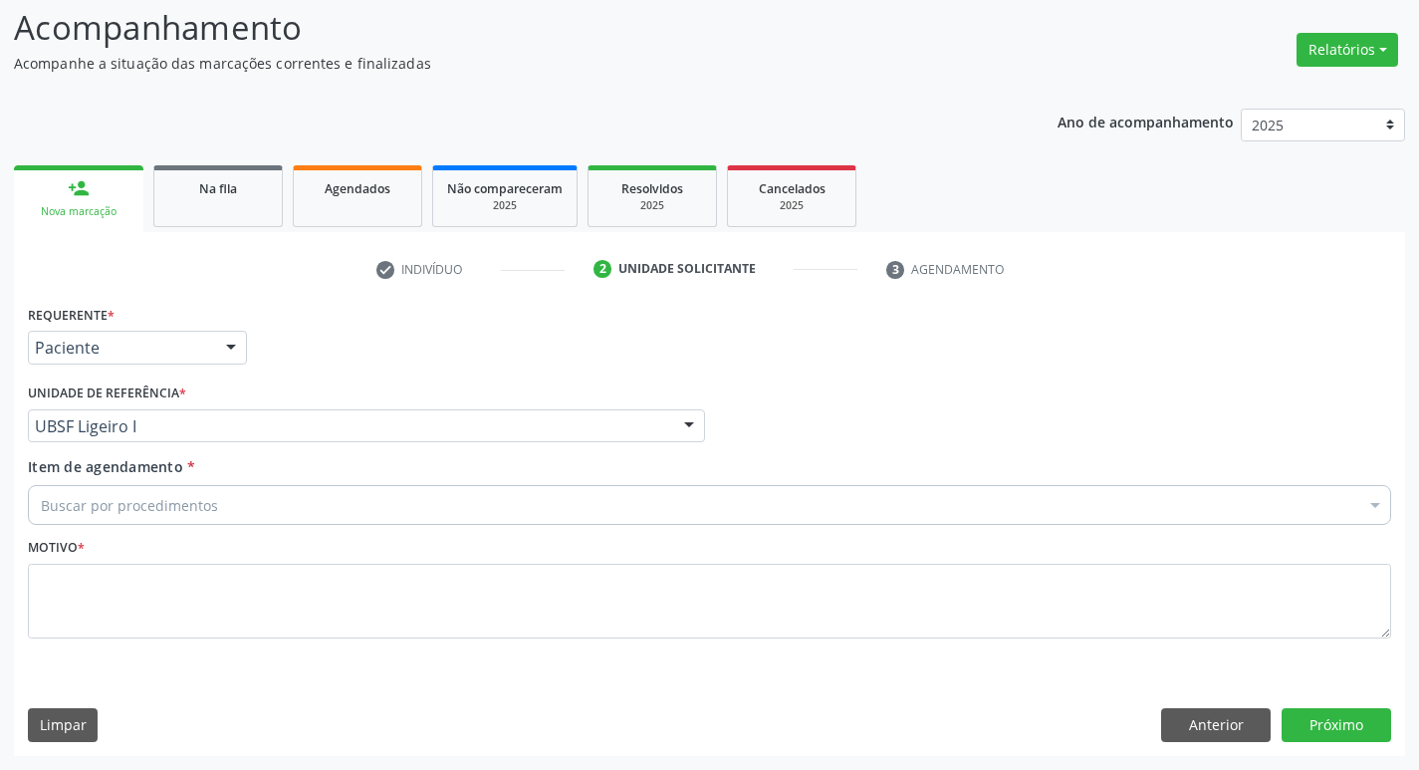
click at [274, 510] on div "Buscar por procedimentos" at bounding box center [709, 505] width 1363 height 40
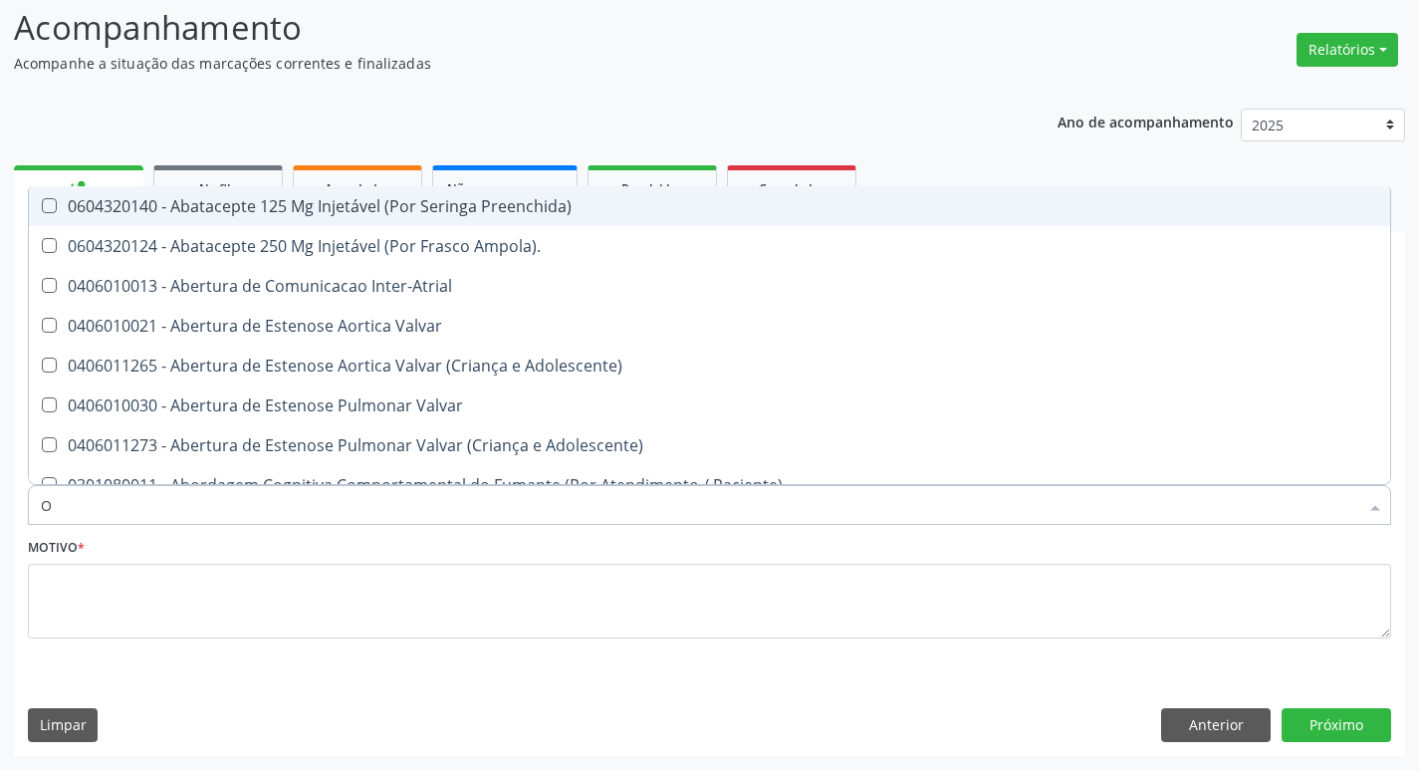
type input "ORTOPEDISTA"
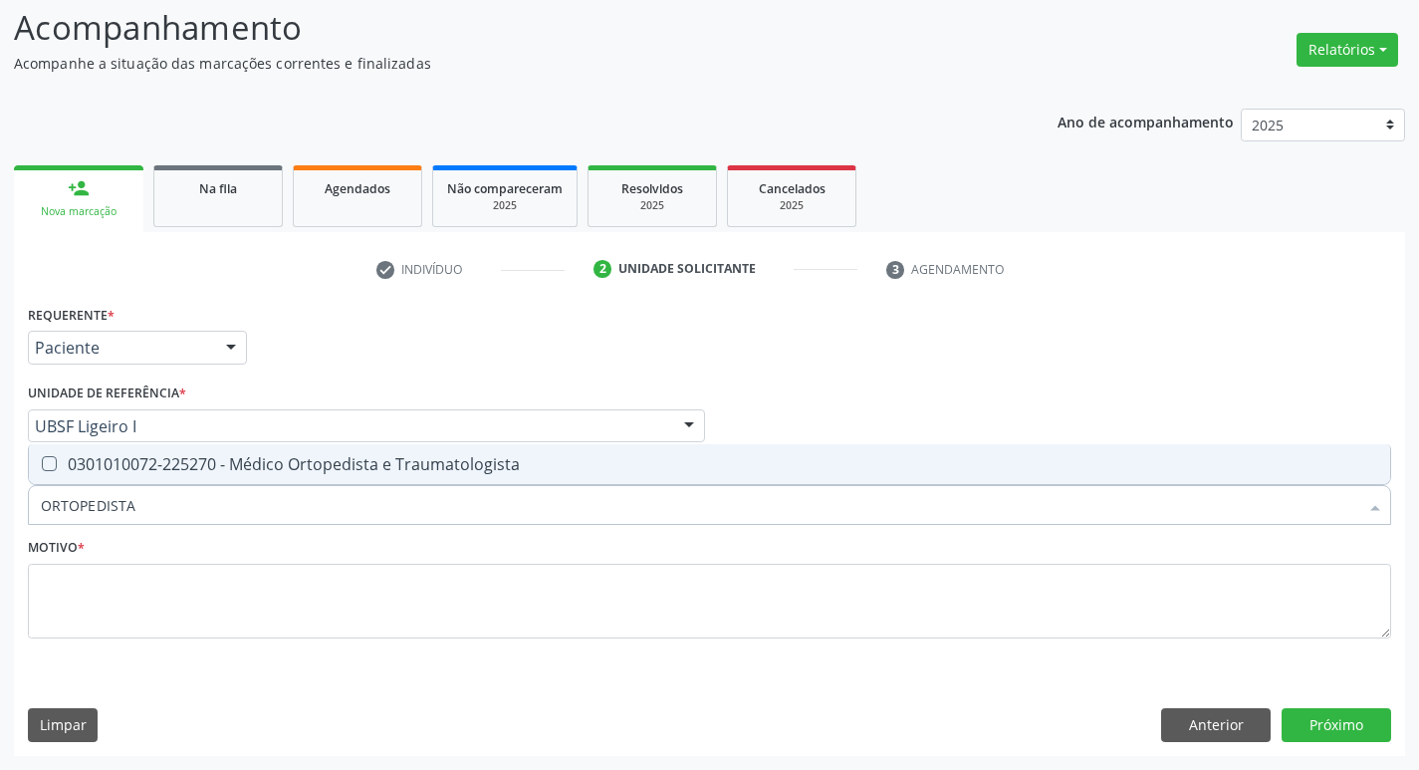
drag, startPoint x: 254, startPoint y: 471, endPoint x: 163, endPoint y: 538, distance: 112.5
click at [246, 472] on div "0301010072-225270 - Médico Ortopedista e Traumatologista" at bounding box center [709, 464] width 1337 height 16
checkbox Traumatologista "true"
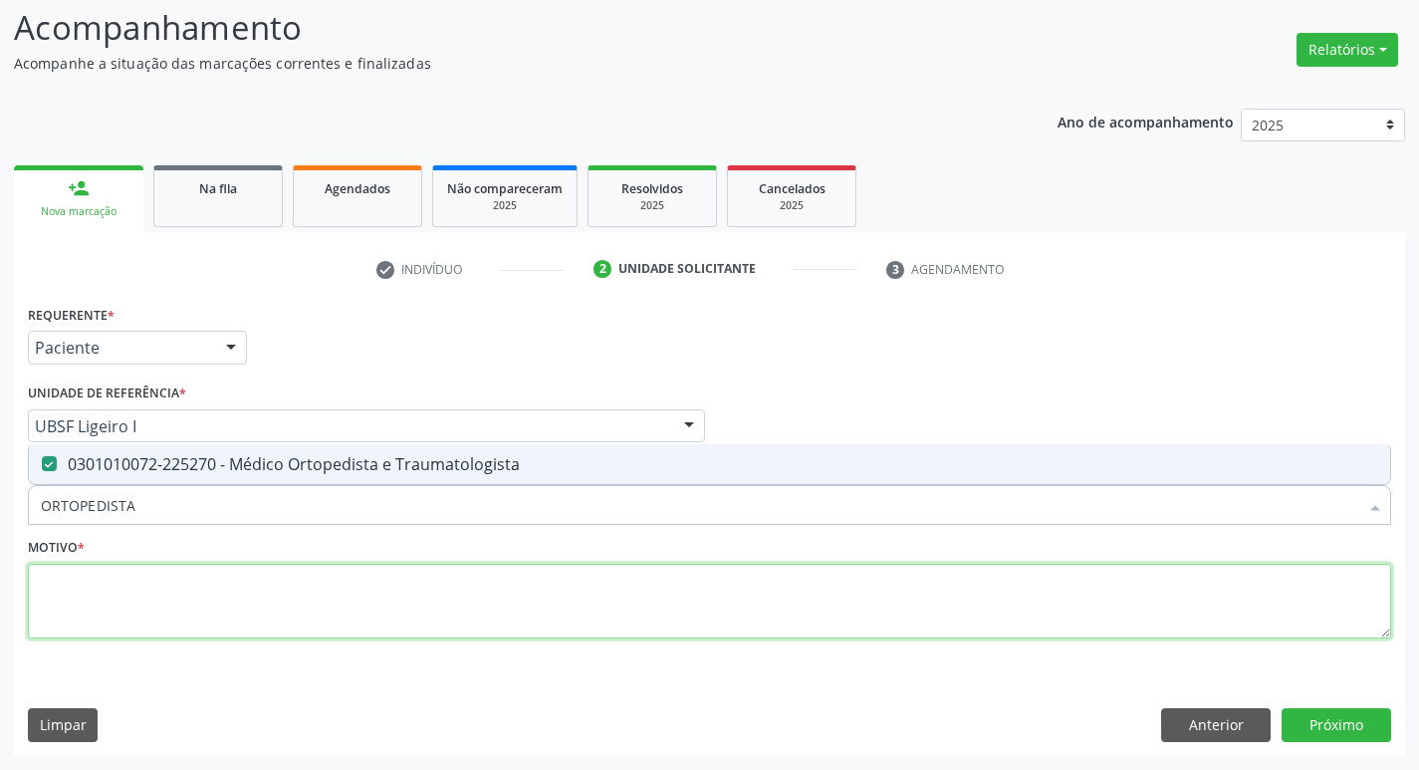
click at [153, 585] on textarea at bounding box center [709, 602] width 1363 height 76
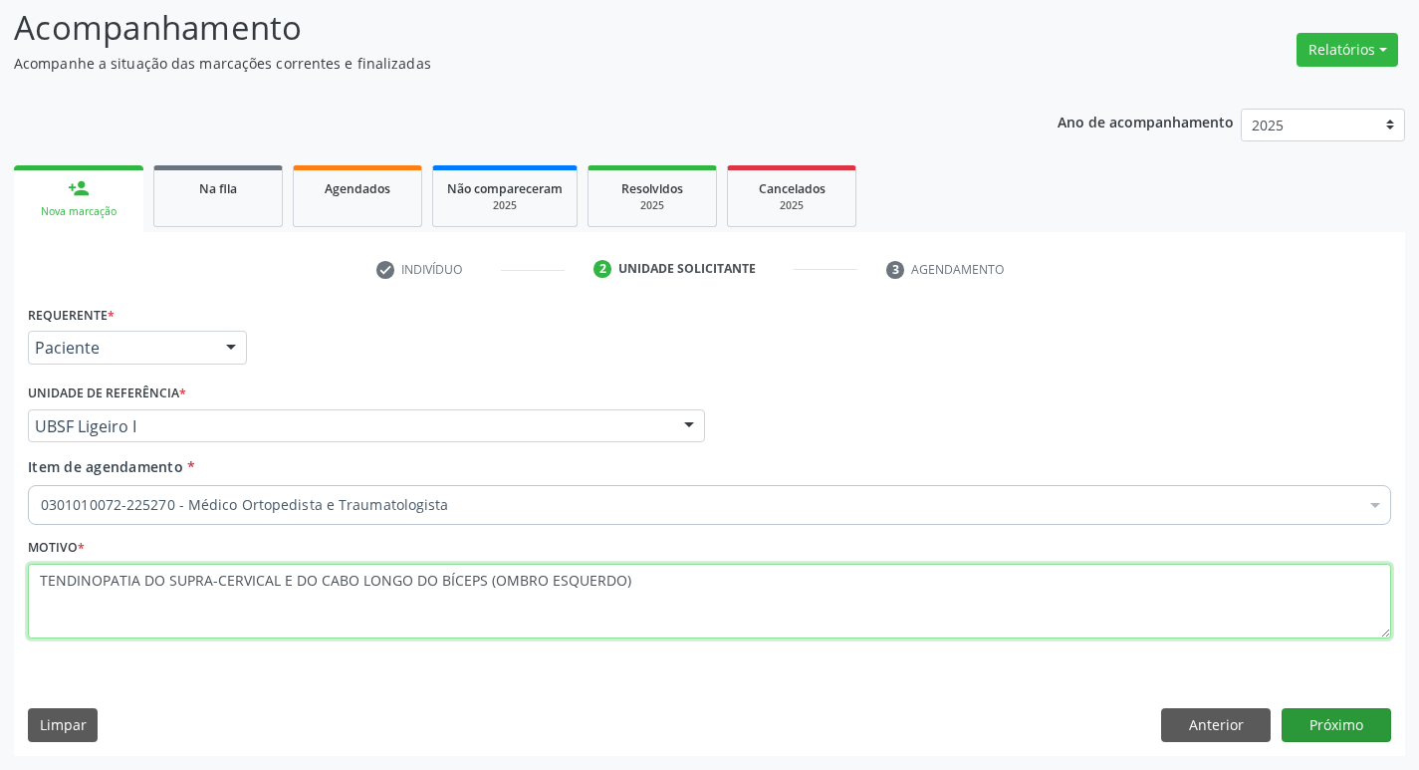
type textarea "TENDINOPATIA DO SUPRA-CERVICAL E DO CABO LONGO DO BÍCEPS (OMBRO ESQUERDO)"
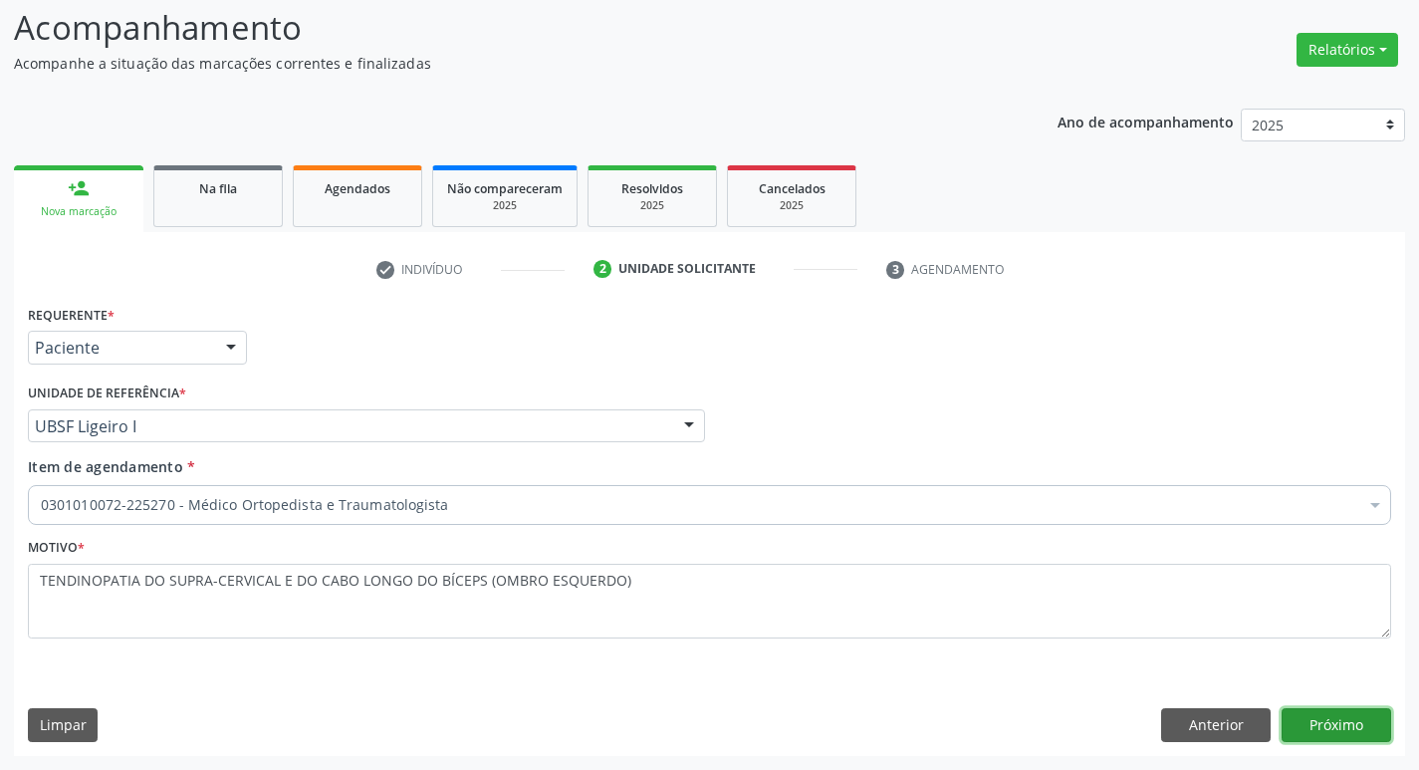
click at [1372, 732] on button "Próximo" at bounding box center [1337, 725] width 110 height 34
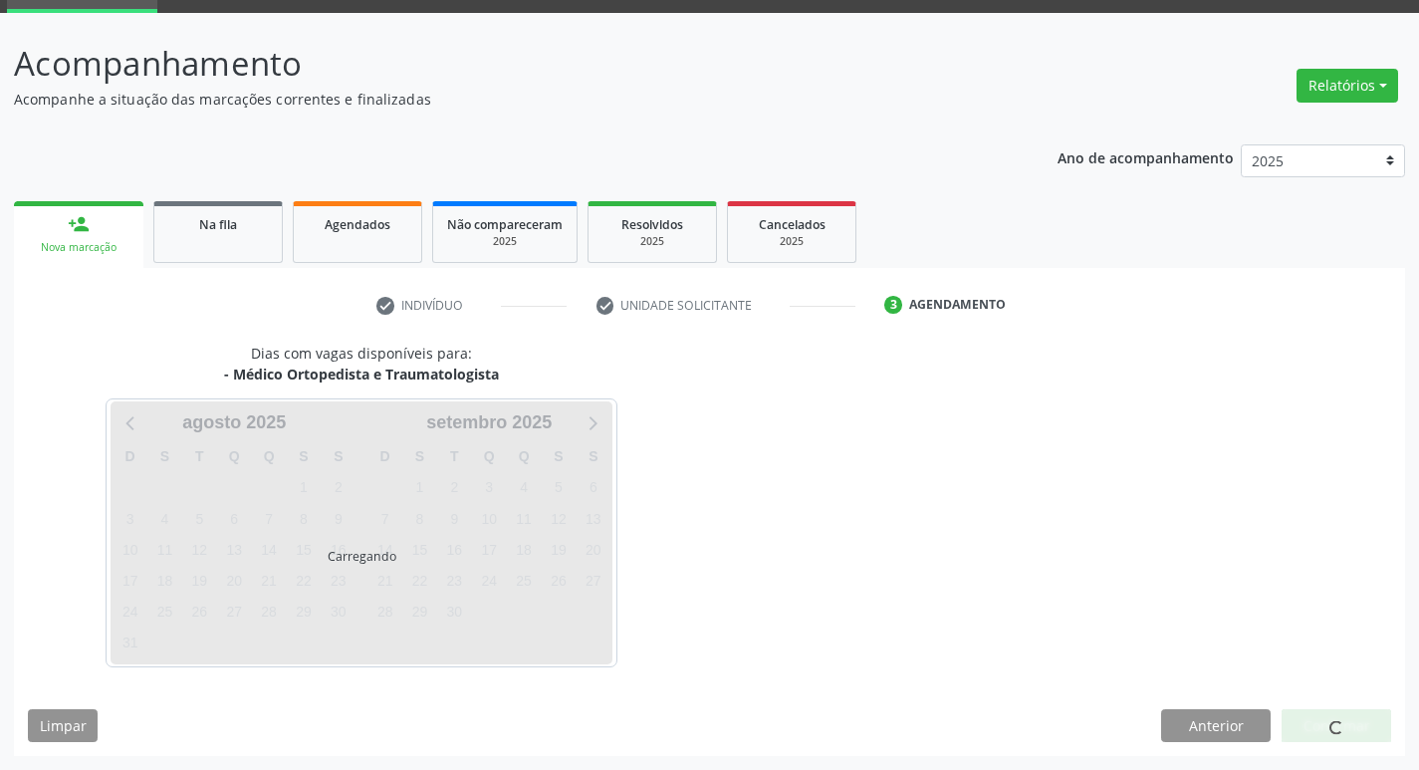
scroll to position [97, 0]
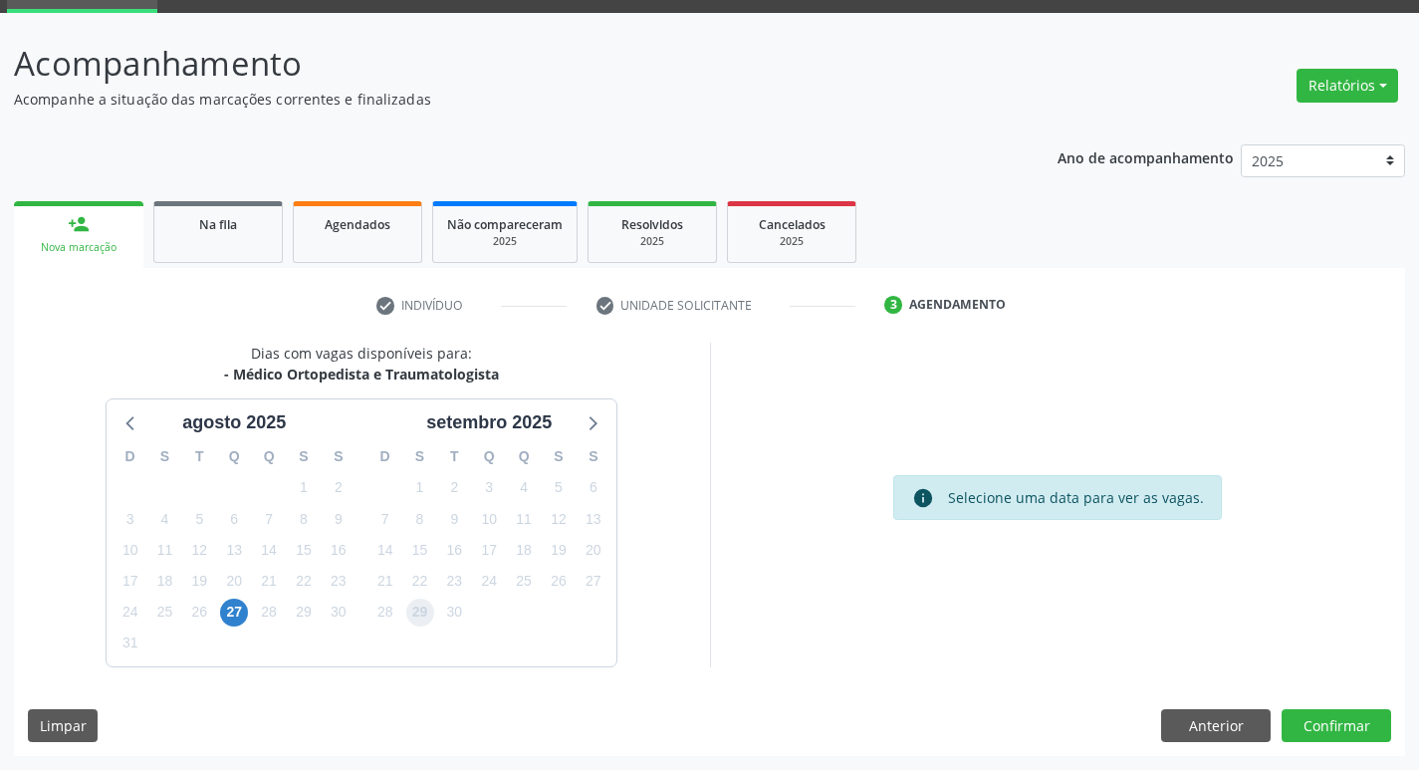
click at [424, 615] on span "29" at bounding box center [420, 612] width 28 height 28
click at [1347, 716] on button "Confirmar" at bounding box center [1337, 726] width 110 height 34
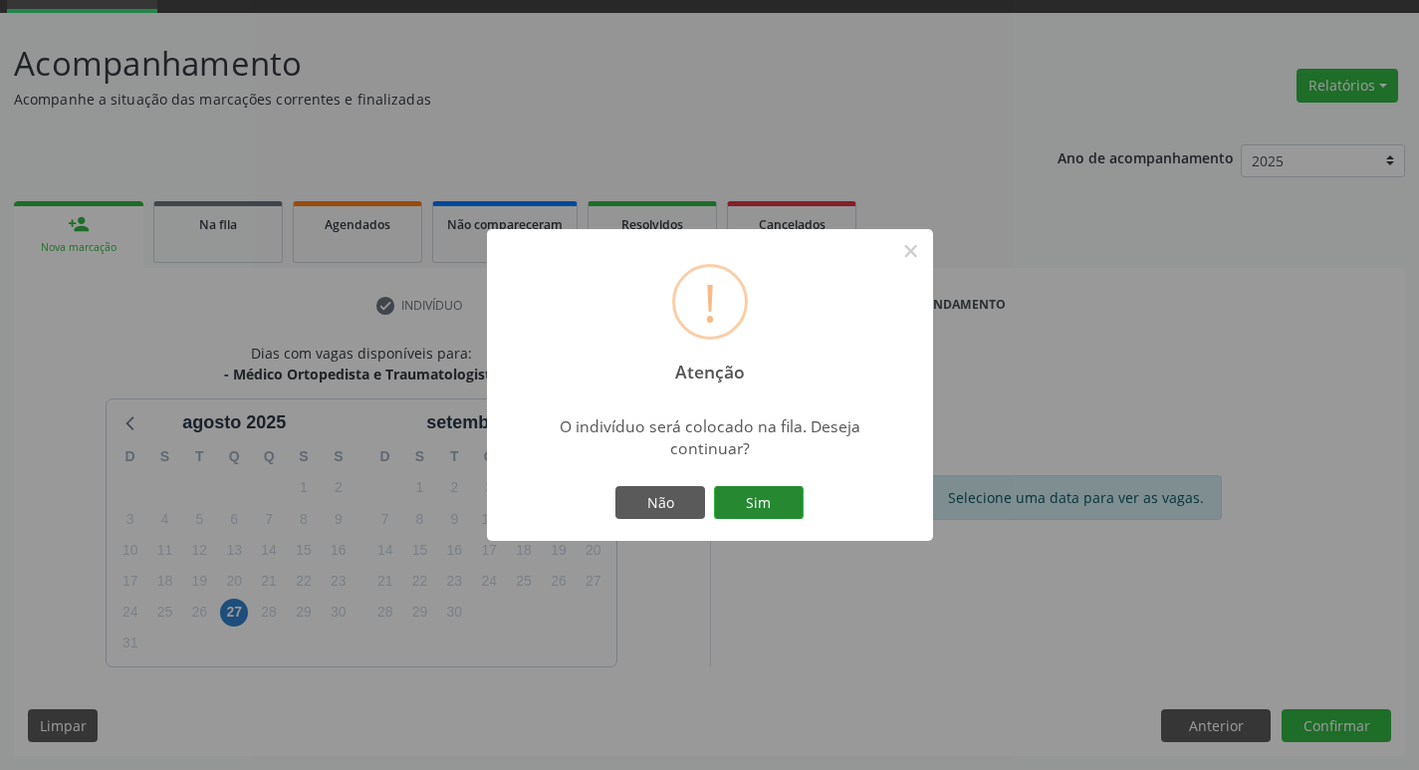
click at [739, 504] on button "Sim" at bounding box center [759, 503] width 90 height 34
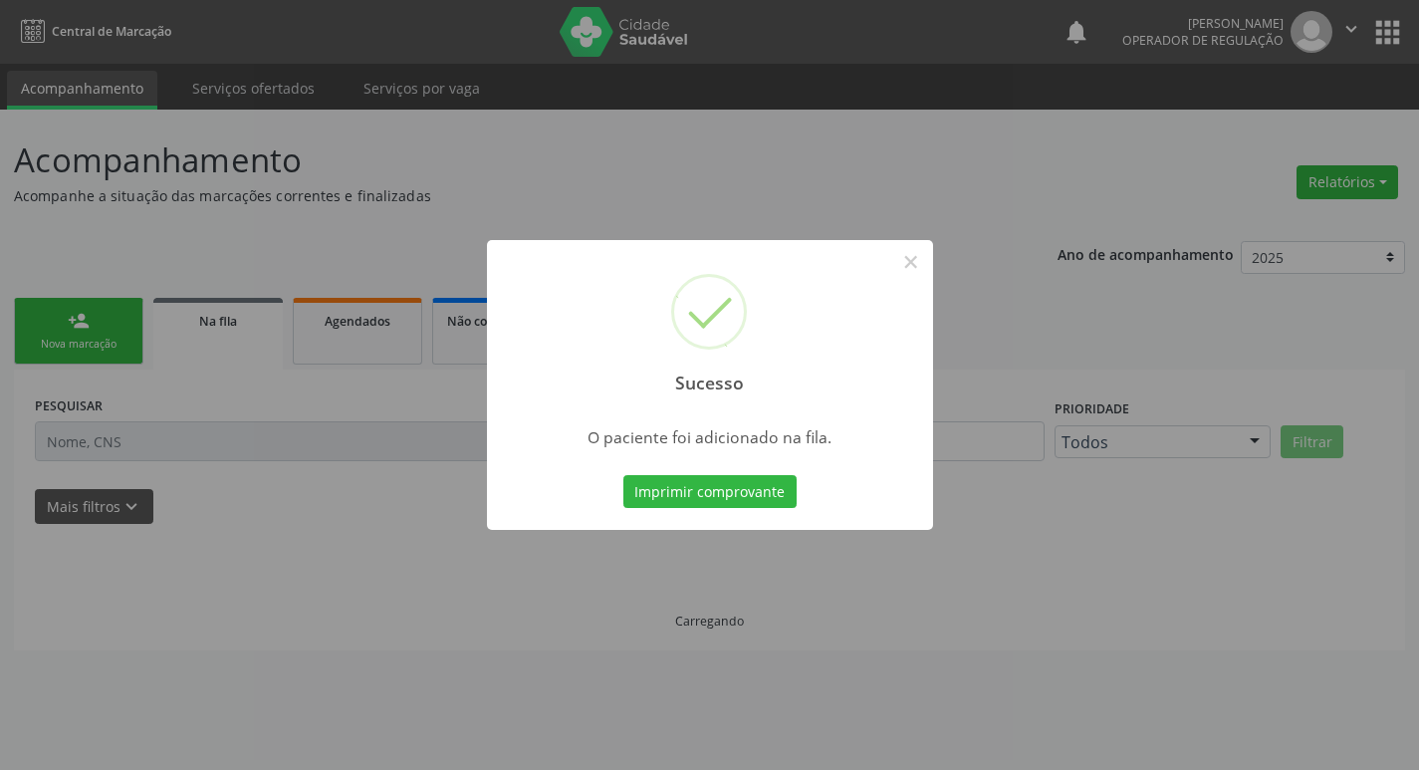
scroll to position [0, 0]
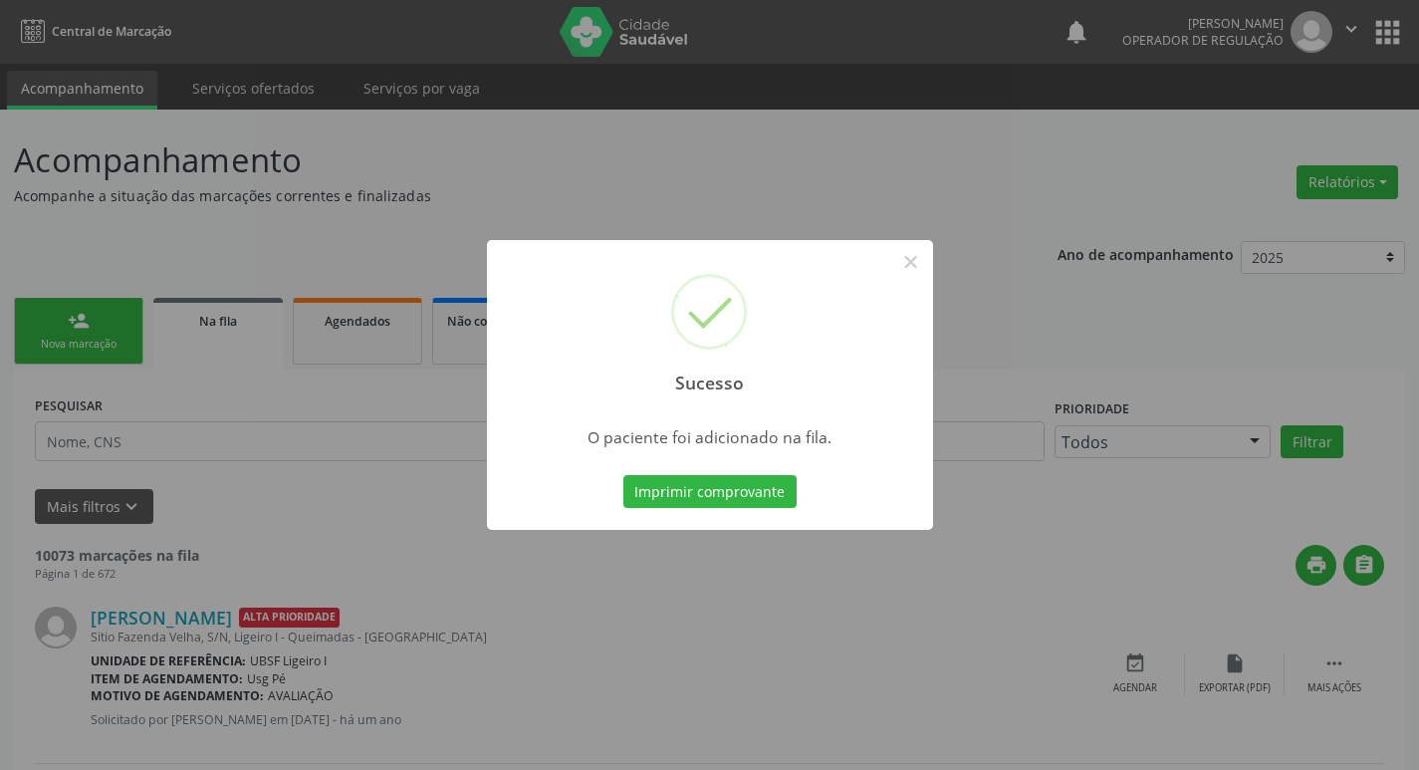
click at [304, 164] on div "Sucesso × O paciente foi adicionado na fila. Imprimir comprovante Cancel" at bounding box center [709, 385] width 1419 height 770
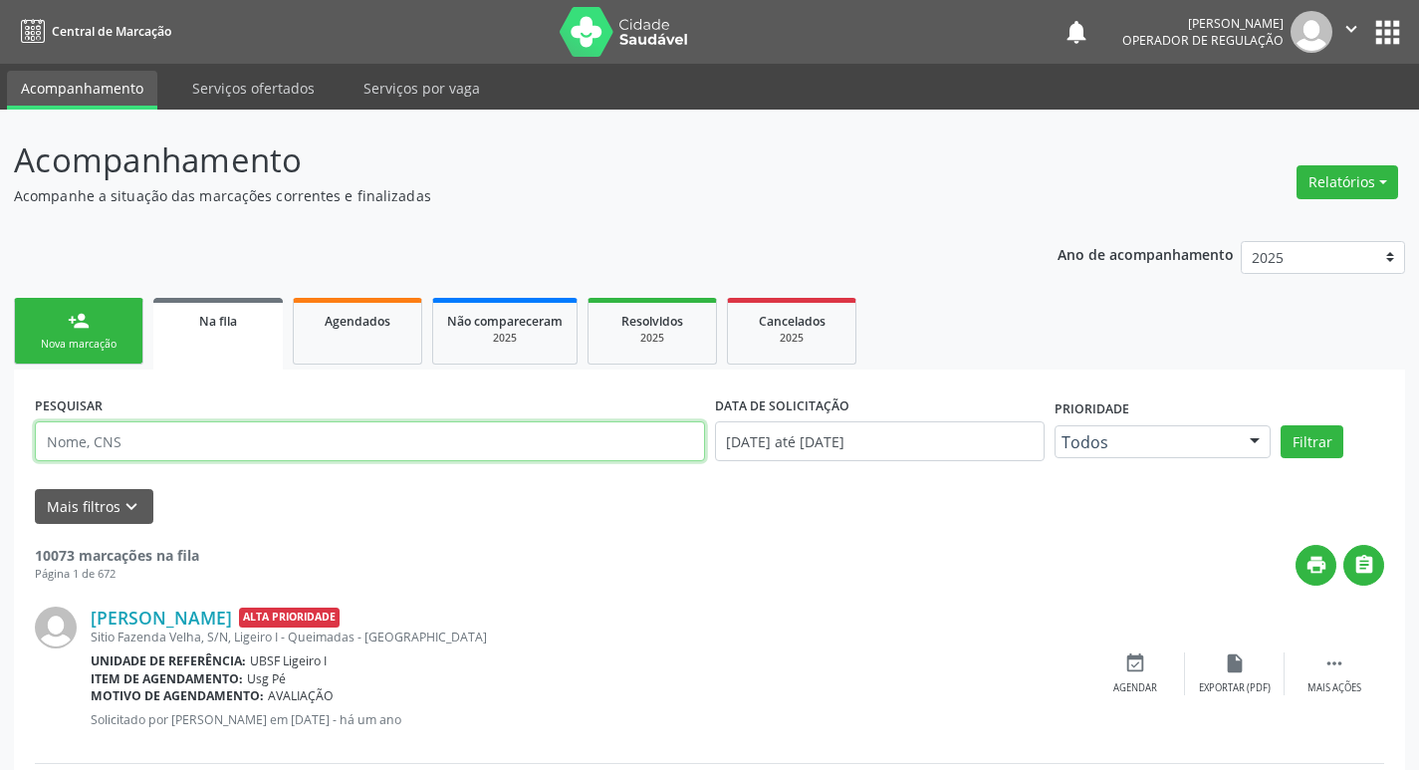
click at [226, 455] on input "text" at bounding box center [370, 441] width 670 height 40
type input "NUBIA [PERSON_NAME]"
click at [1281, 425] on button "Filtrar" at bounding box center [1312, 442] width 63 height 34
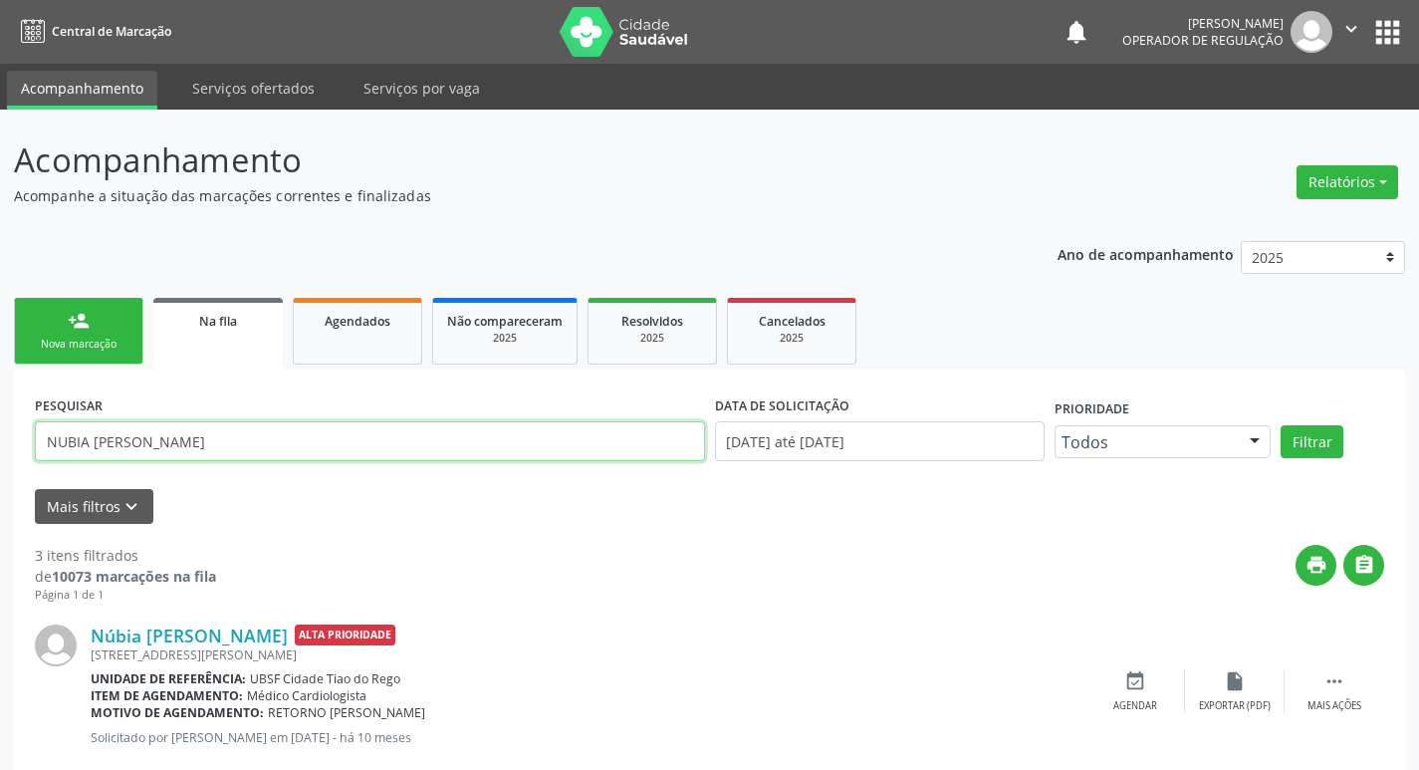
click at [238, 449] on input "NUBIA [PERSON_NAME]" at bounding box center [370, 441] width 670 height 40
type input "[PERSON_NAME]"
click at [1281, 425] on button "Filtrar" at bounding box center [1312, 442] width 63 height 34
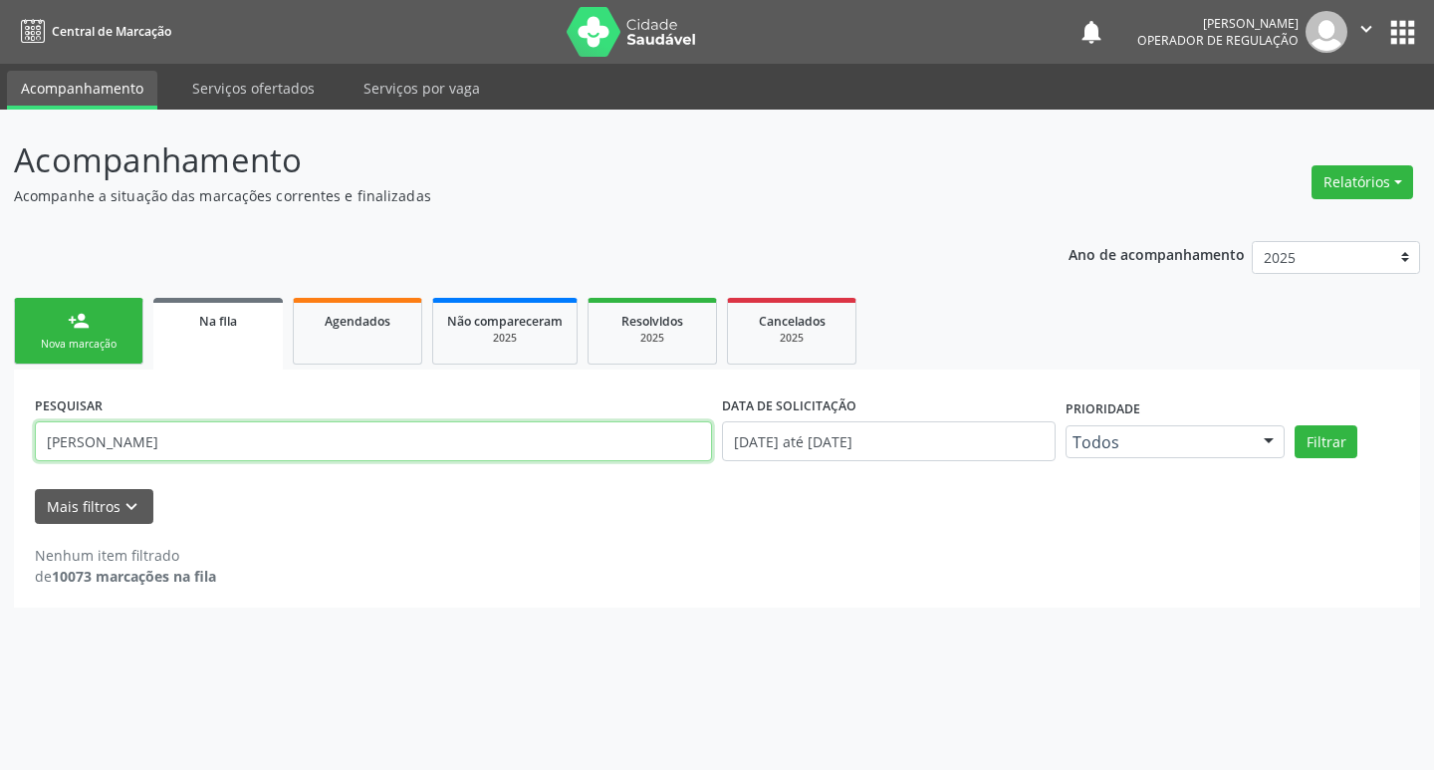
click at [153, 449] on input "[PERSON_NAME]" at bounding box center [373, 441] width 677 height 40
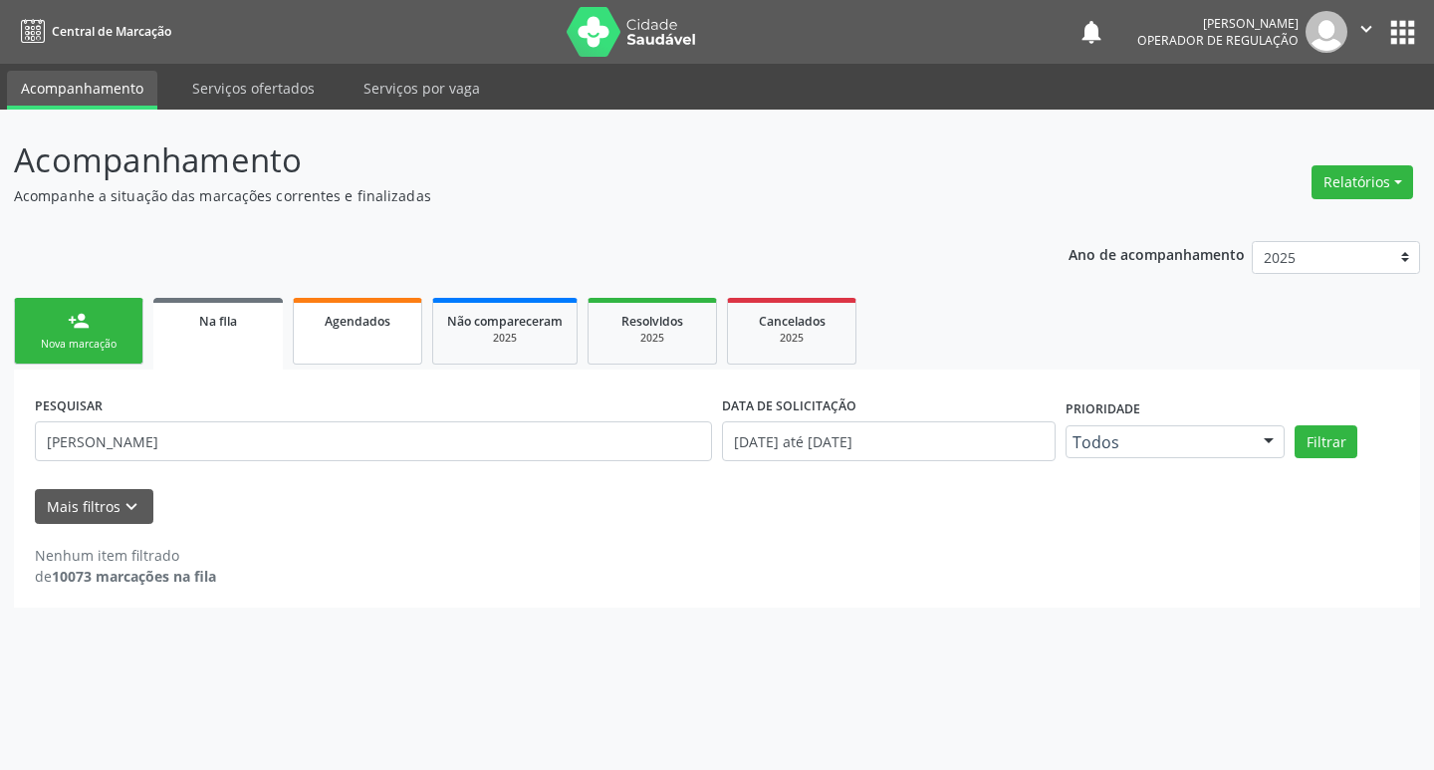
click at [412, 311] on link "Agendados" at bounding box center [357, 331] width 129 height 67
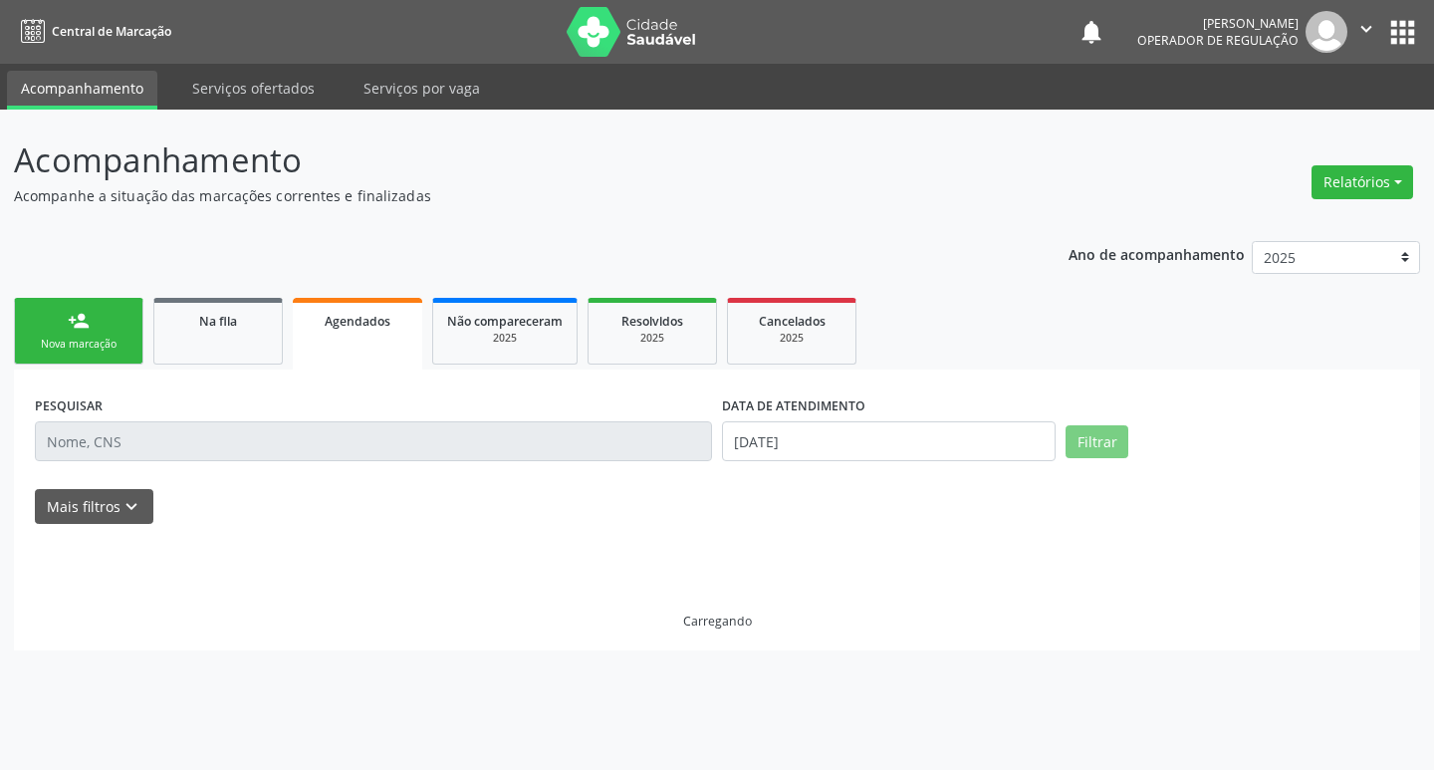
click at [346, 446] on input "text" at bounding box center [373, 441] width 677 height 40
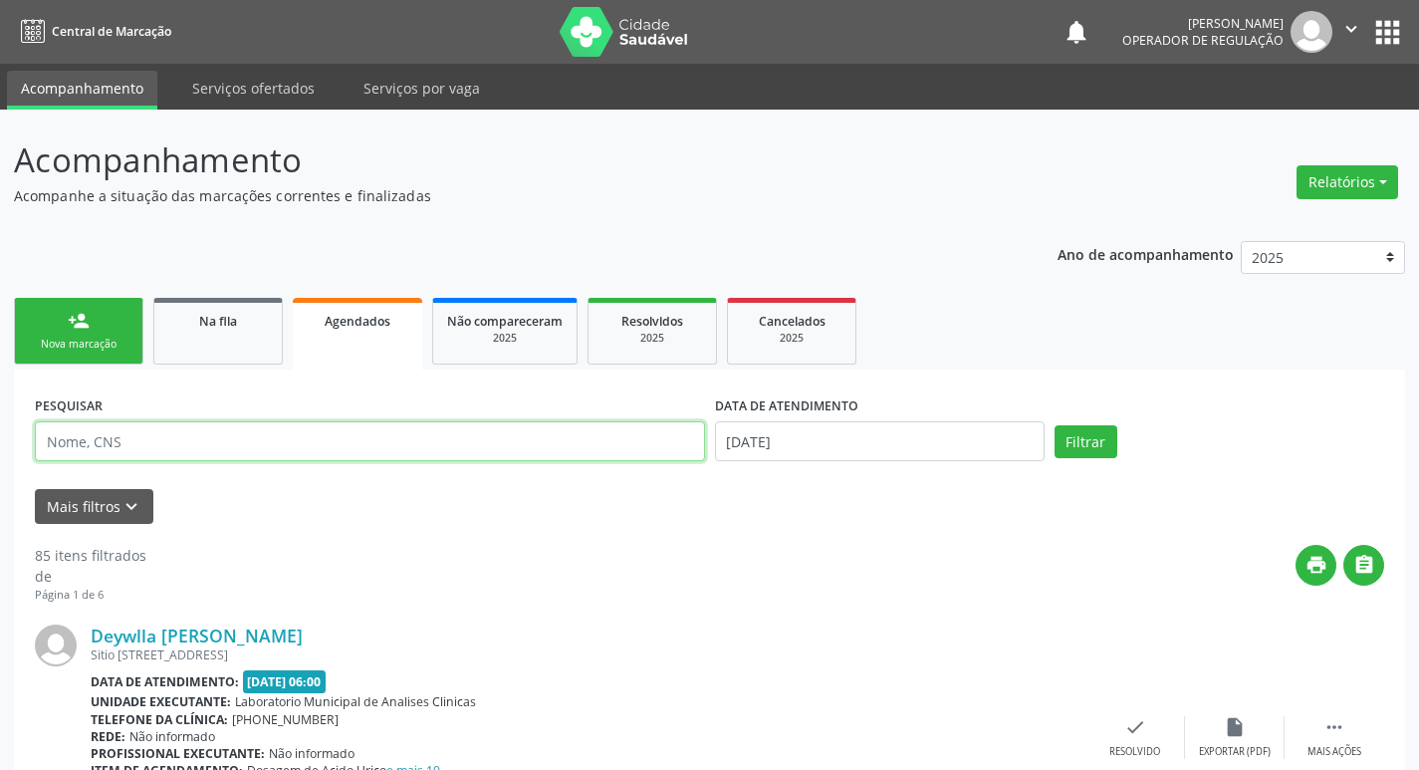
click at [346, 446] on input "text" at bounding box center [370, 441] width 670 height 40
paste input "[PERSON_NAME]"
type input "[PERSON_NAME]"
click at [1055, 425] on button "Filtrar" at bounding box center [1086, 442] width 63 height 34
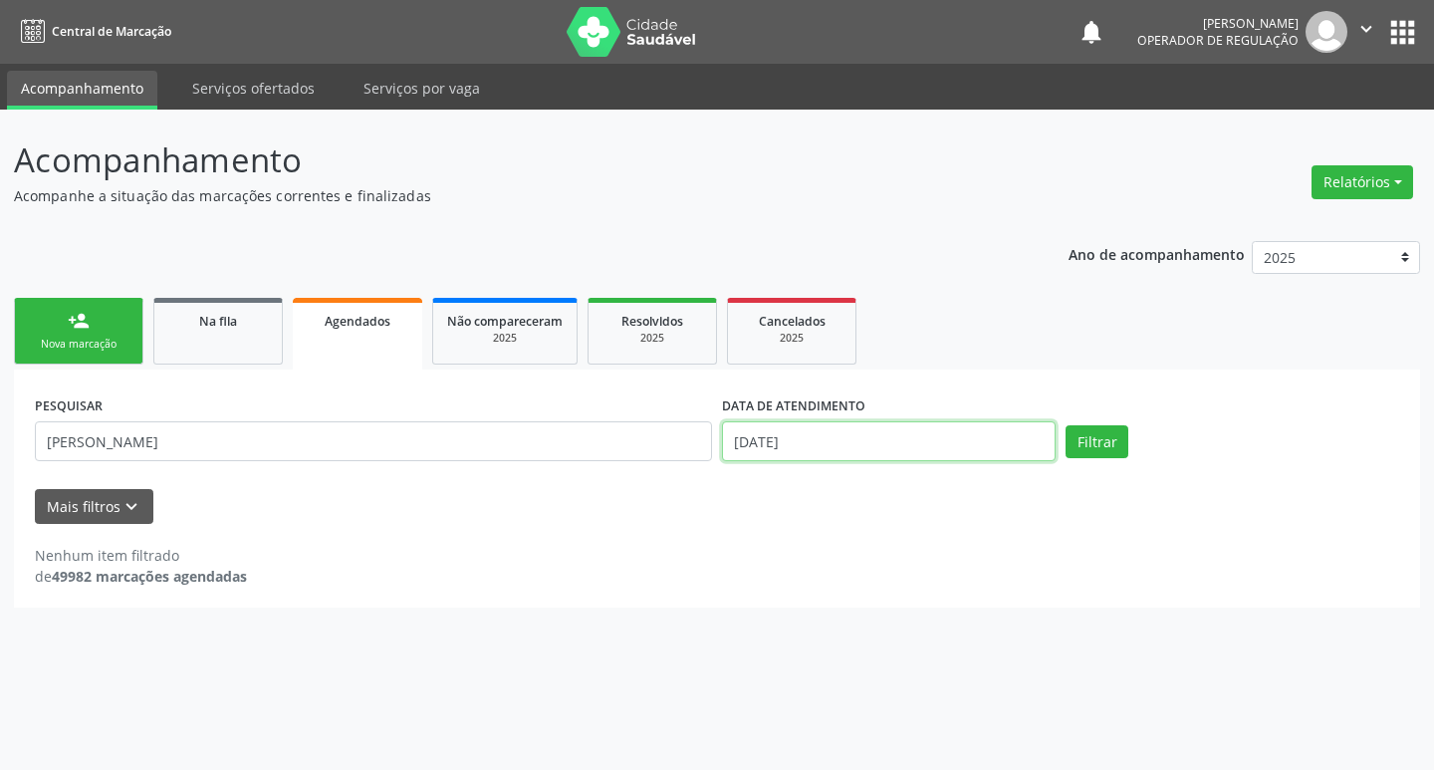
click at [808, 440] on input "[DATE]" at bounding box center [889, 441] width 334 height 40
click at [1066, 425] on button "Filtrar" at bounding box center [1097, 442] width 63 height 34
click at [68, 275] on div "Ano de acompanhamento 2025 2024 2023 2022 2021 person_add Nova marcação Na fila…" at bounding box center [717, 417] width 1406 height 380
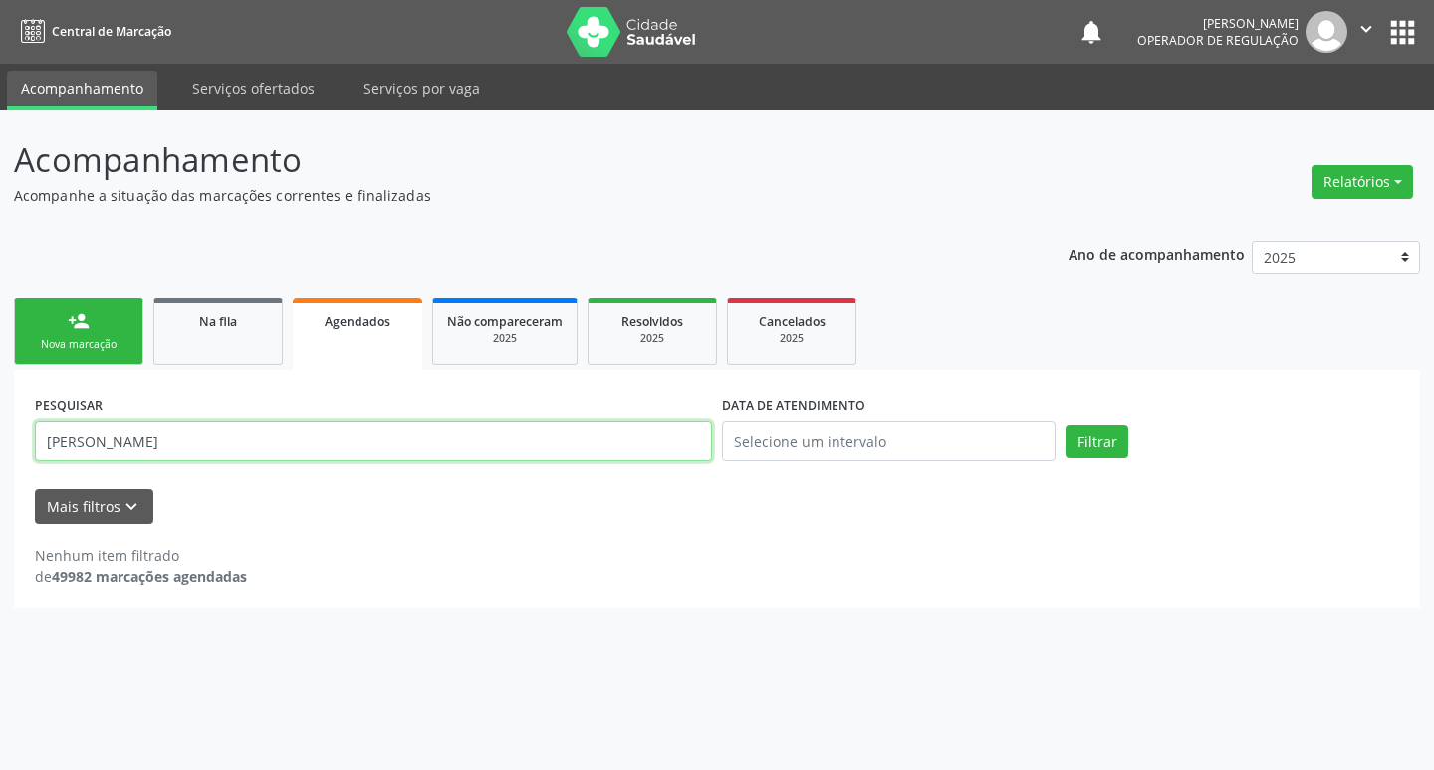
click at [104, 429] on input "[PERSON_NAME]" at bounding box center [373, 441] width 677 height 40
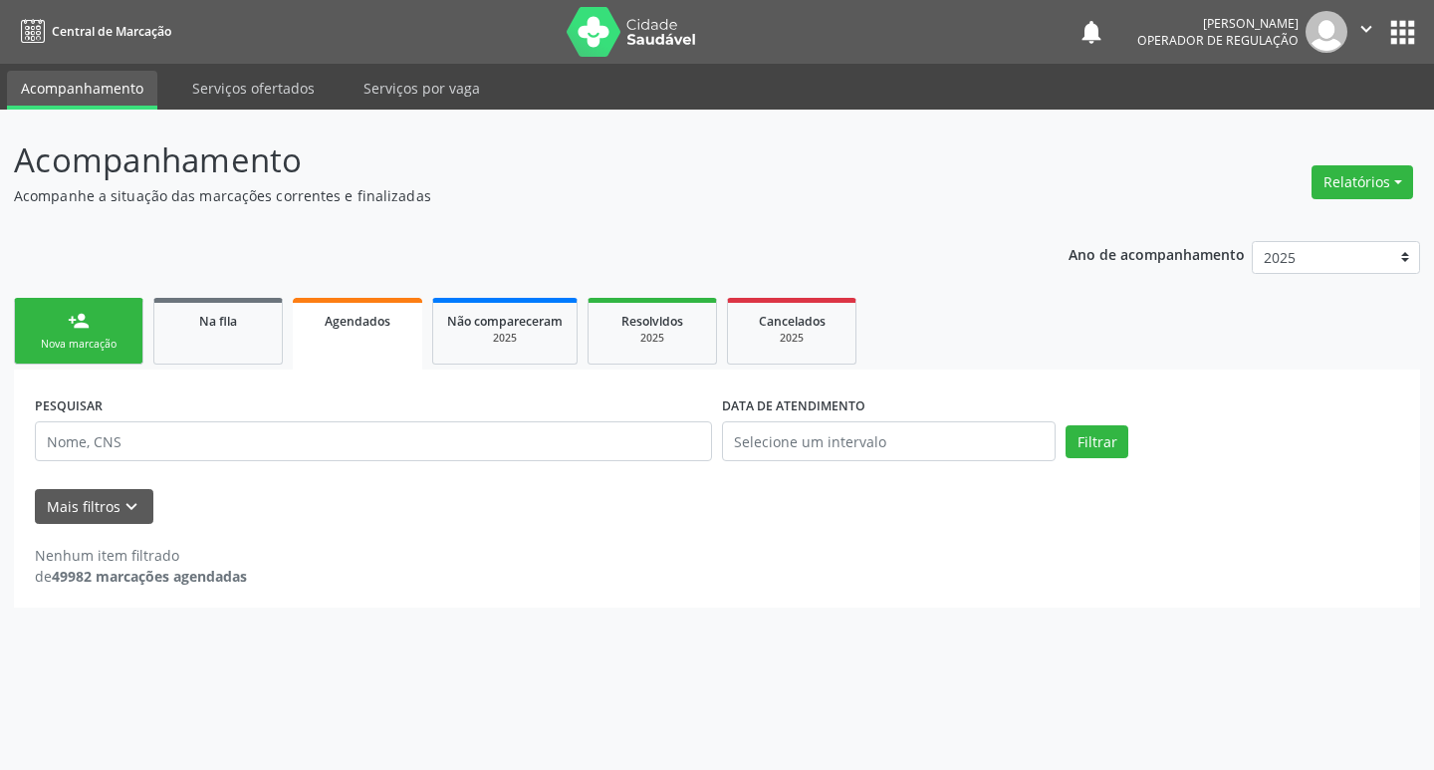
click at [75, 329] on div "person_add" at bounding box center [79, 321] width 22 height 22
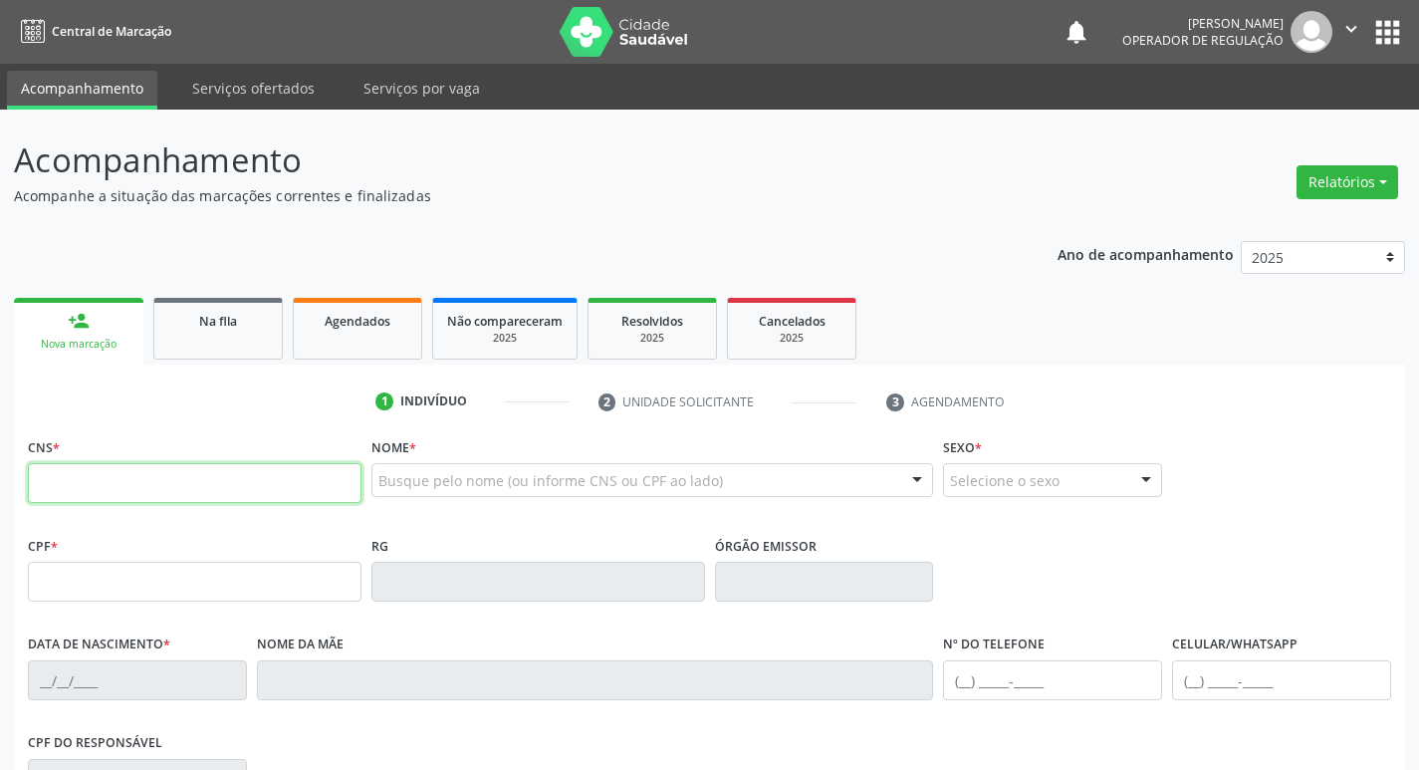
click at [252, 500] on input "text" at bounding box center [195, 483] width 334 height 40
click at [244, 476] on input "text" at bounding box center [195, 483] width 334 height 40
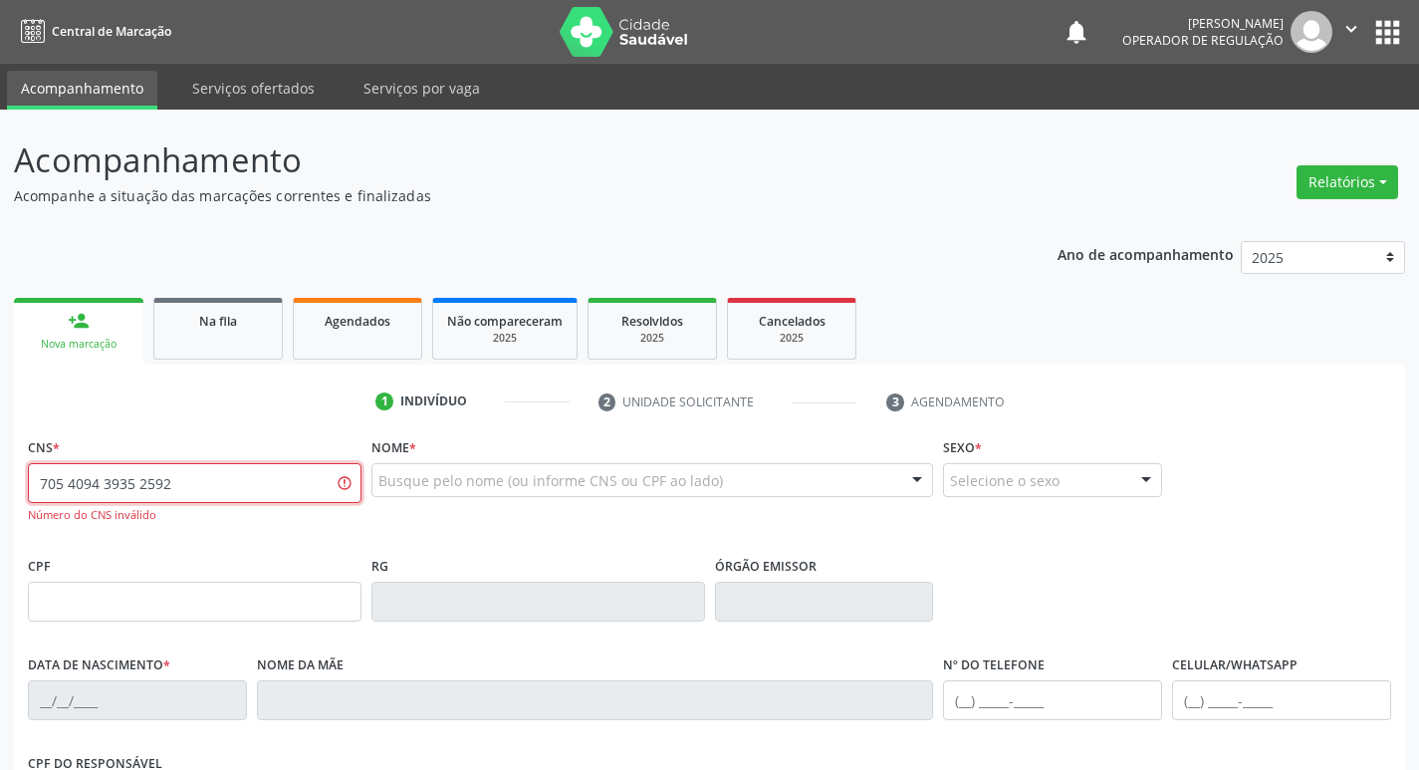
type input "705 4094 3935 2592"
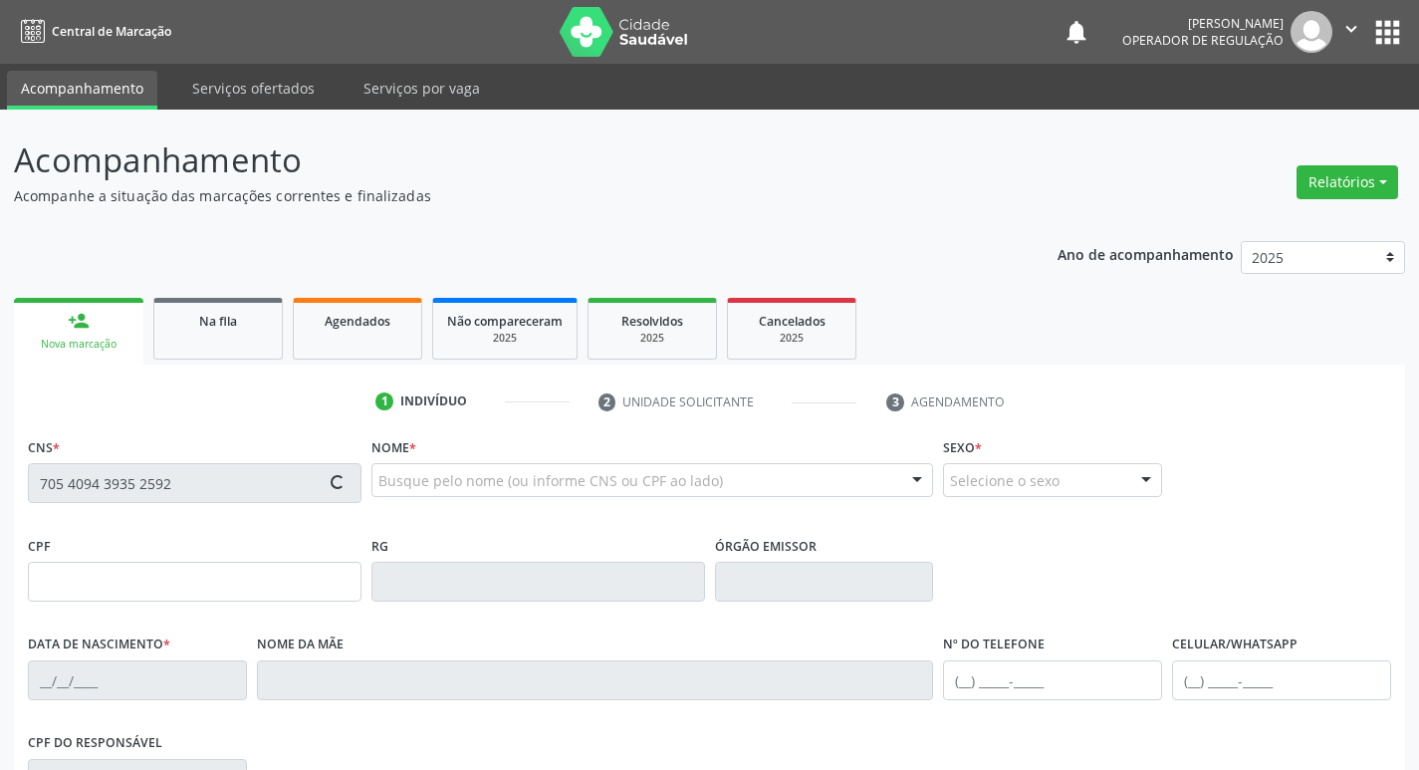
type input "078.540.844-40"
type input "[DATE]"
type input "[PERSON_NAME]"
type input "[PHONE_NUMBER]"
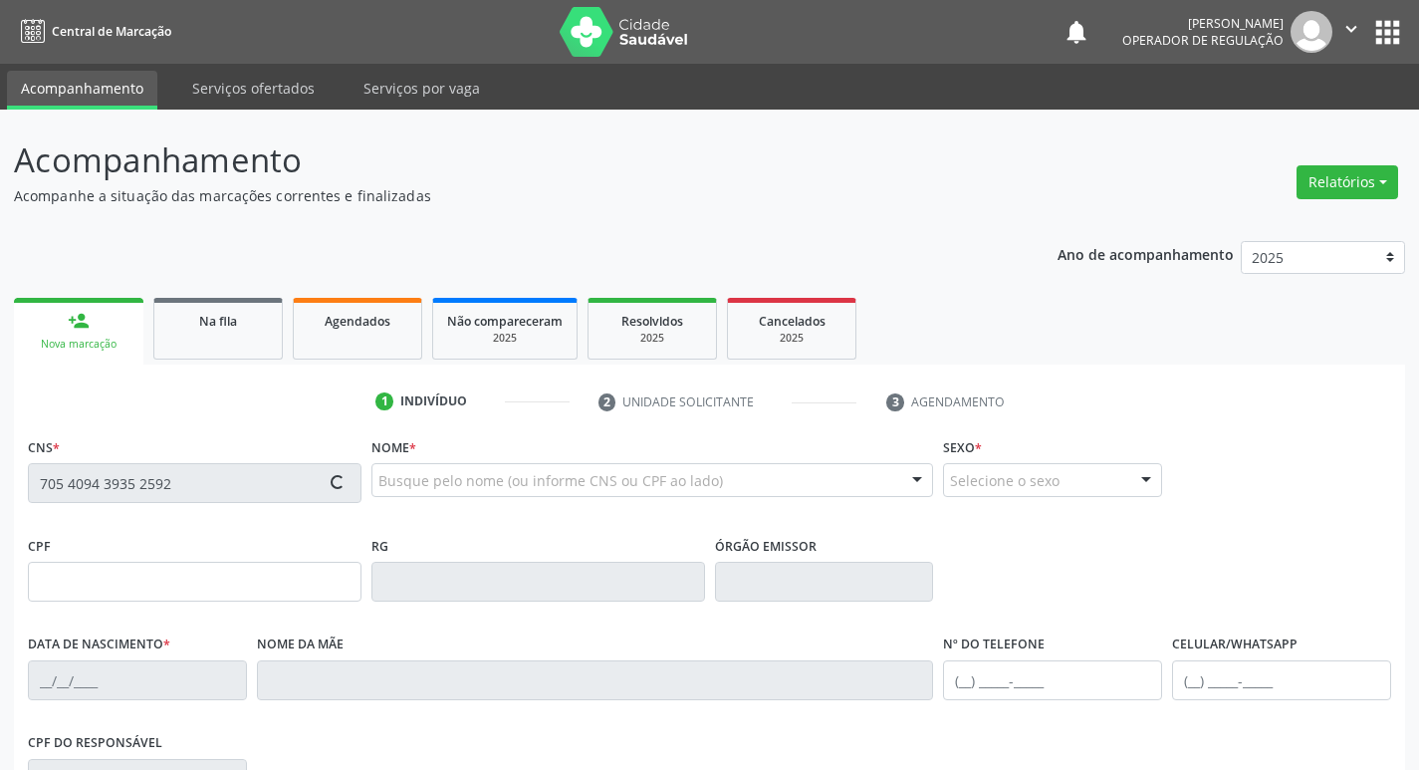
type input "122"
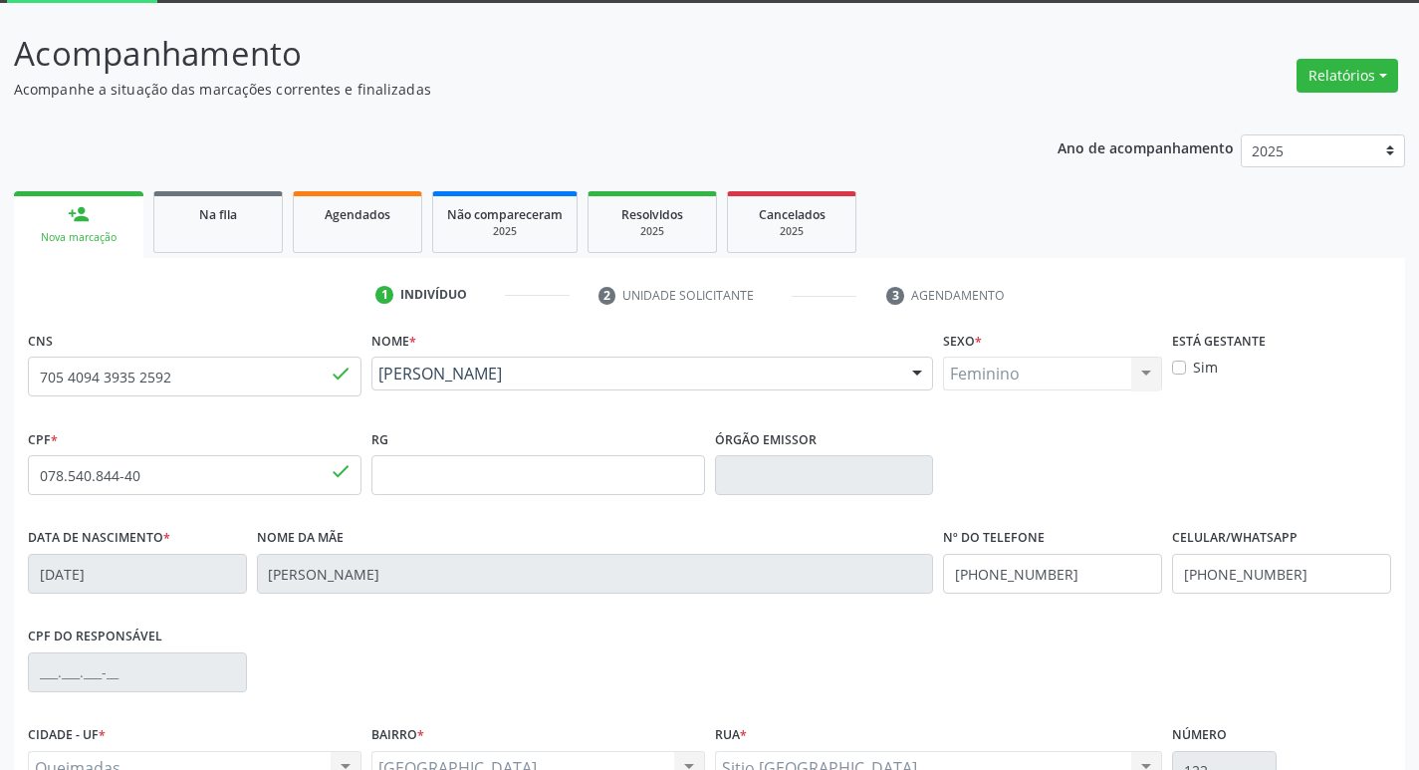
scroll to position [310, 0]
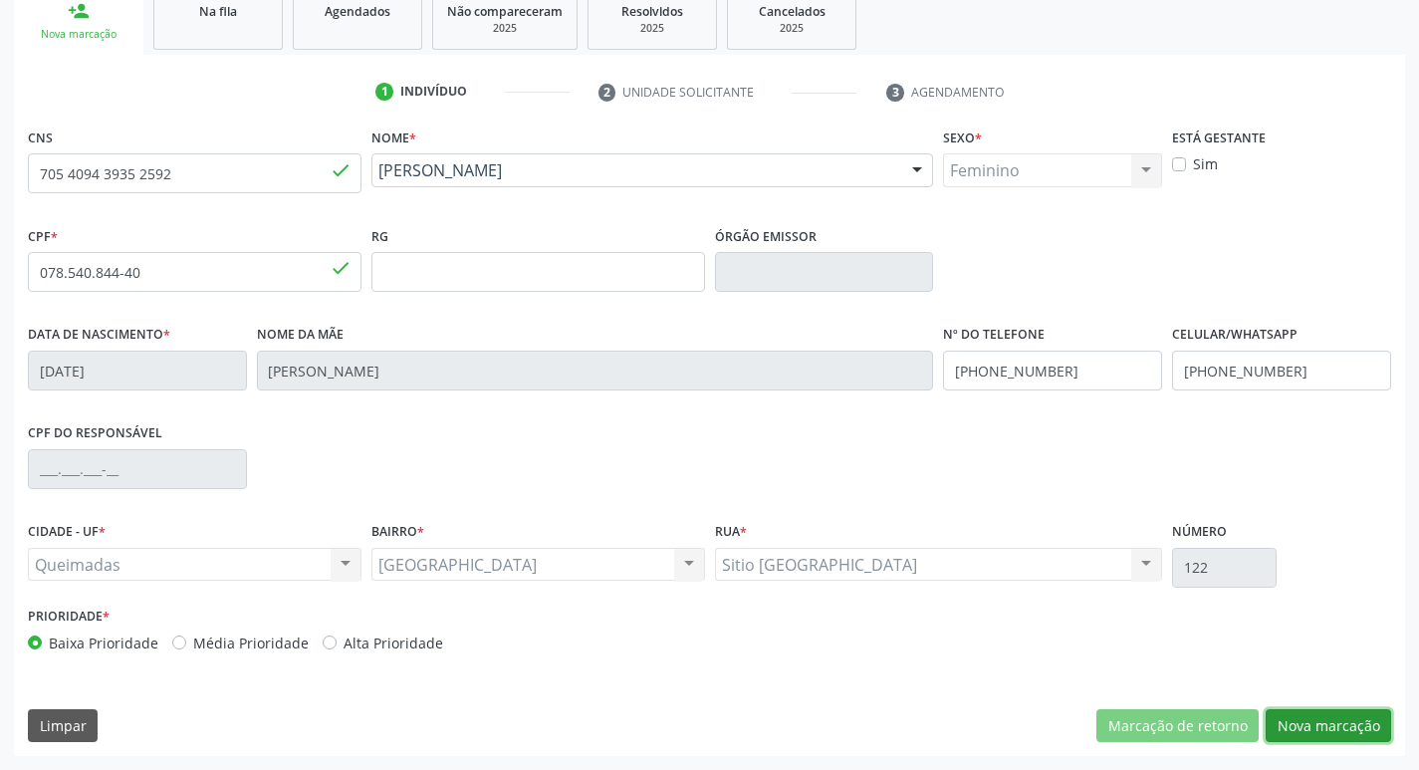
drag, startPoint x: 1299, startPoint y: 716, endPoint x: 1283, endPoint y: 716, distance: 15.9
click at [1285, 719] on button "Nova marcação" at bounding box center [1328, 726] width 125 height 34
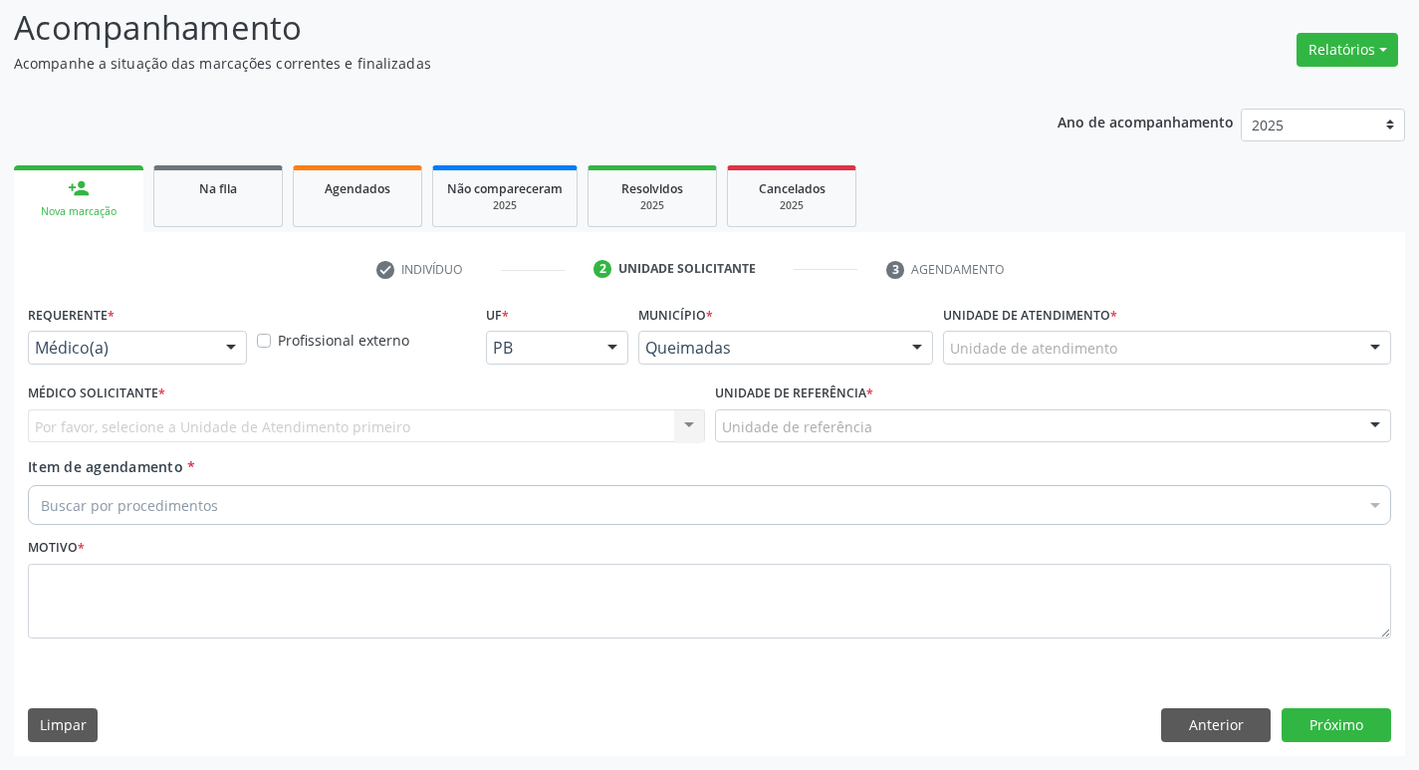
scroll to position [132, 0]
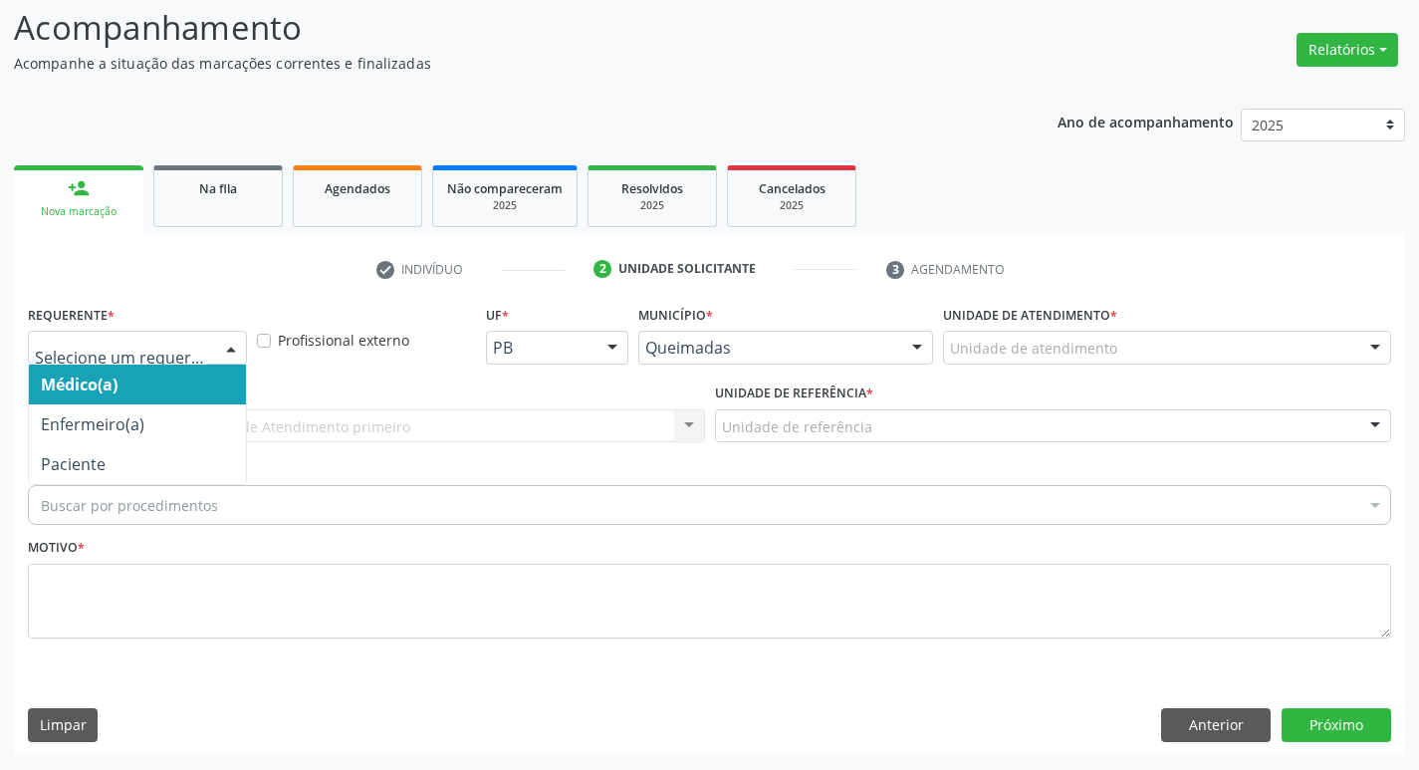
click at [237, 343] on div at bounding box center [231, 349] width 30 height 34
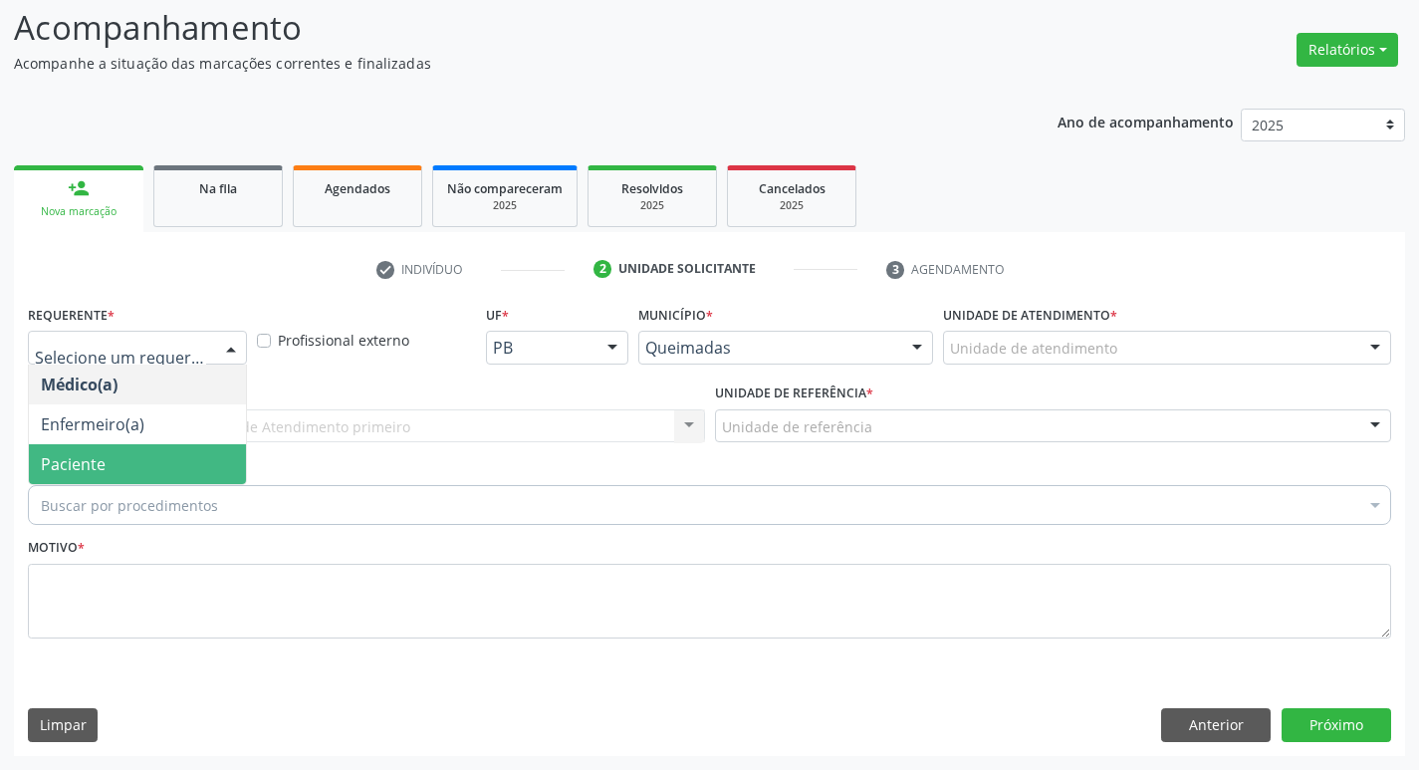
click at [147, 466] on span "Paciente" at bounding box center [137, 464] width 217 height 40
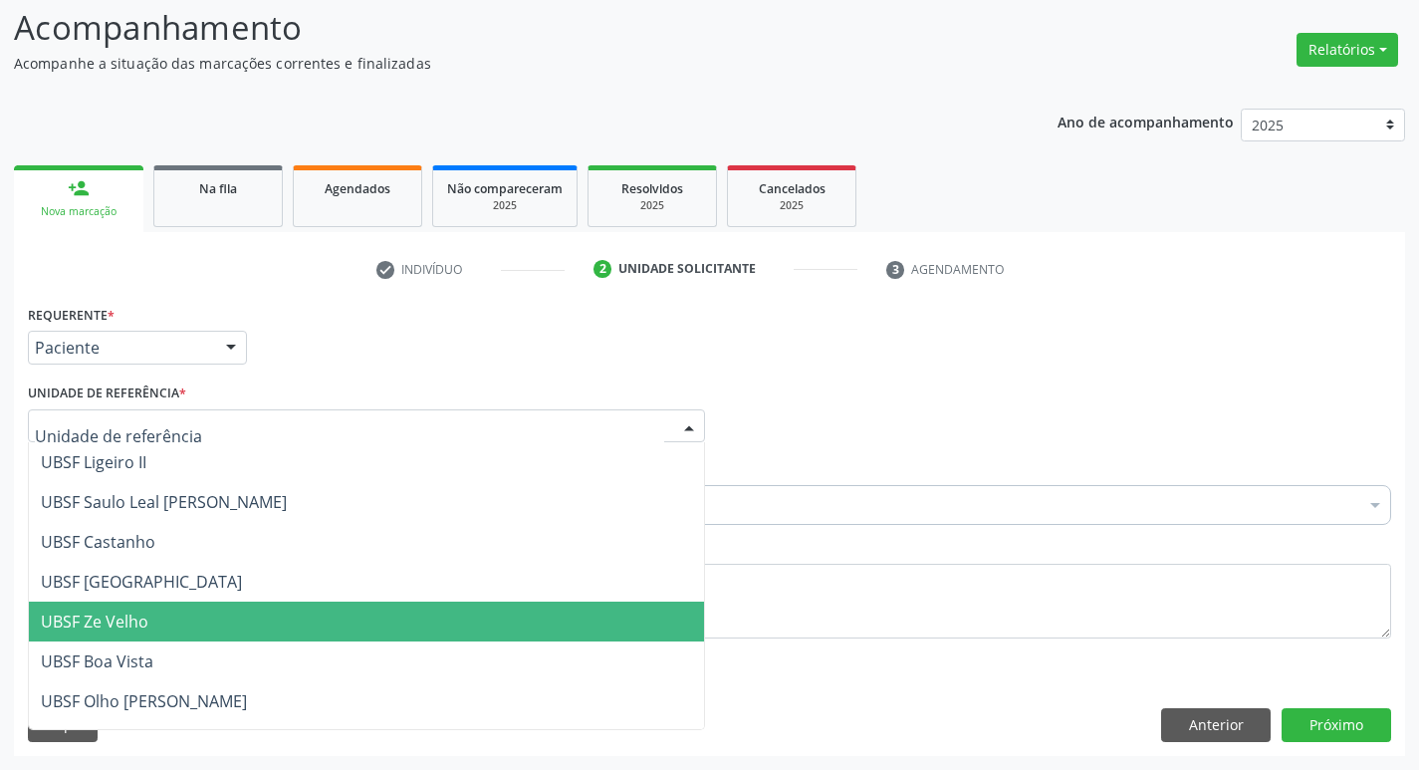
type input "c"
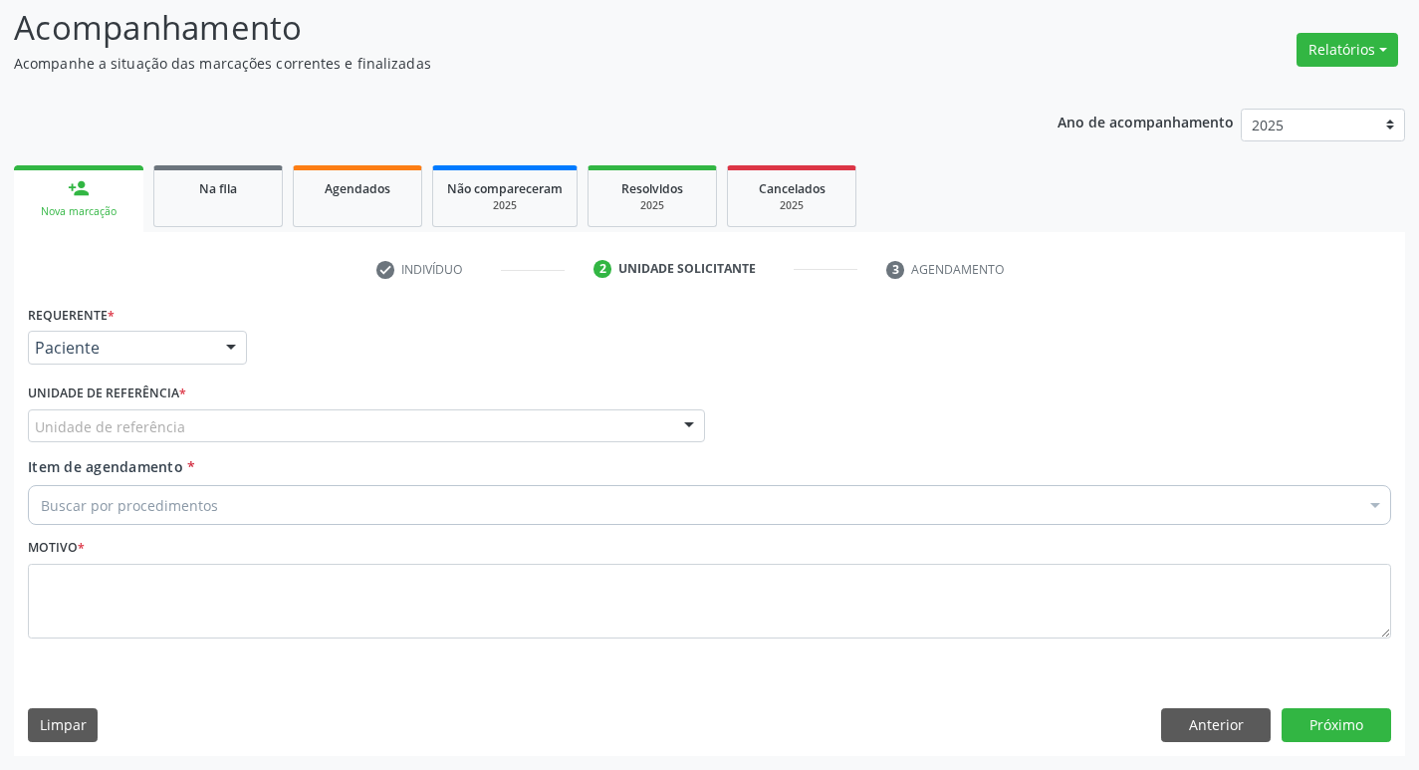
click at [853, 746] on div "Requerente * Paciente Médico(a) Enfermeiro(a) Paciente Nenhum resultado encontr…" at bounding box center [709, 527] width 1391 height 455
click at [1174, 732] on button "Anterior" at bounding box center [1216, 725] width 110 height 34
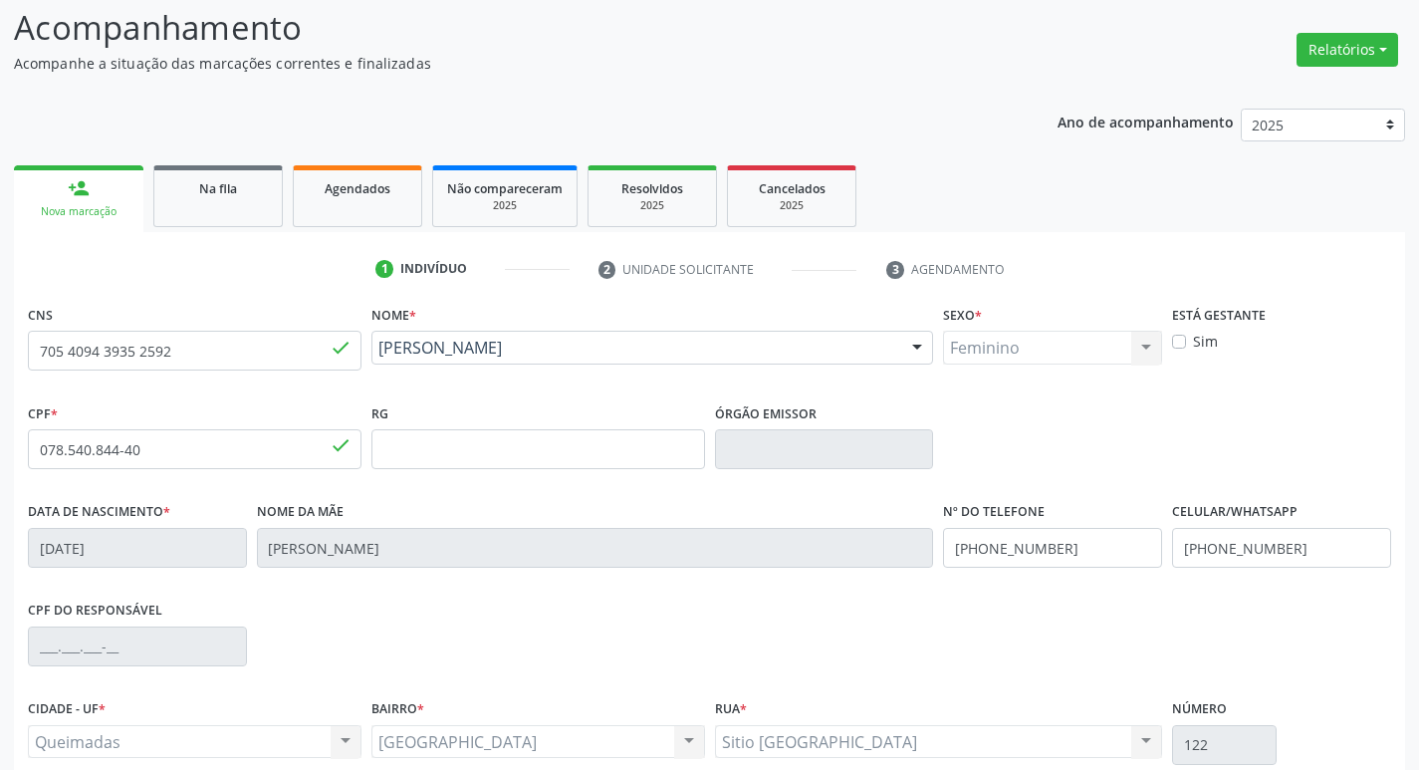
scroll to position [310, 0]
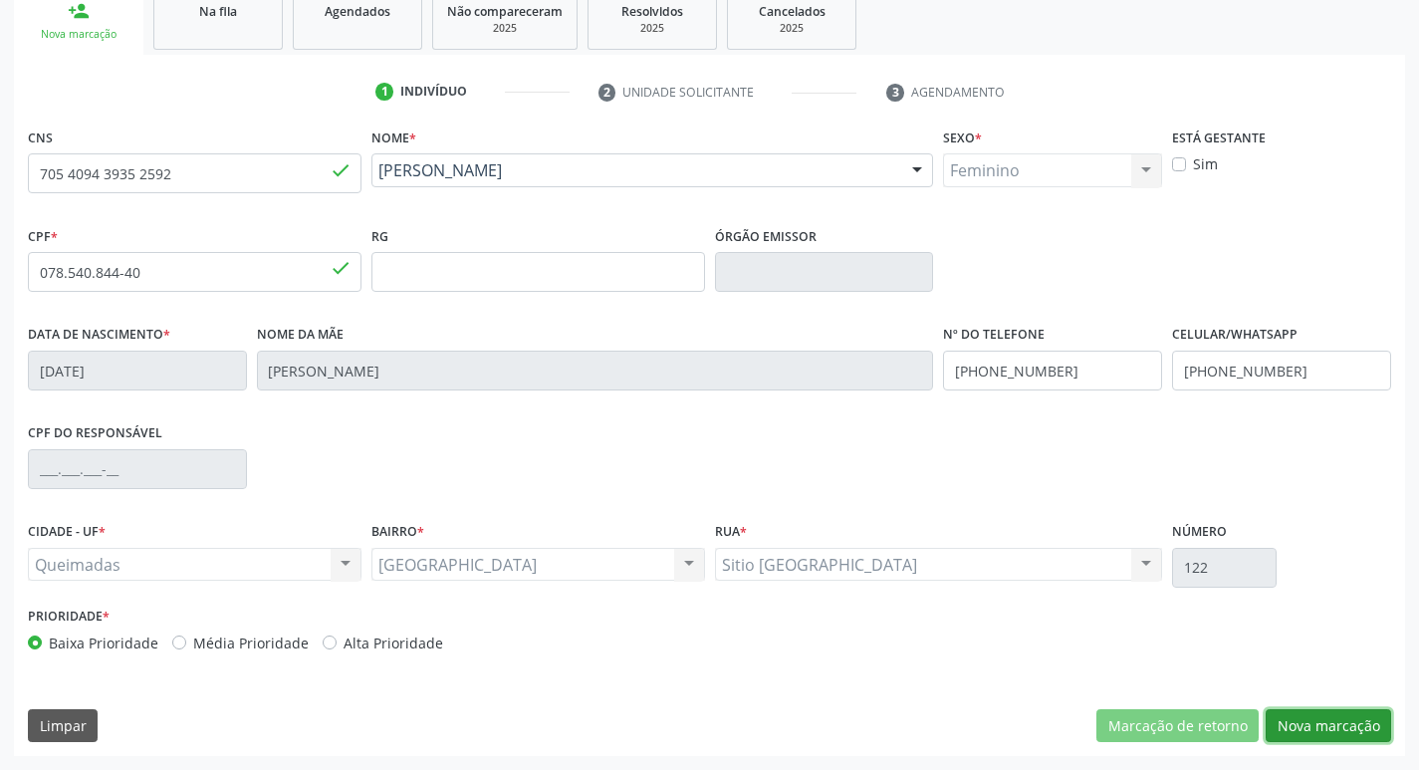
click at [1314, 730] on button "Nova marcação" at bounding box center [1328, 726] width 125 height 34
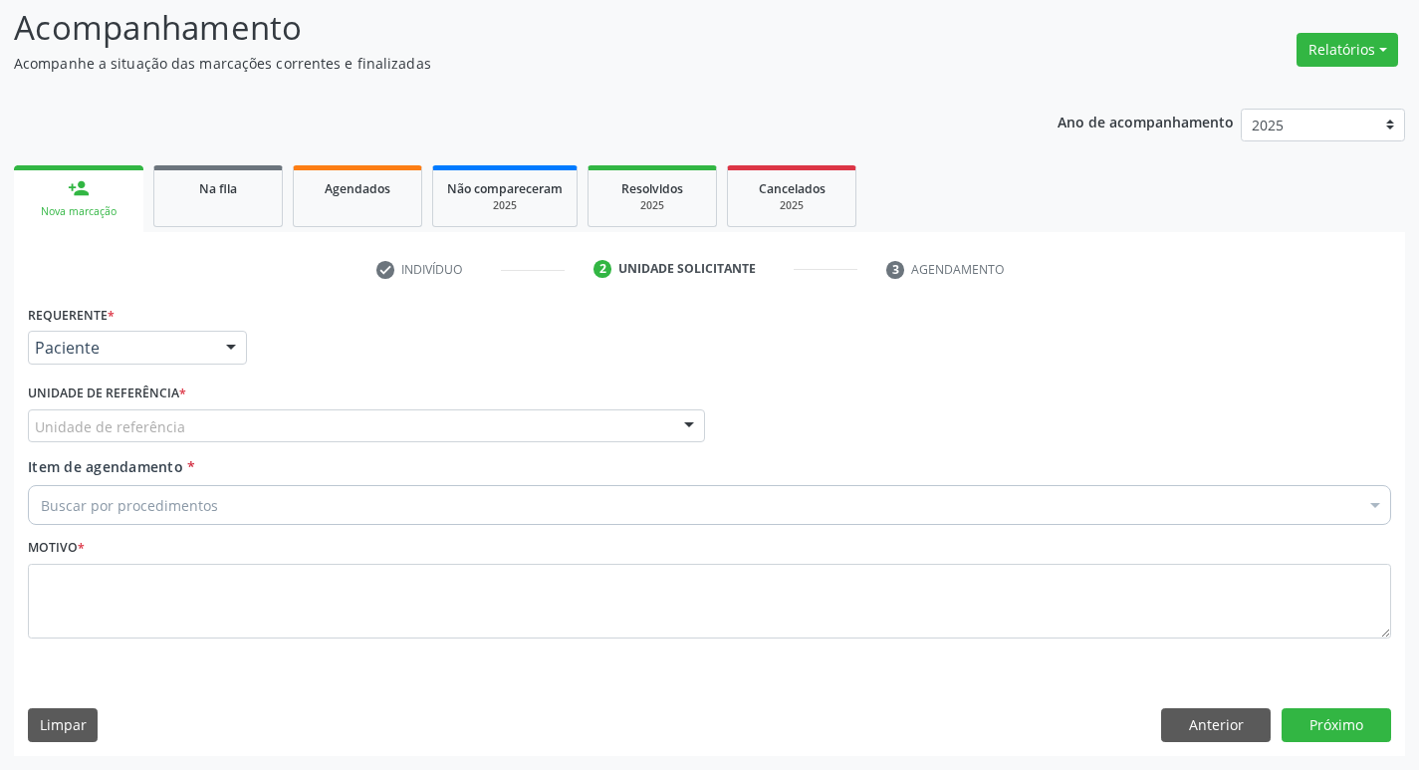
scroll to position [132, 0]
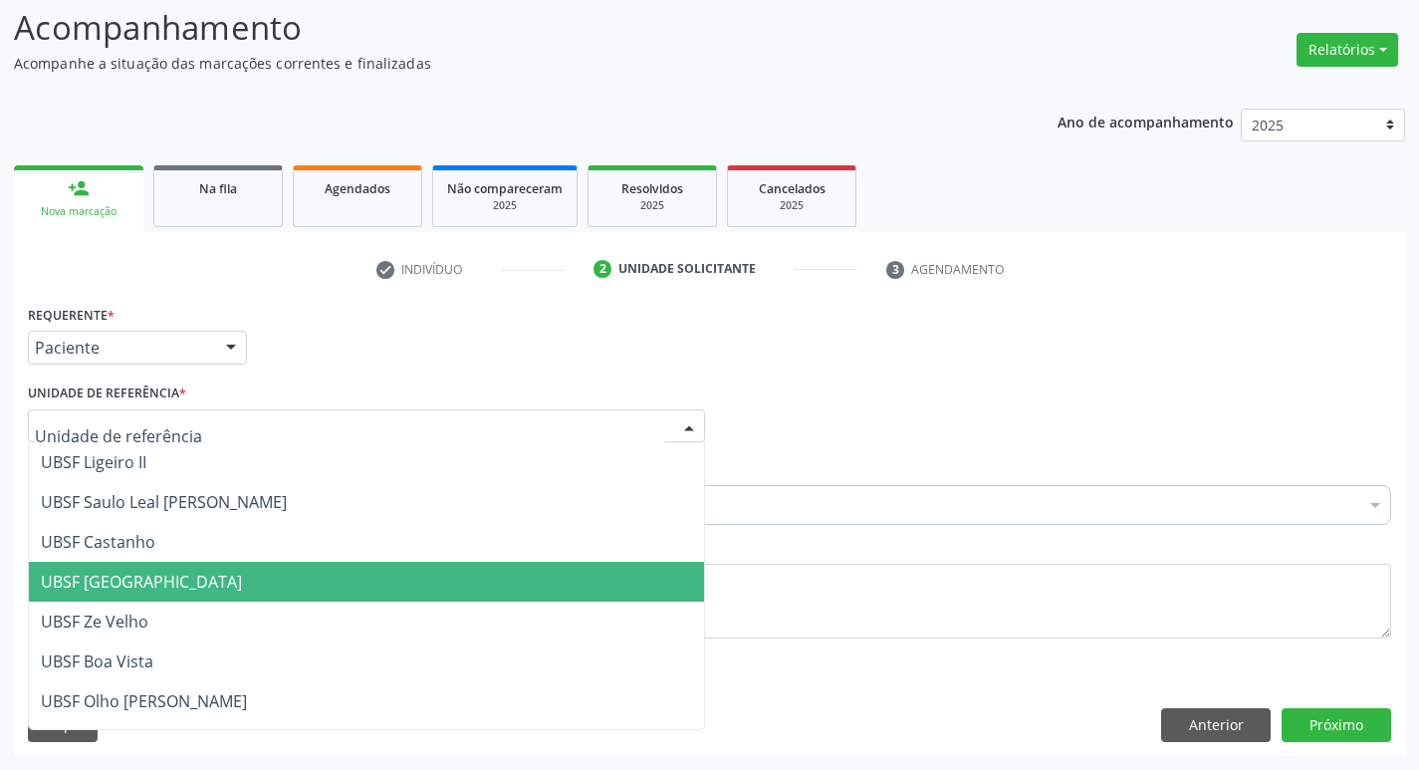
click at [79, 582] on span "UBSF [GEOGRAPHIC_DATA]" at bounding box center [141, 582] width 201 height 22
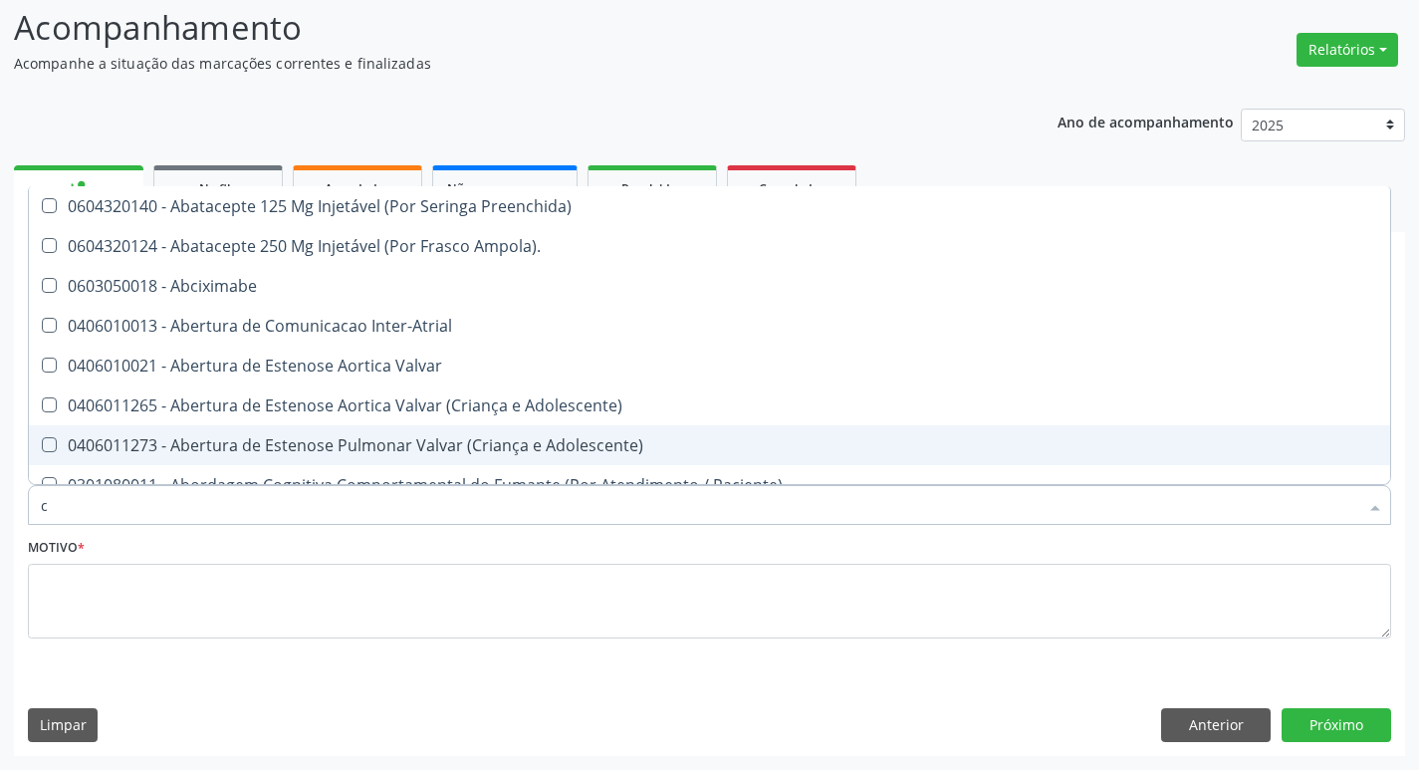
type input "CARDIOLOGISTA"
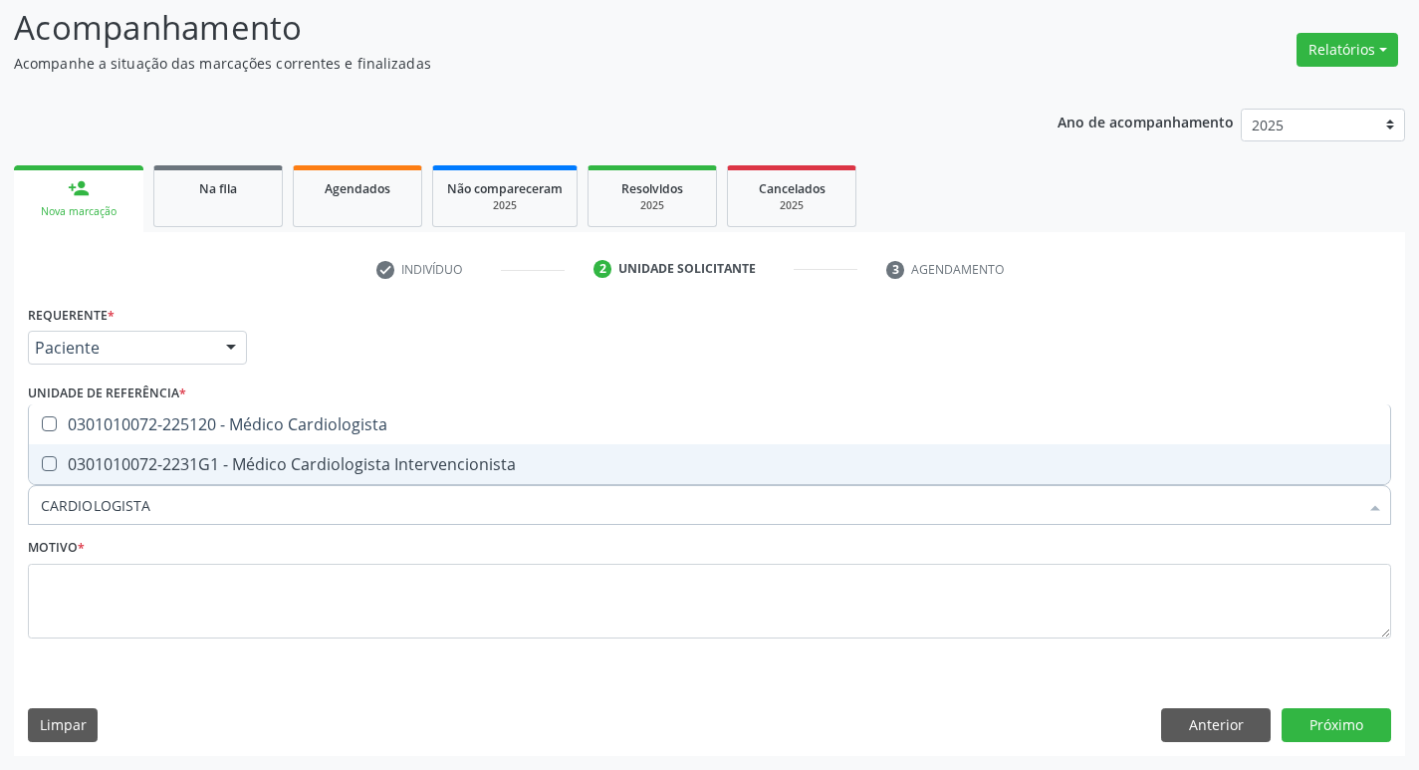
click at [238, 461] on div "0301010072-2231G1 - Médico Cardiologista Intervencionista" at bounding box center [709, 464] width 1337 height 16
checkbox Intervencionista "true"
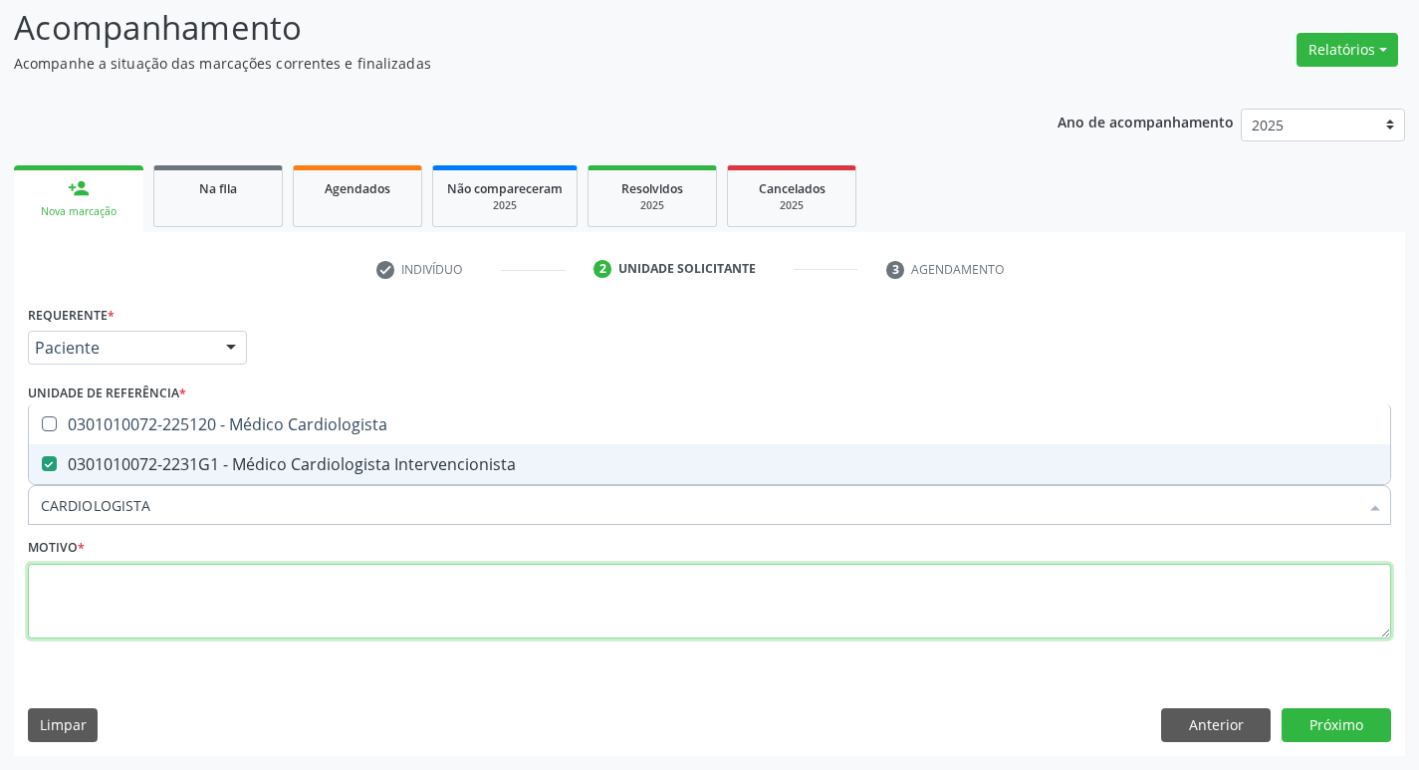
click at [108, 604] on textarea at bounding box center [709, 602] width 1363 height 76
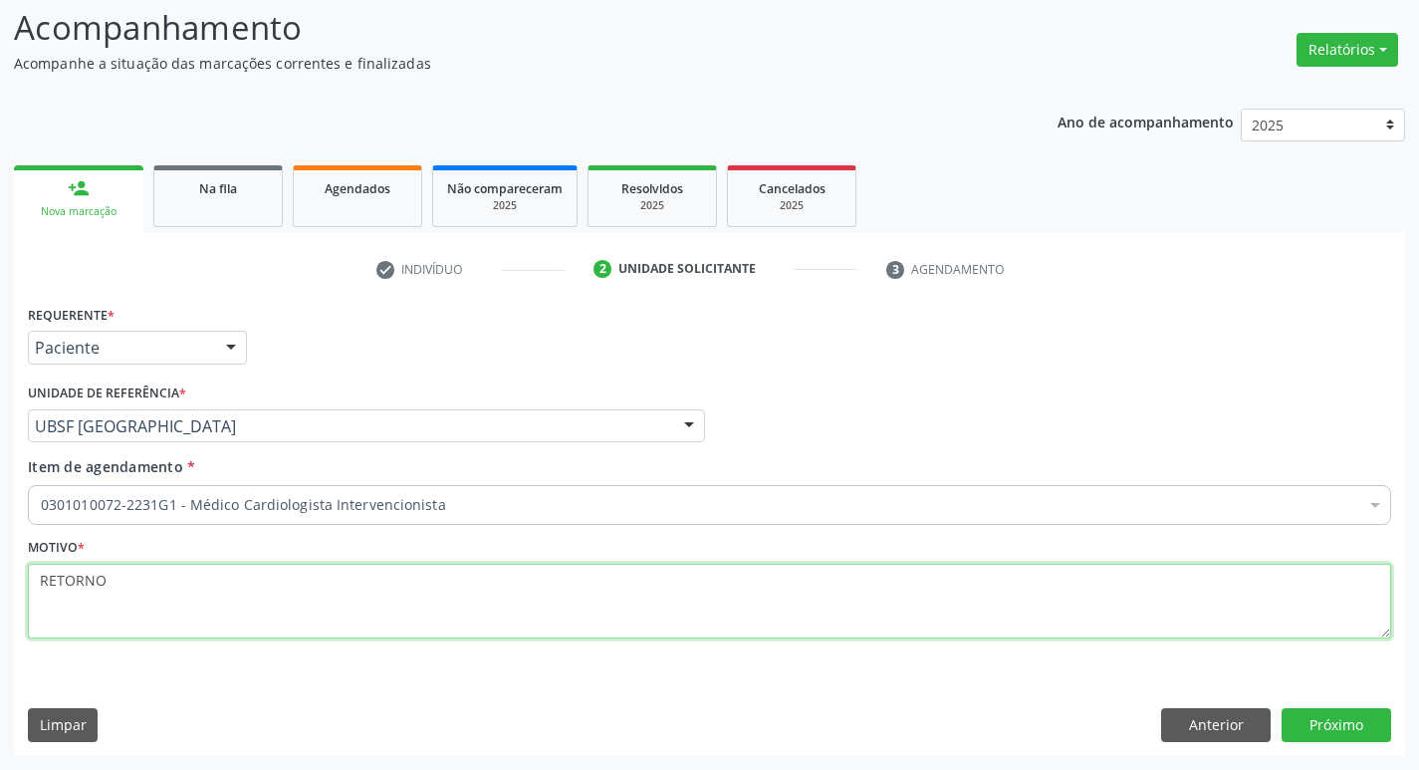
click at [59, 581] on textarea "RETORNO" at bounding box center [709, 602] width 1363 height 76
type textarea "RETORNO"
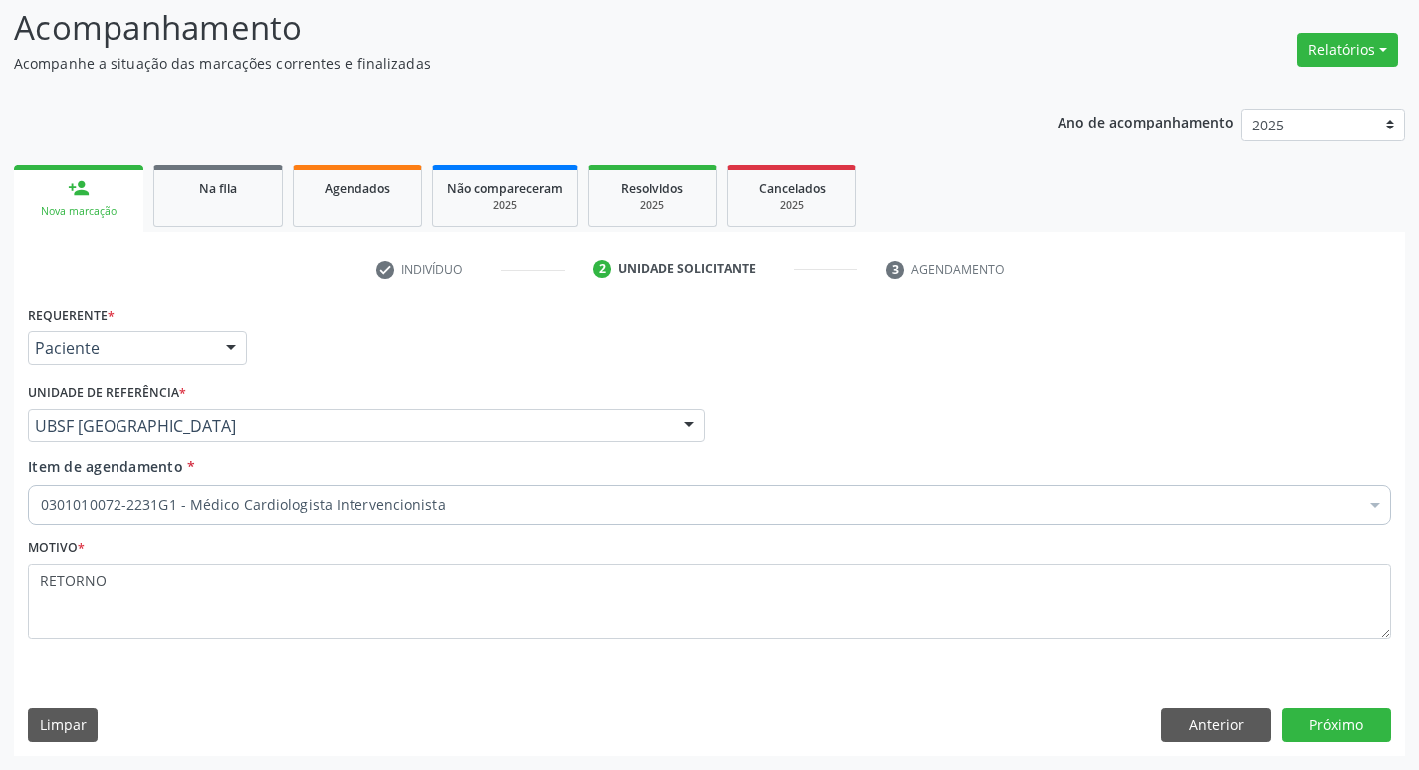
drag, startPoint x: 761, startPoint y: 376, endPoint x: 810, endPoint y: 358, distance: 52.3
click at [768, 375] on div "Requerente * Paciente Médico(a) Enfermeiro(a) Paciente Nenhum resultado encontr…" at bounding box center [709, 339] width 1373 height 78
click at [1318, 729] on button "Próximo" at bounding box center [1337, 725] width 110 height 34
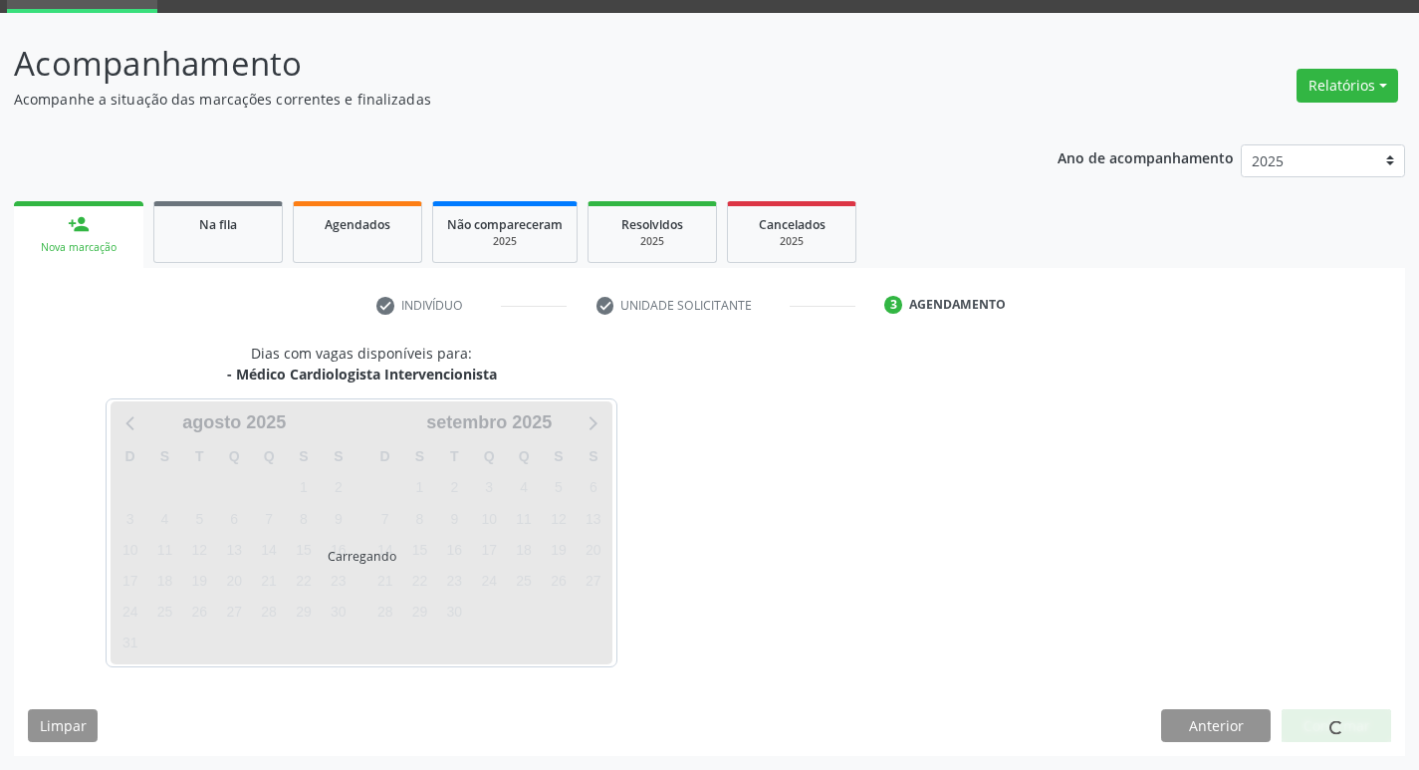
scroll to position [97, 0]
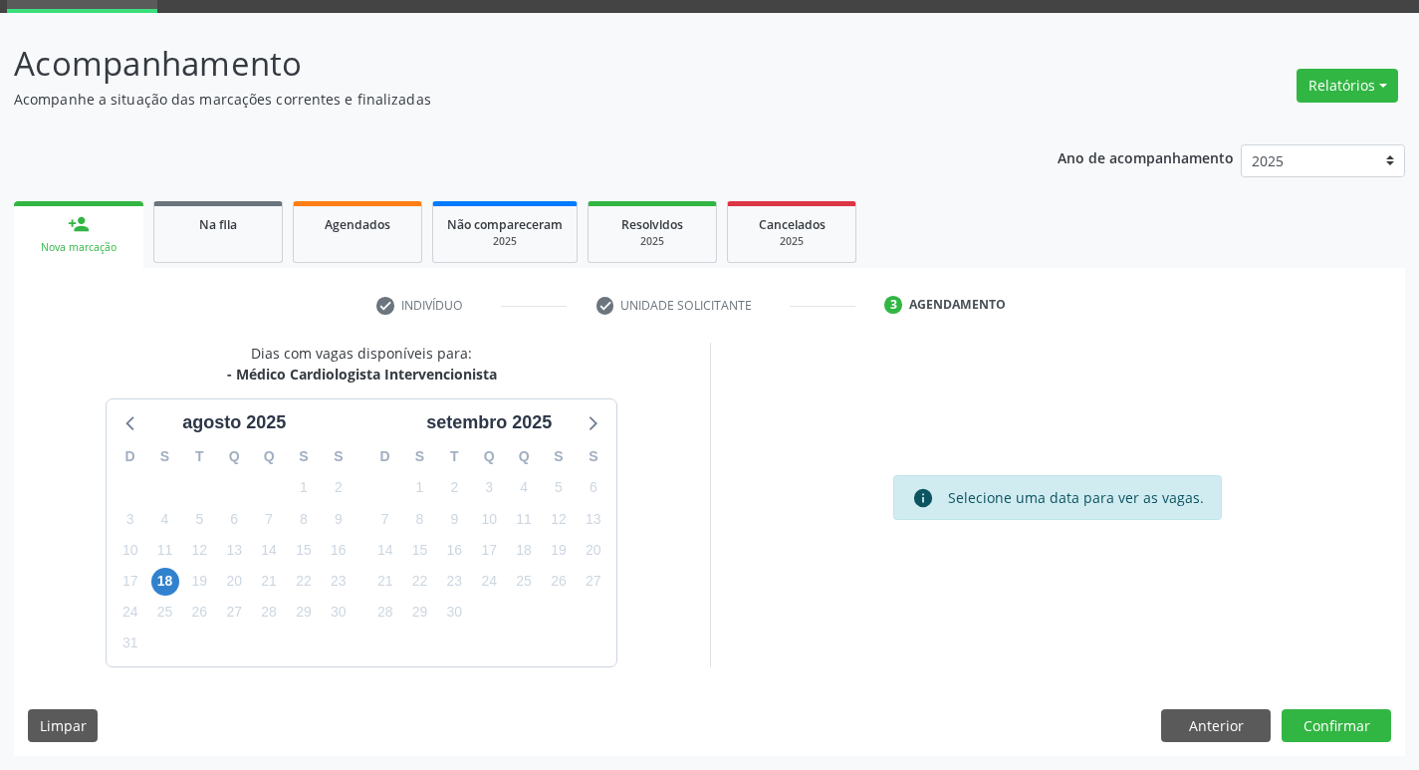
click at [248, 592] on div "20" at bounding box center [234, 581] width 28 height 31
click at [228, 592] on span "20" at bounding box center [234, 582] width 28 height 28
click at [1372, 722] on button "Confirmar" at bounding box center [1337, 726] width 110 height 34
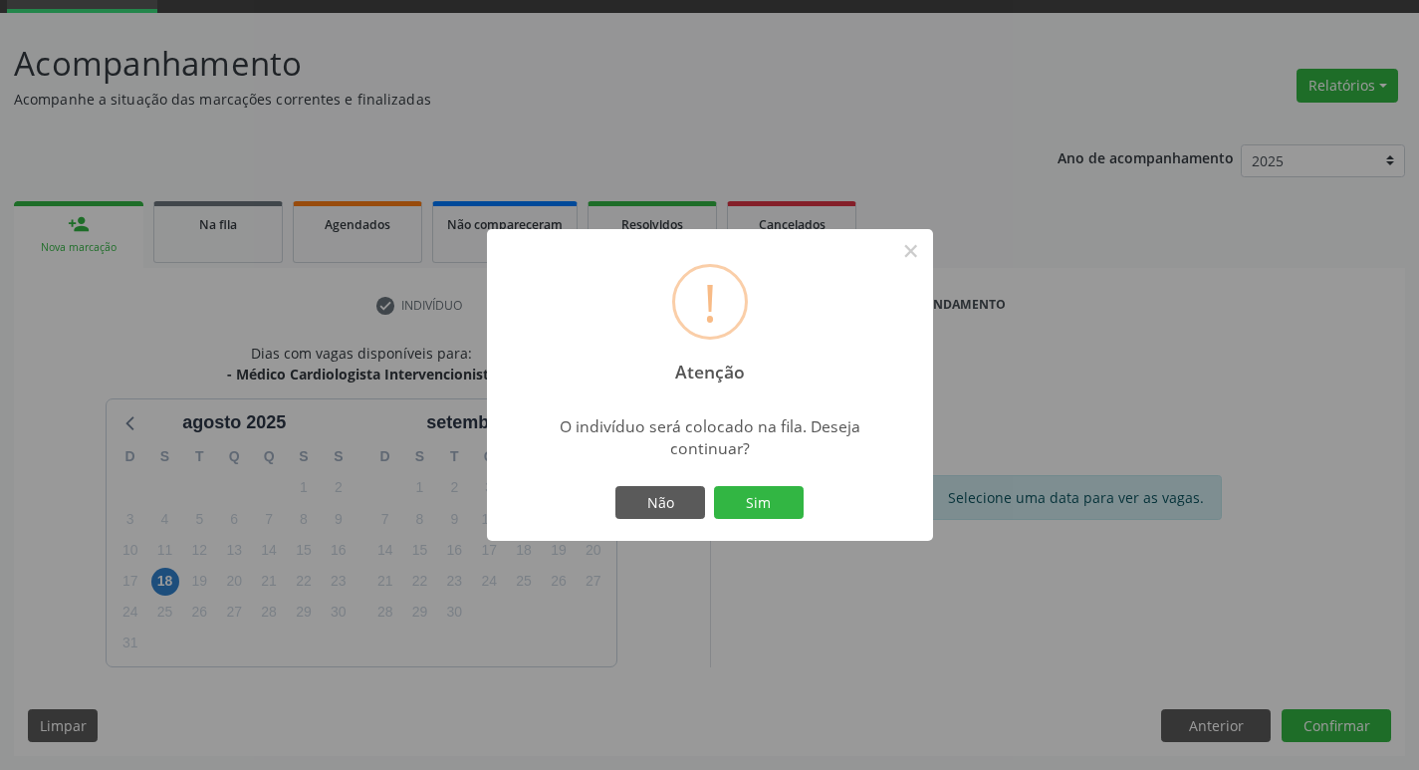
drag, startPoint x: 790, startPoint y: 512, endPoint x: 804, endPoint y: 513, distance: 14.0
click at [804, 513] on div "Não Sim" at bounding box center [709, 503] width 197 height 42
click at [769, 512] on button "Sim" at bounding box center [759, 503] width 90 height 34
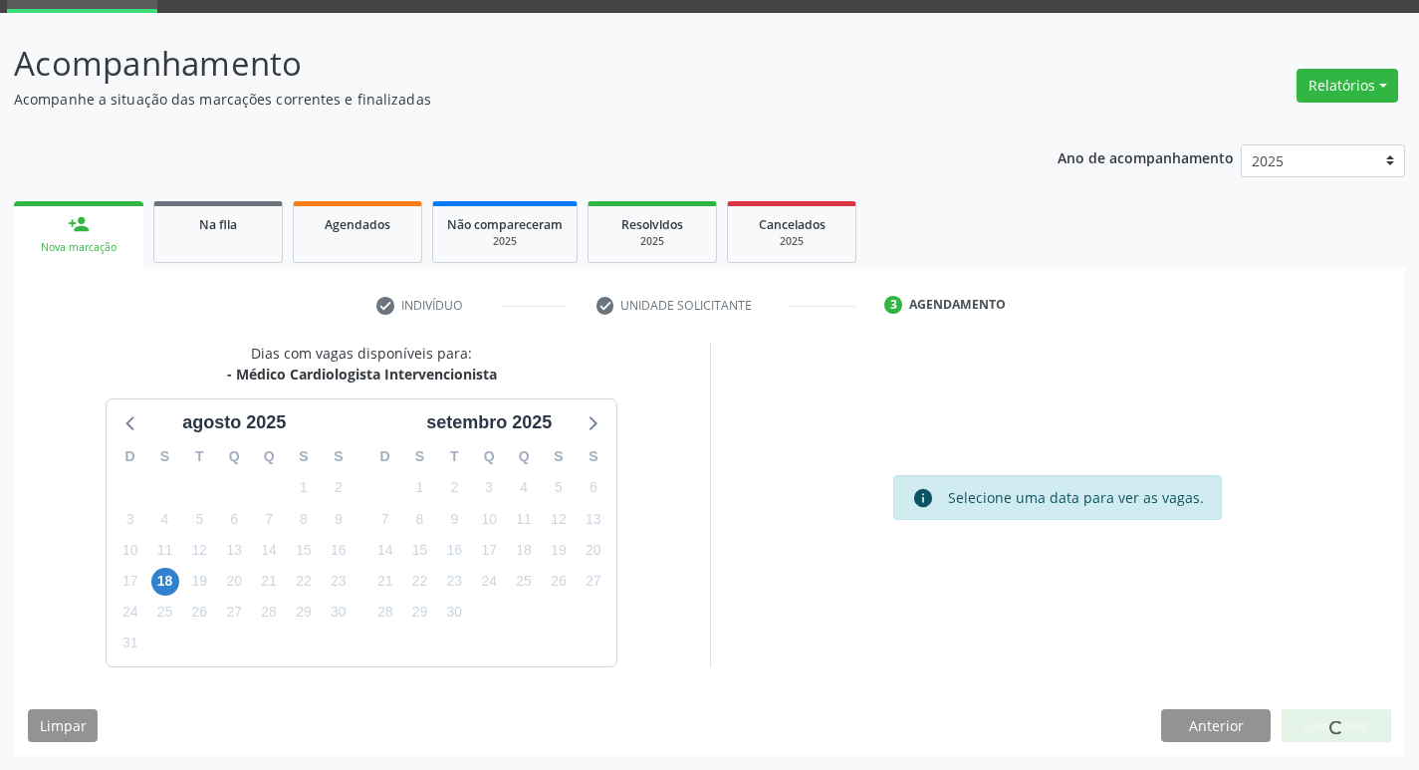
scroll to position [0, 0]
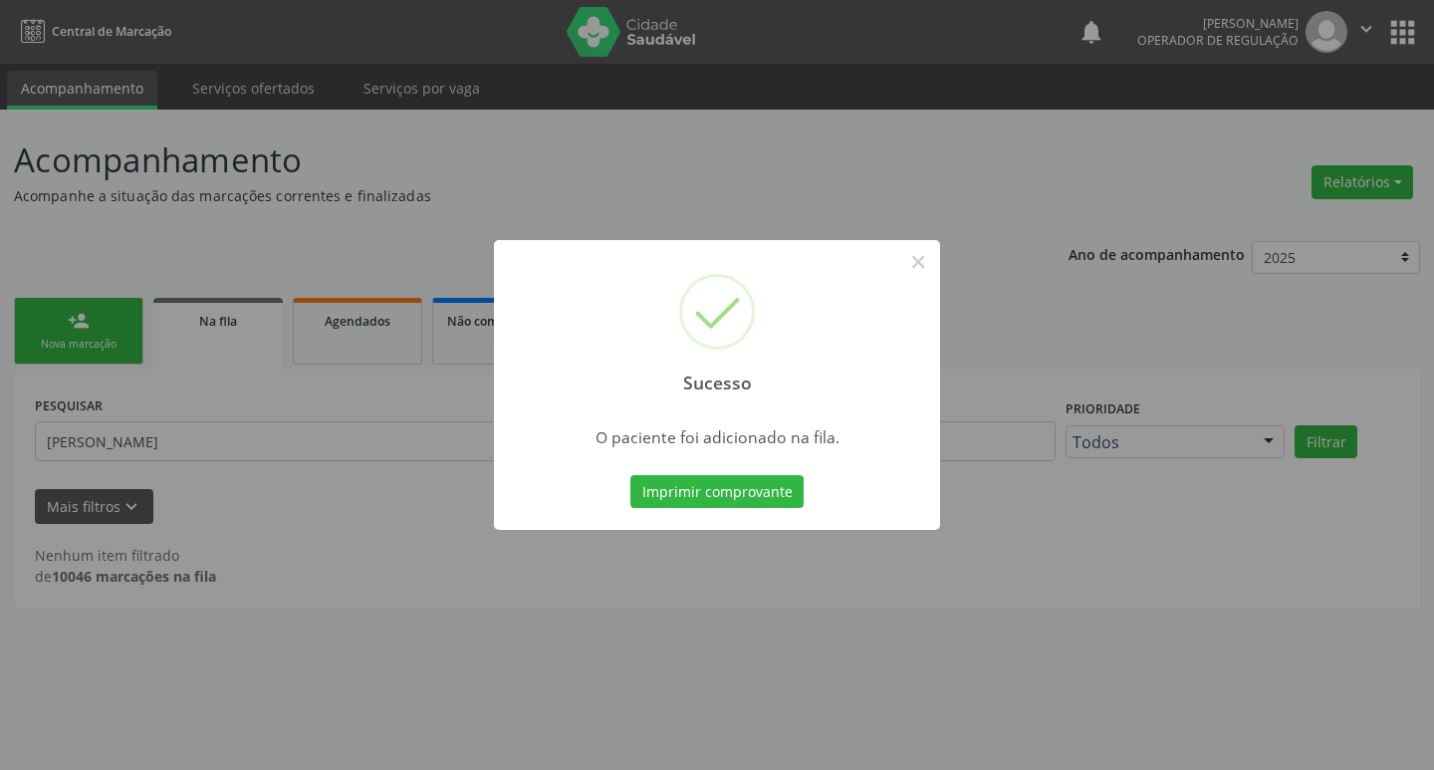
click at [0, 469] on div "Sucesso × O paciente foi adicionado na fila. Imprimir comprovante Cancel" at bounding box center [717, 385] width 1434 height 770
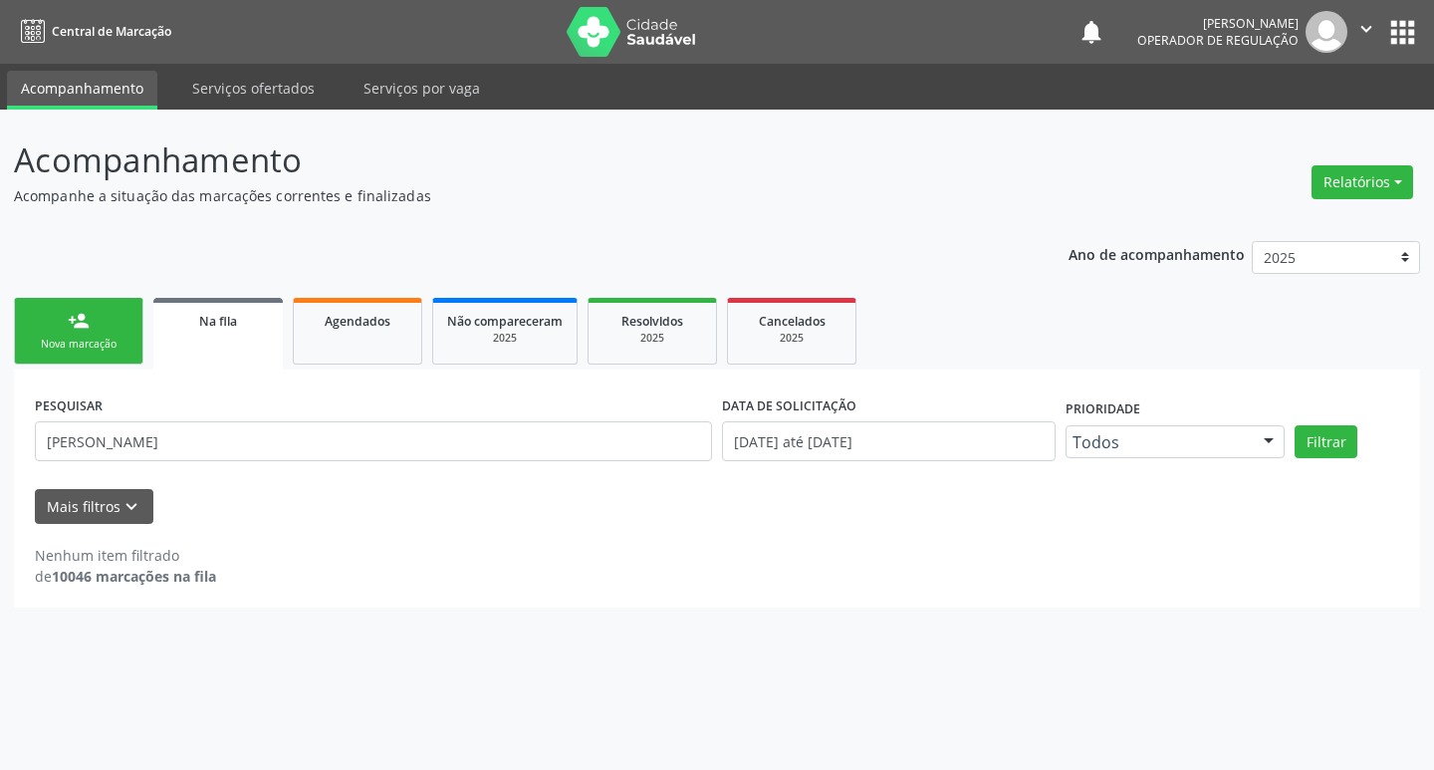
click at [51, 349] on div "Nova marcação" at bounding box center [79, 344] width 100 height 15
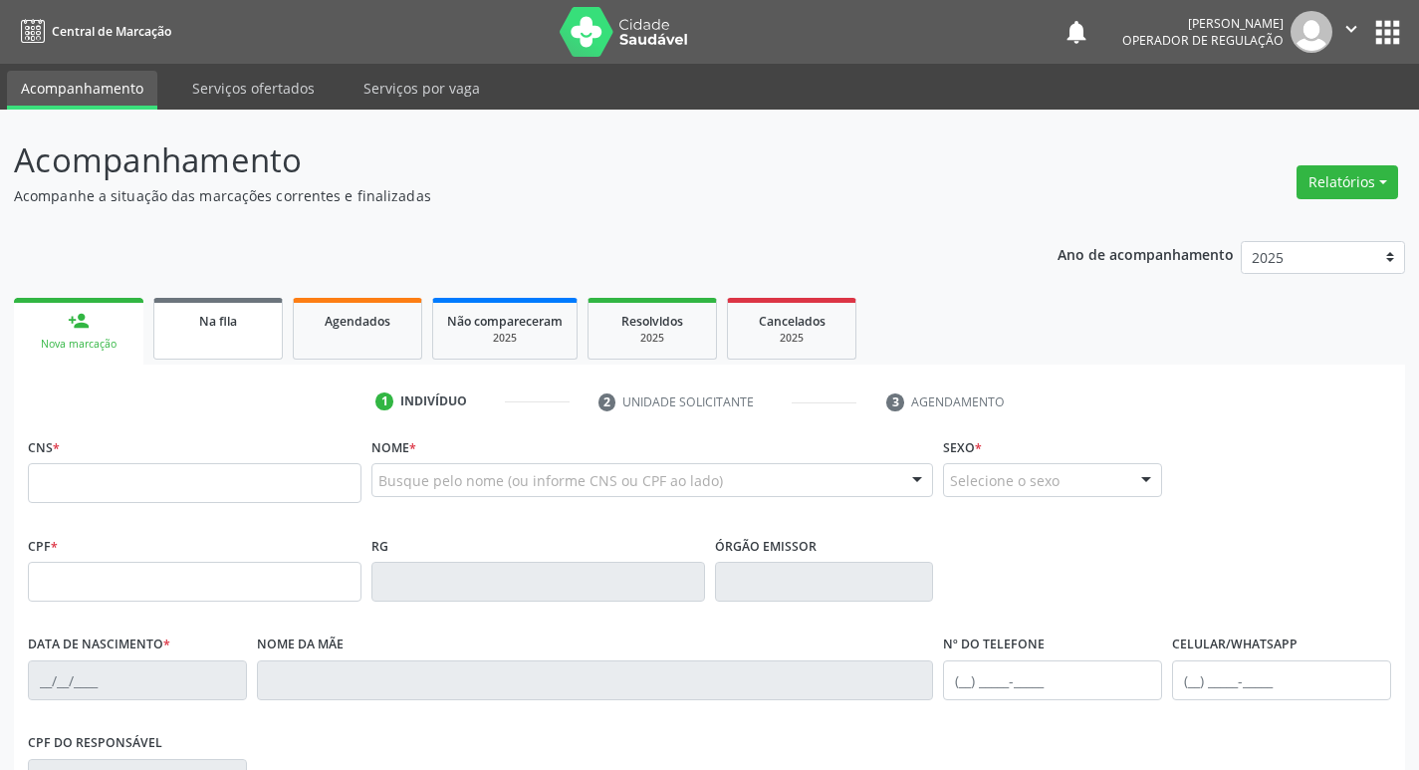
click at [217, 344] on link "Na fila" at bounding box center [217, 329] width 129 height 62
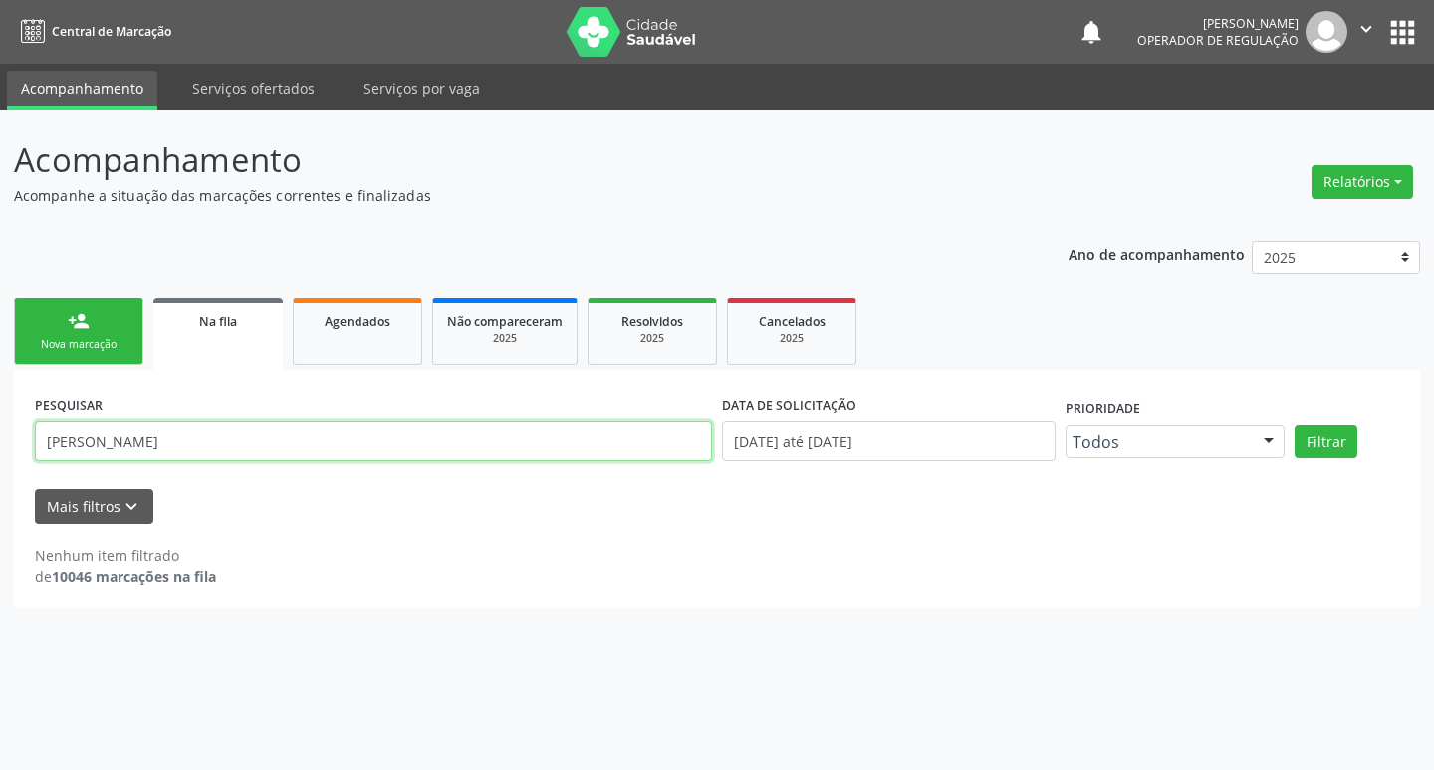
click at [152, 436] on input "[PERSON_NAME]" at bounding box center [373, 441] width 677 height 40
type input "705409439352592"
click at [1295, 425] on button "Filtrar" at bounding box center [1326, 442] width 63 height 34
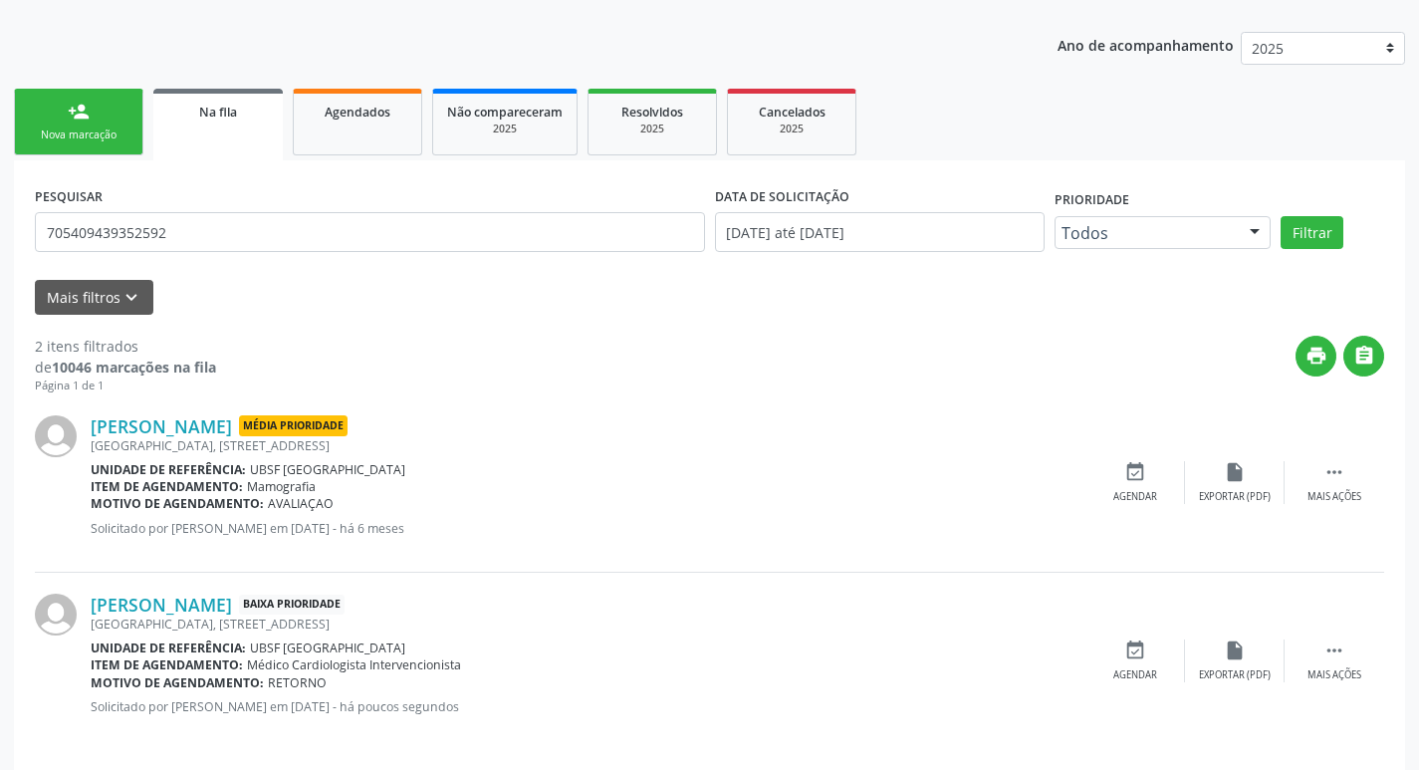
scroll to position [224, 0]
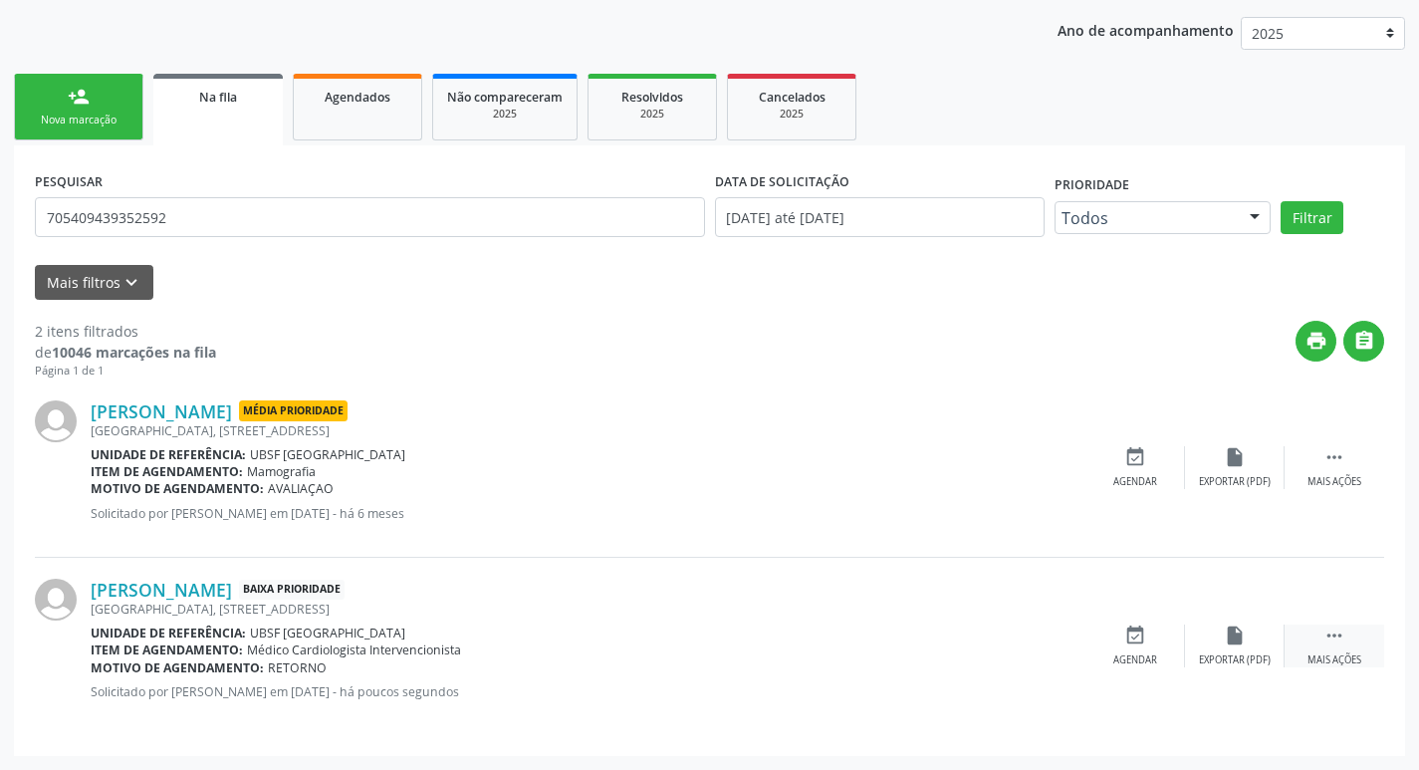
click at [1357, 644] on div " Mais ações" at bounding box center [1335, 645] width 100 height 43
click at [1264, 651] on div "edit Editar" at bounding box center [1235, 645] width 100 height 43
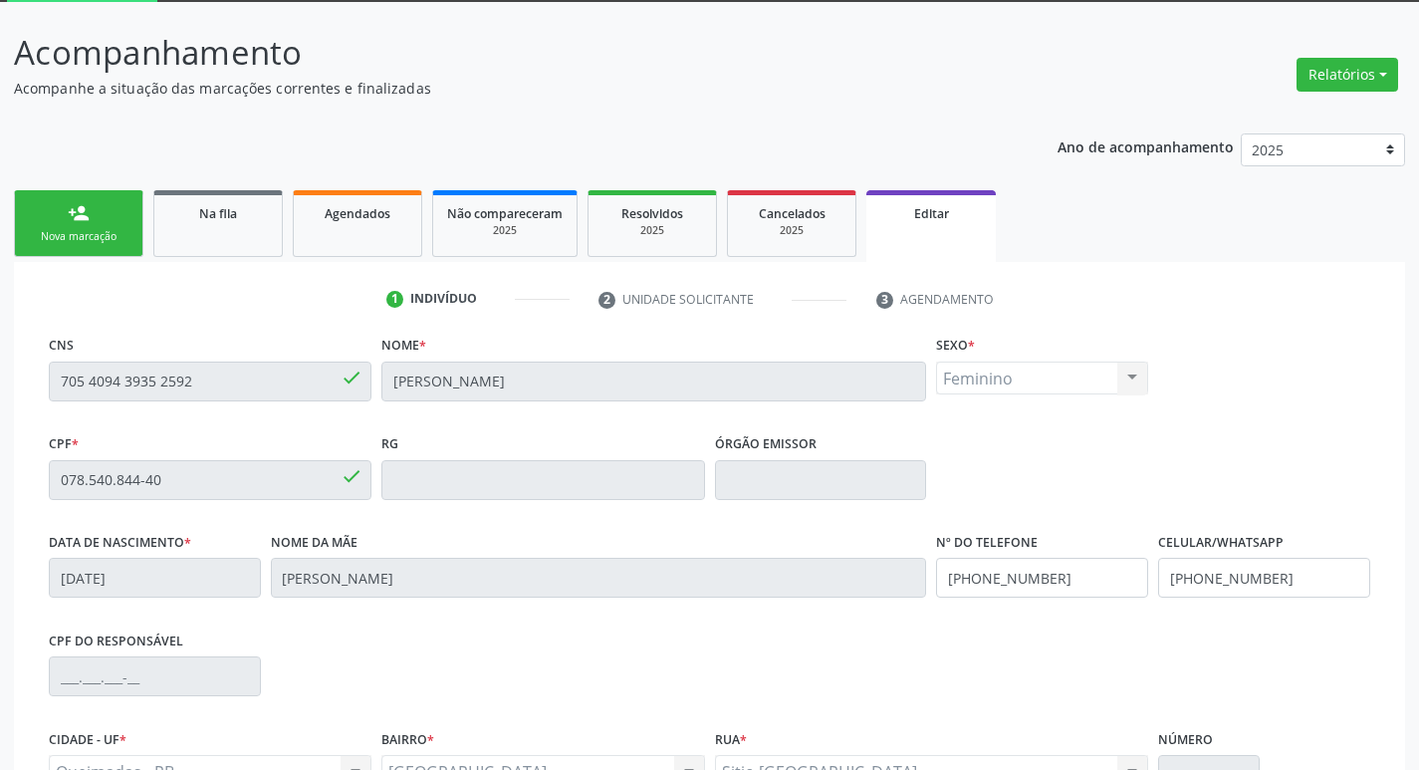
scroll to position [337, 0]
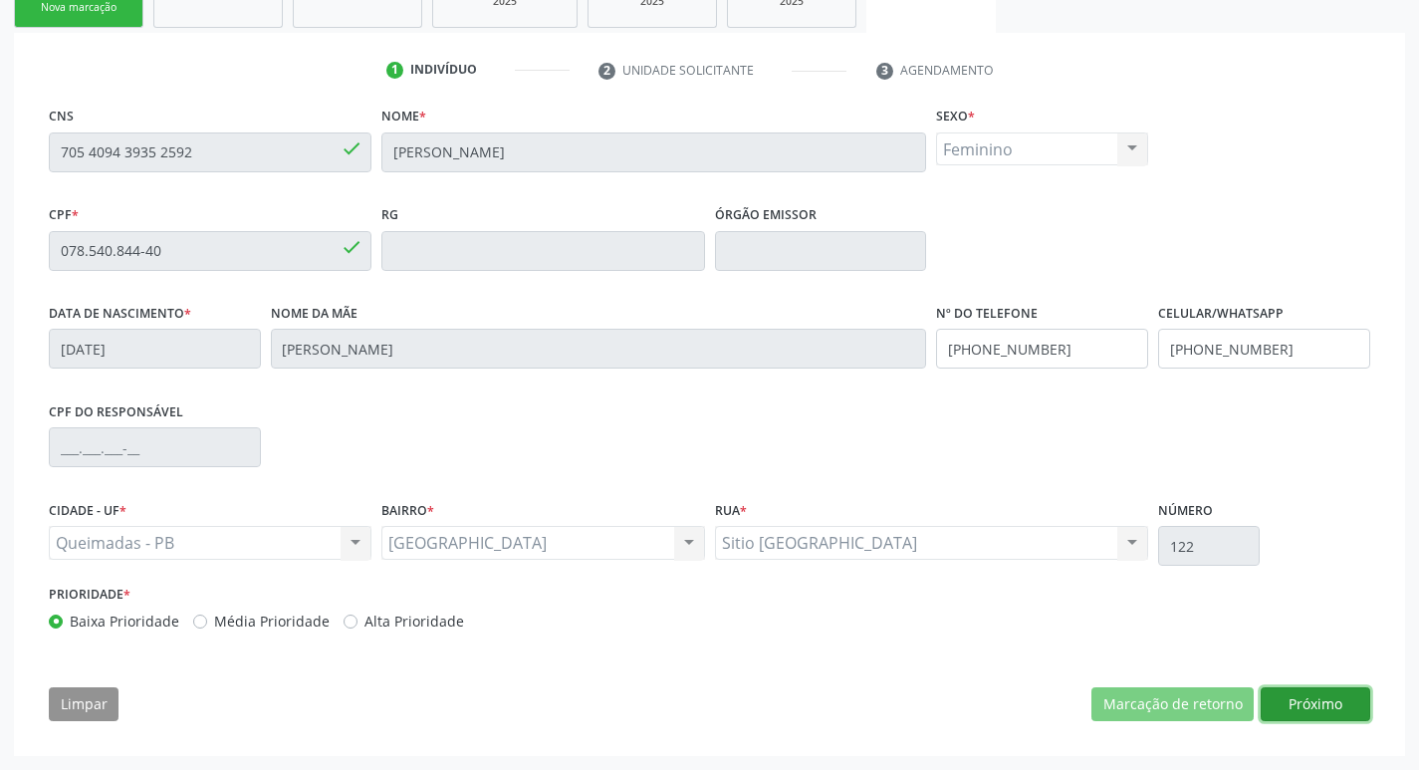
click at [1324, 697] on button "Próximo" at bounding box center [1316, 704] width 110 height 34
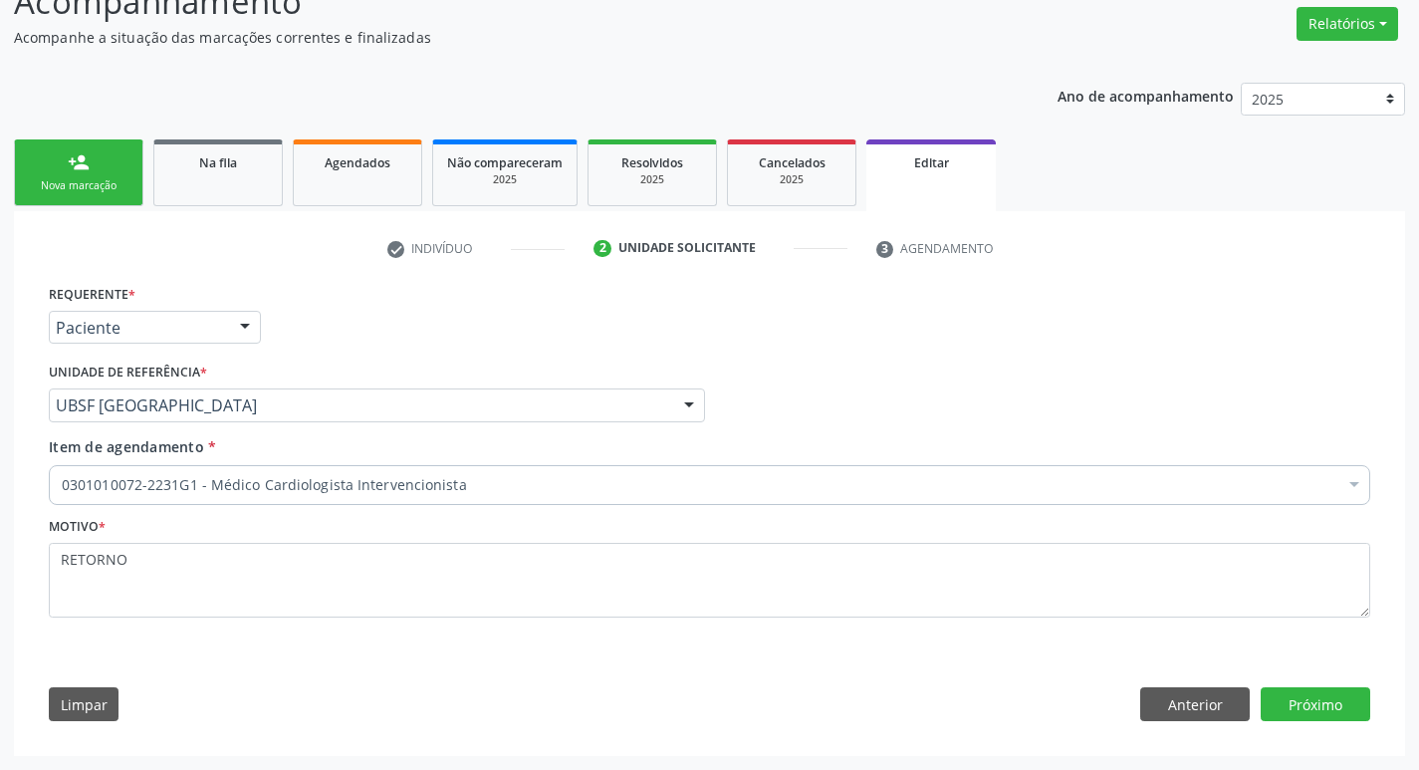
scroll to position [158, 0]
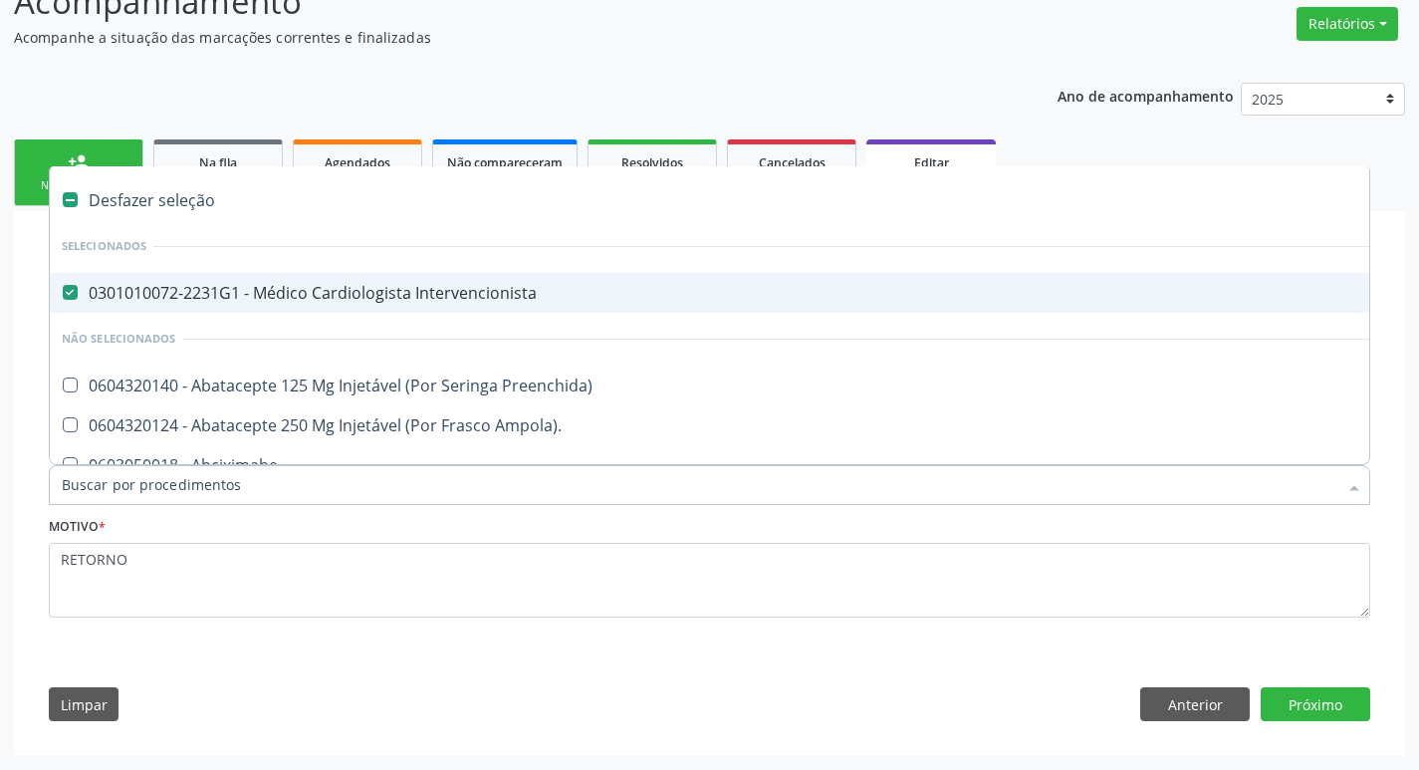
click at [70, 183] on div "Desfazer seleção" at bounding box center [837, 200] width 1574 height 40
checkbox Intervencionista "false"
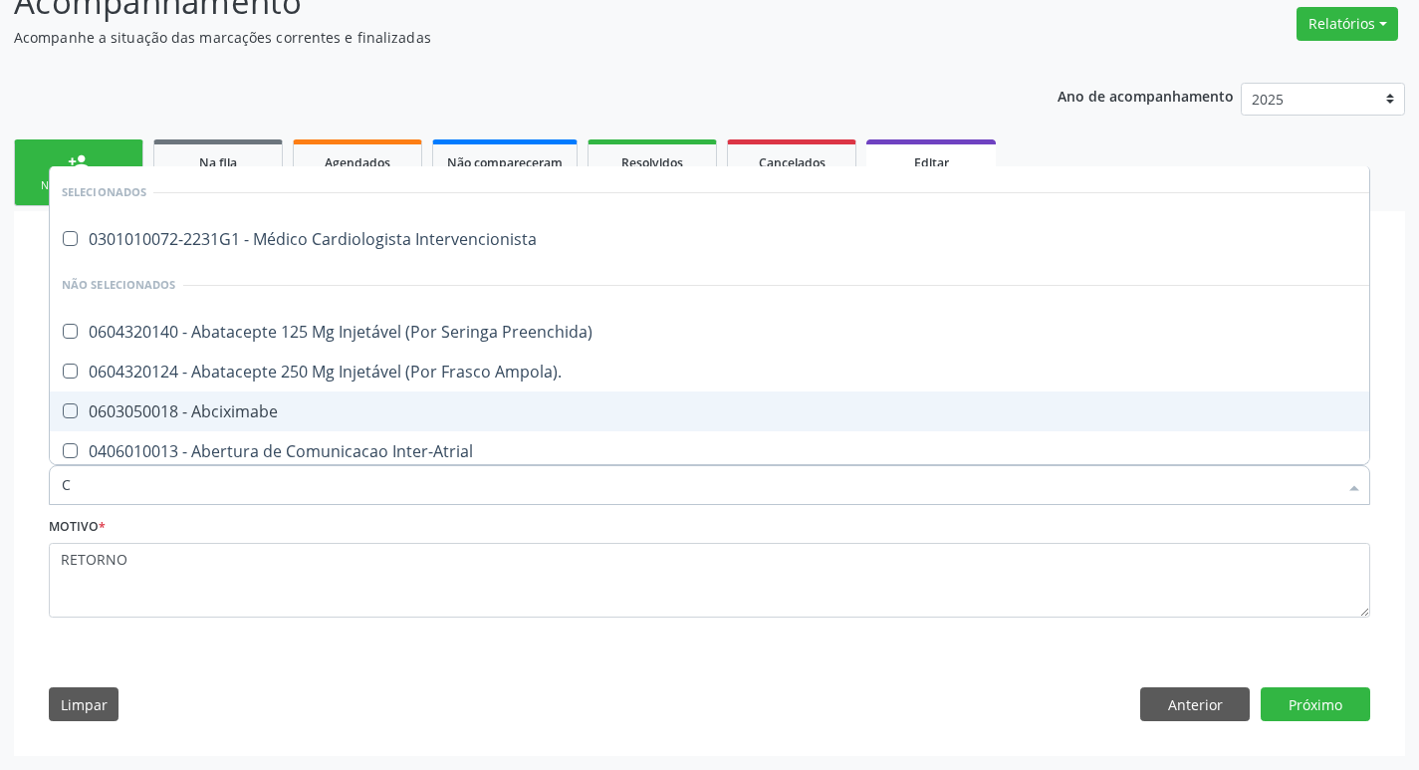
type input "CARDIOLO"
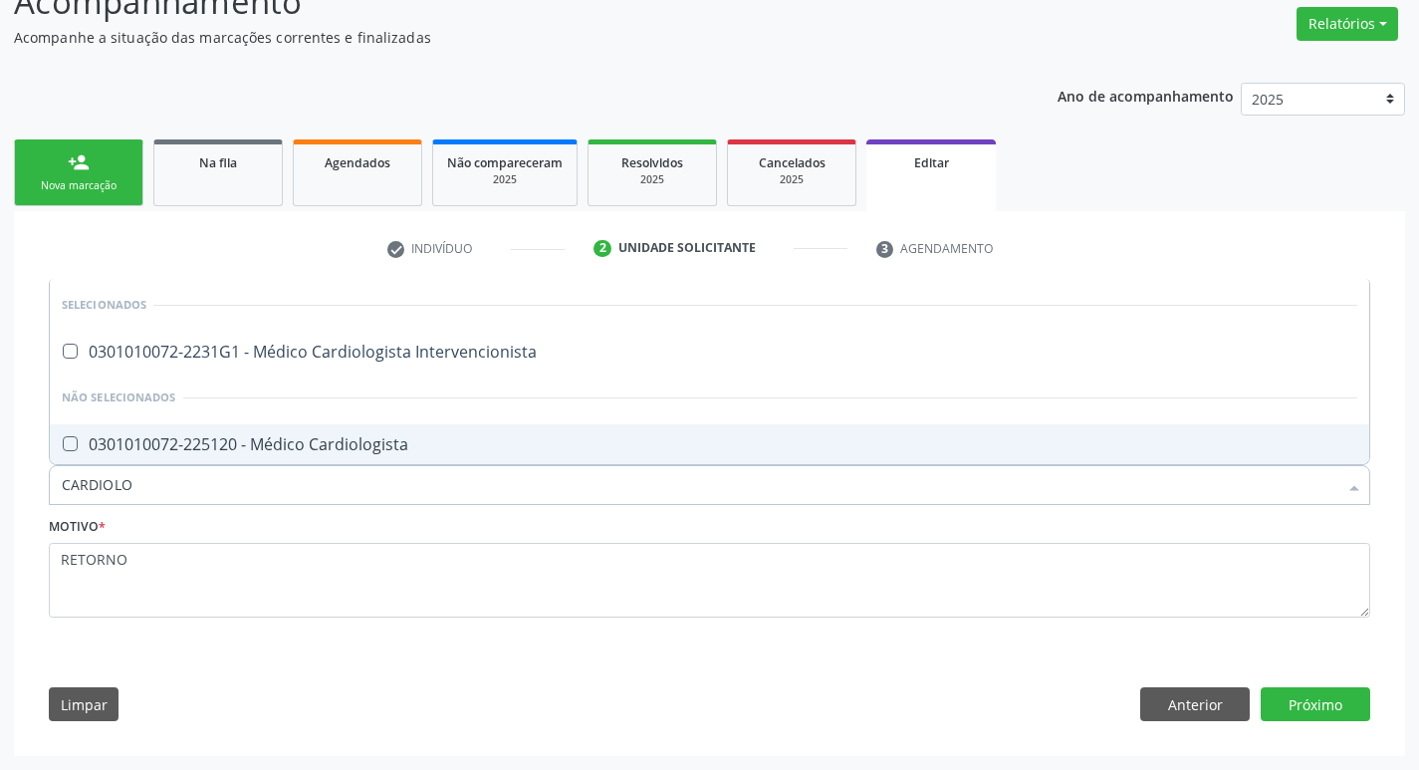
click at [206, 450] on div "0301010072-225120 - Médico Cardiologista" at bounding box center [710, 444] width 1296 height 16
checkbox Cardiologista "true"
click at [501, 687] on div "Limpar Anterior Próximo" at bounding box center [709, 704] width 1321 height 34
checkbox Intervencionista "true"
checkbox Cardiologista "false"
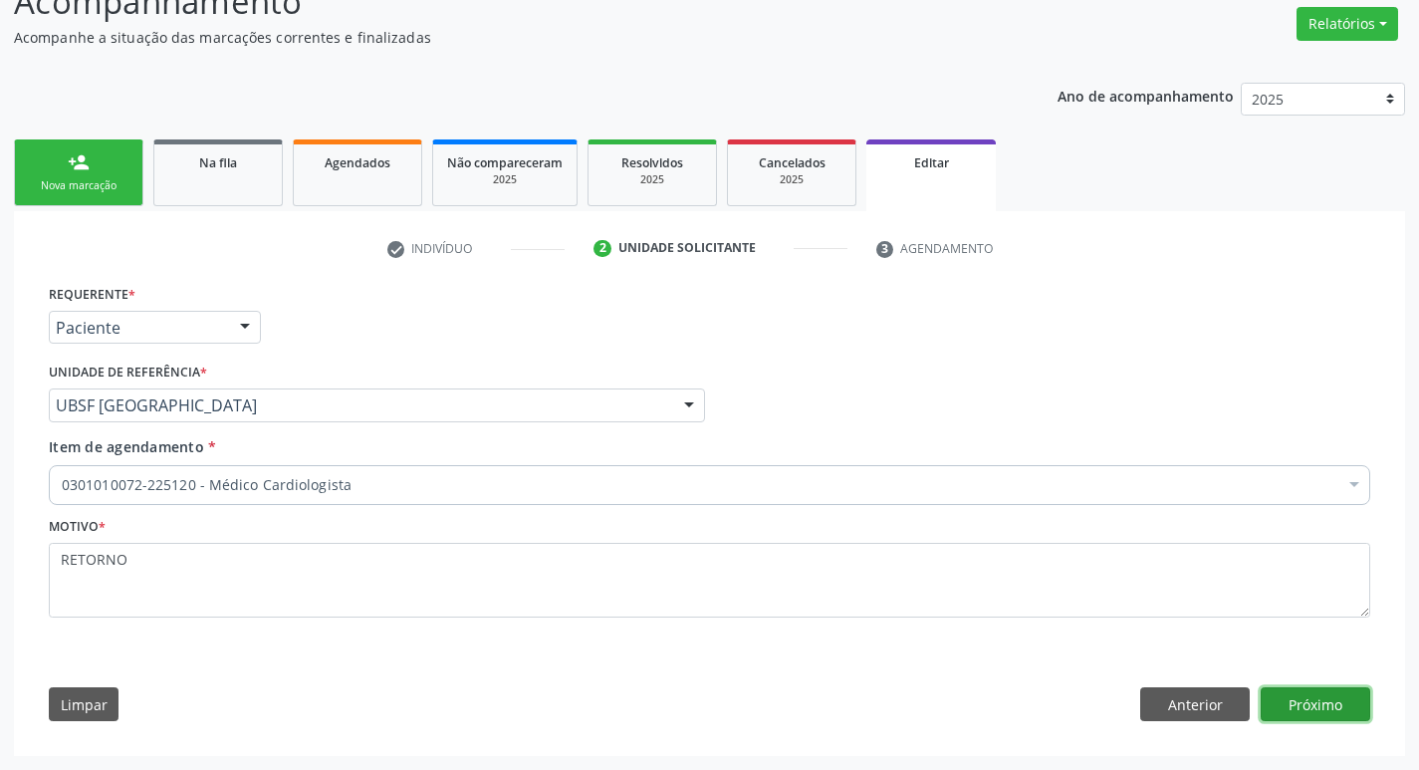
click at [1315, 716] on button "Próximo" at bounding box center [1316, 704] width 110 height 34
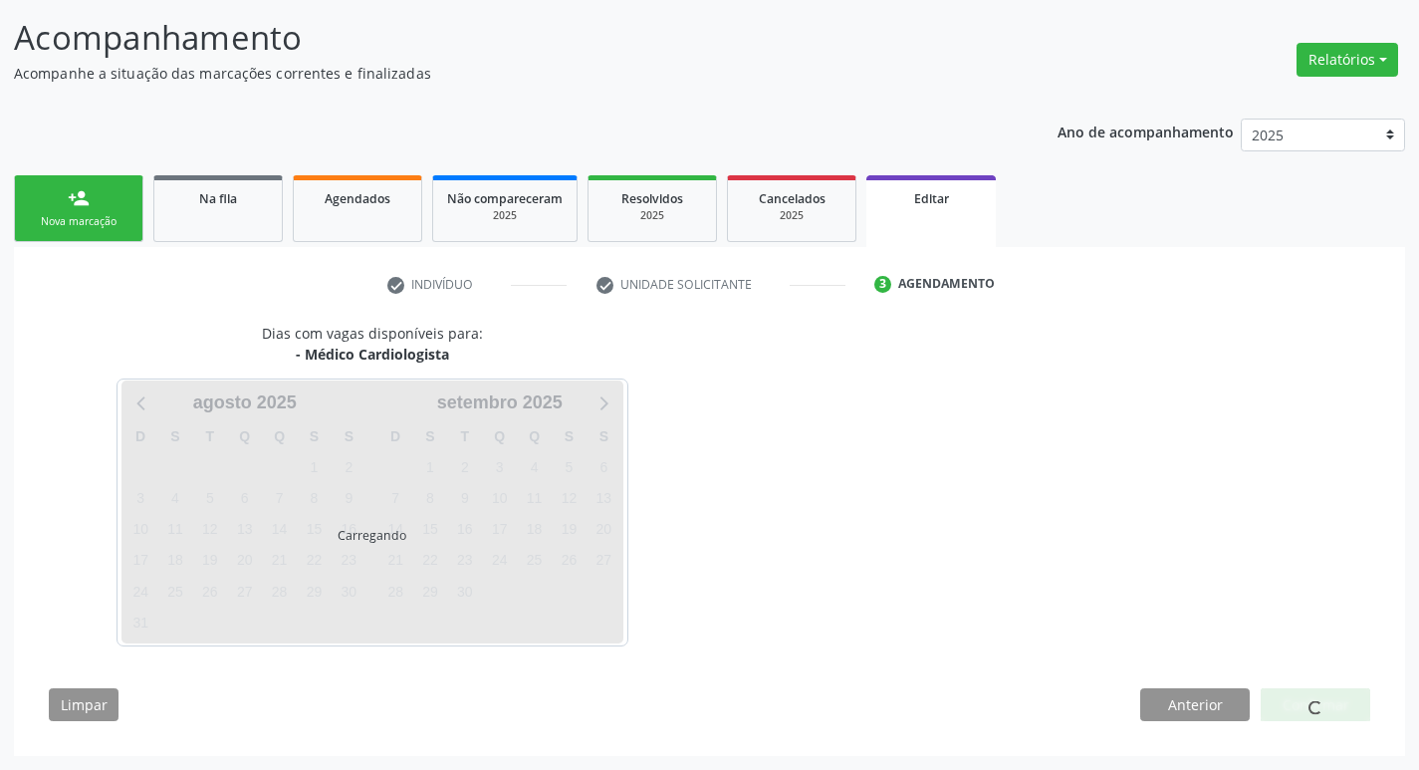
scroll to position [122, 0]
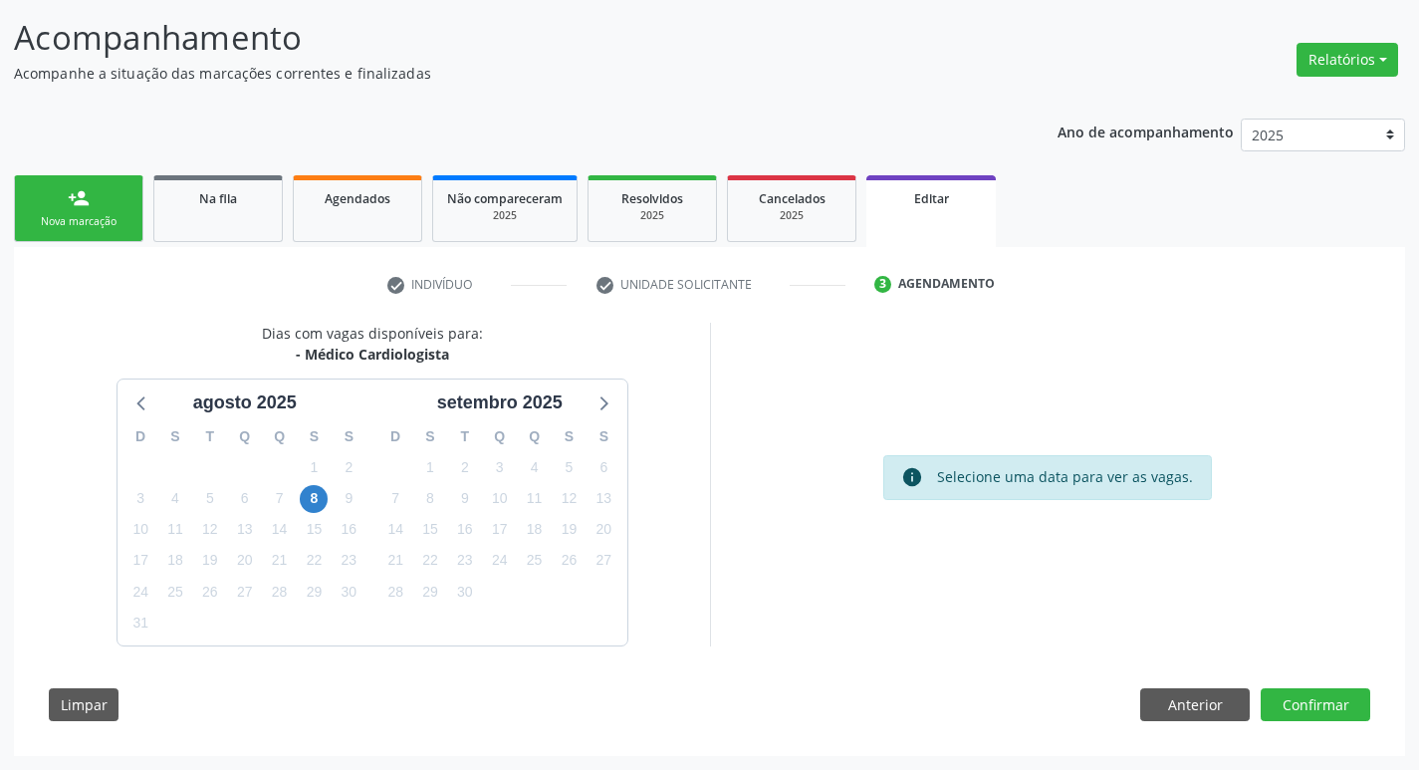
click at [410, 502] on div "7" at bounding box center [395, 498] width 35 height 31
click at [401, 496] on span "7" at bounding box center [395, 499] width 28 height 28
click at [1317, 685] on div "Dias com vagas disponíveis para: - Médico Cardiologista [DATE] D S T Q Q S S 27…" at bounding box center [709, 529] width 1349 height 413
click at [1292, 709] on button "Confirmar" at bounding box center [1316, 705] width 110 height 34
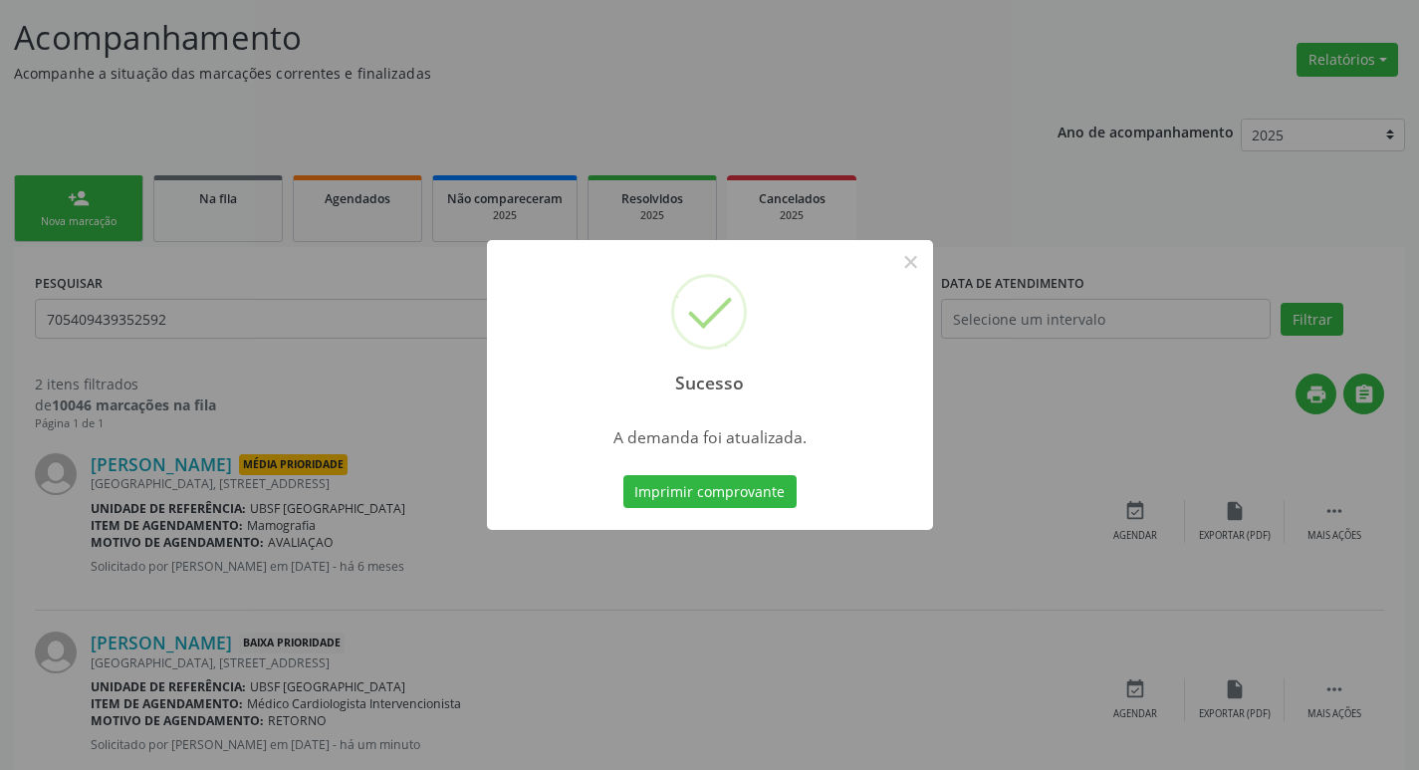
scroll to position [0, 0]
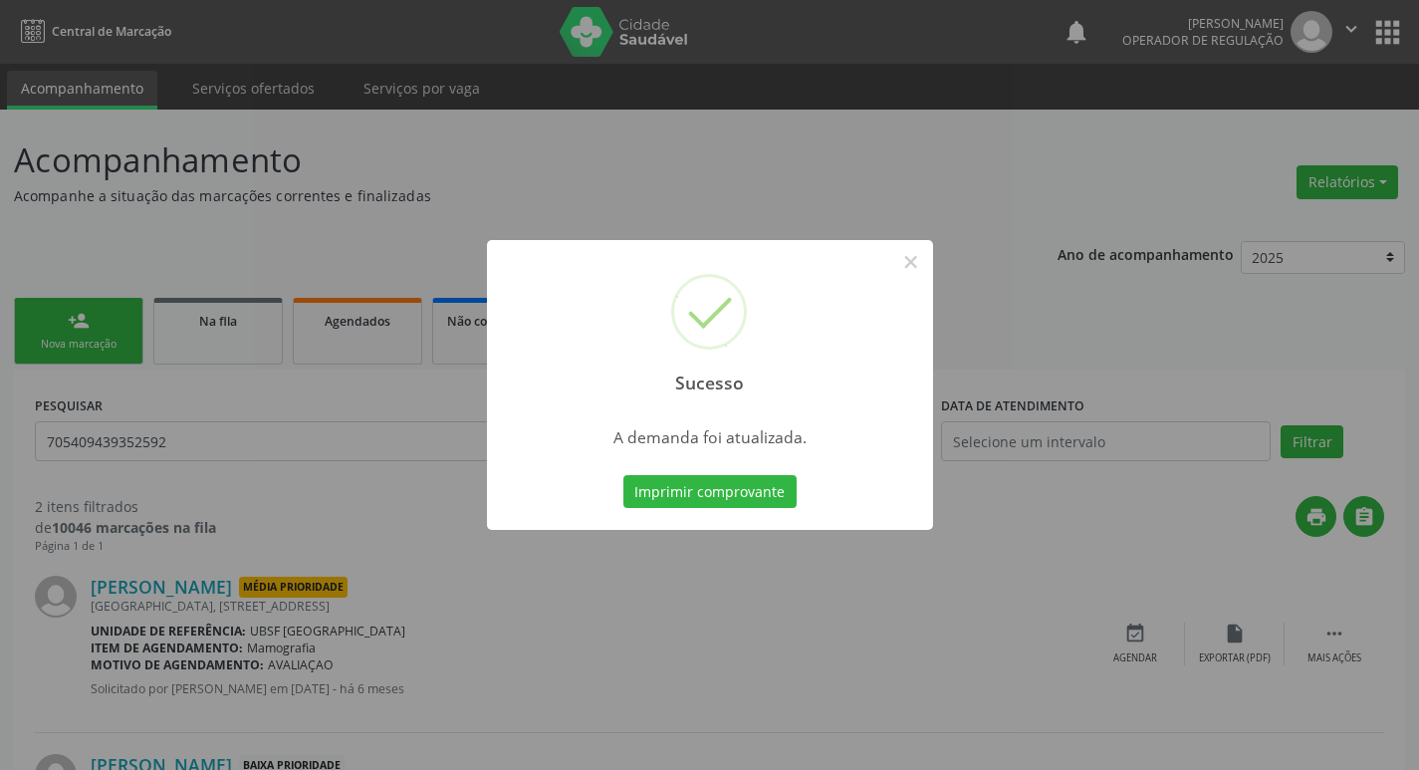
click at [359, 523] on div "Sucesso × A demanda foi atualizada. Imprimir comprovante Cancel" at bounding box center [709, 385] width 1419 height 770
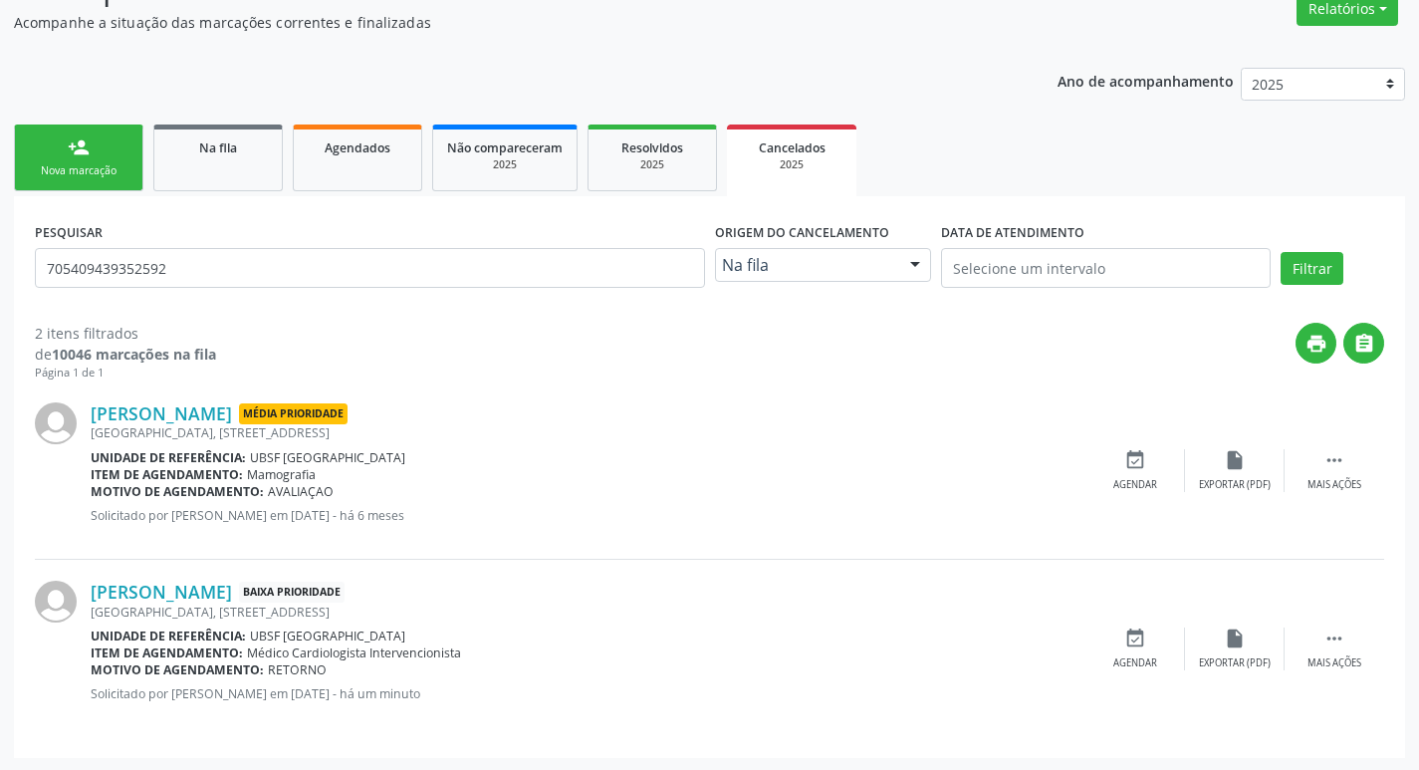
scroll to position [175, 0]
